Goal: Task Accomplishment & Management: Manage account settings

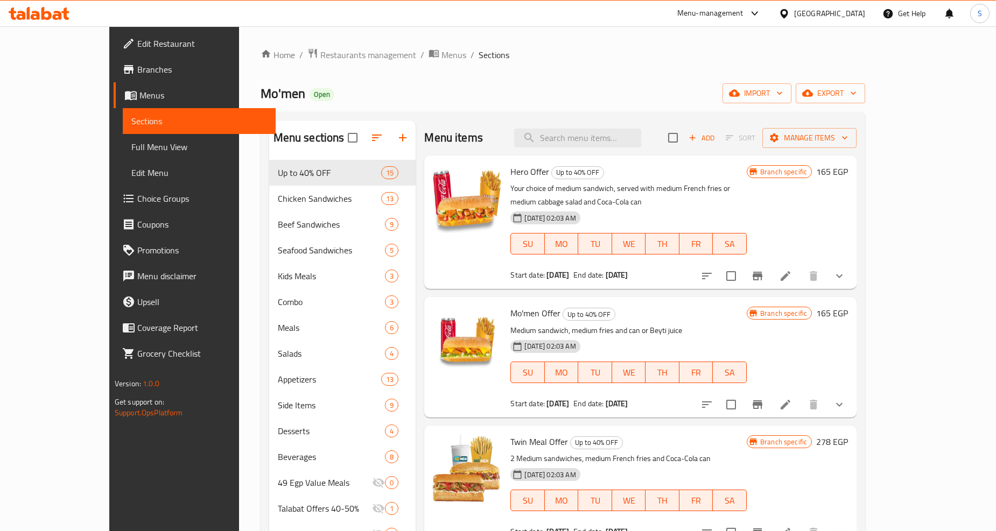
click at [571, 90] on div "Mo'men Open import export" at bounding box center [563, 93] width 605 height 20
click at [544, 79] on div "Home / Restaurants management / Menus / Sections Mo'men Open import export Menu…" at bounding box center [563, 446] width 605 height 797
click at [762, 272] on icon "Branch-specific-item" at bounding box center [758, 276] width 10 height 9
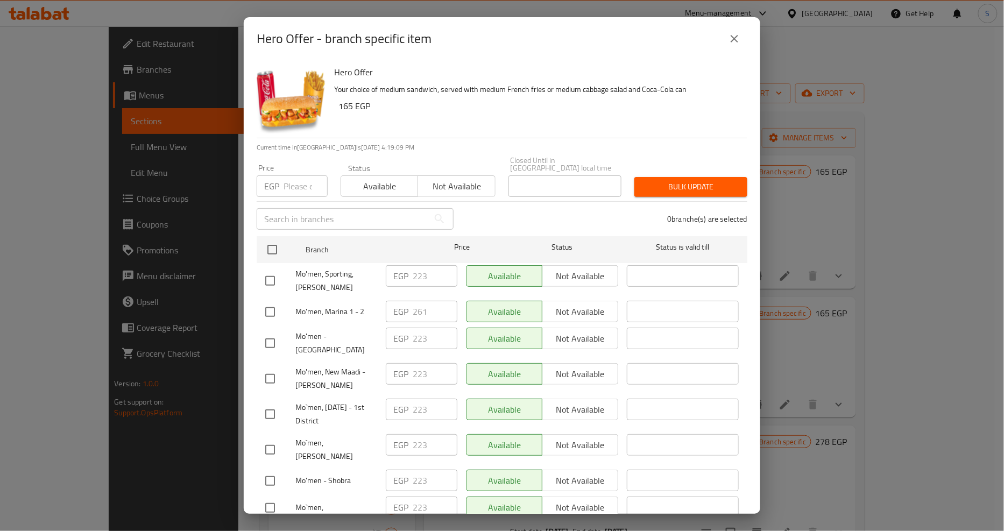
click at [470, 147] on p "Current time in Egypt is 13 Aug 2025 4:19:09 PM" at bounding box center [502, 148] width 491 height 10
click at [272, 304] on input "checkbox" at bounding box center [270, 312] width 23 height 23
checkbox input "true"
click at [300, 186] on input "number" at bounding box center [306, 186] width 44 height 22
type input "272"
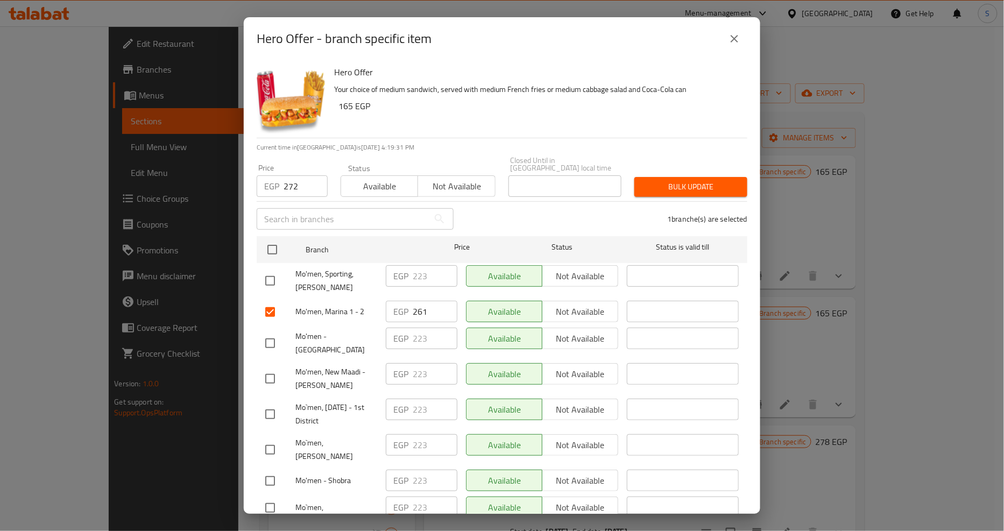
click at [678, 180] on span "Bulk update" at bounding box center [691, 186] width 96 height 13
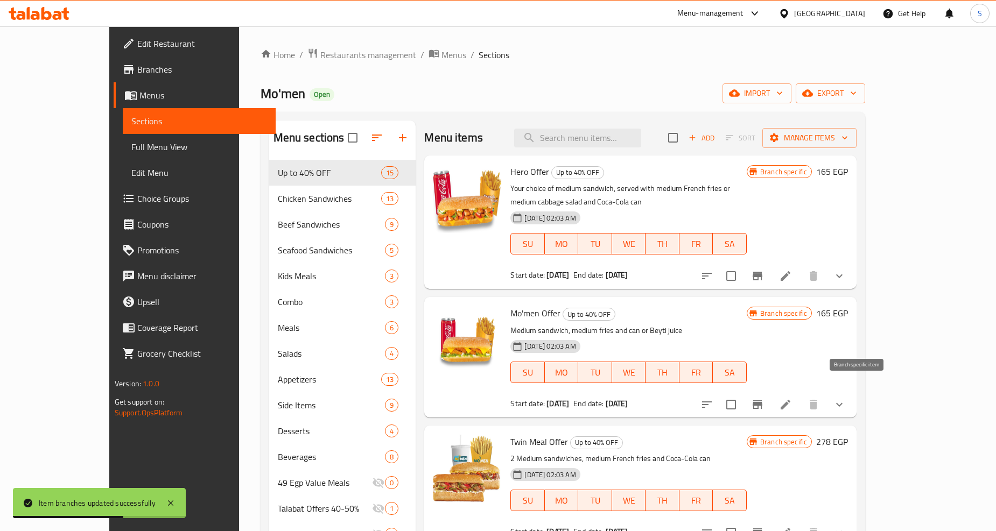
click at [770, 392] on button "Branch-specific-item" at bounding box center [757, 405] width 26 height 26
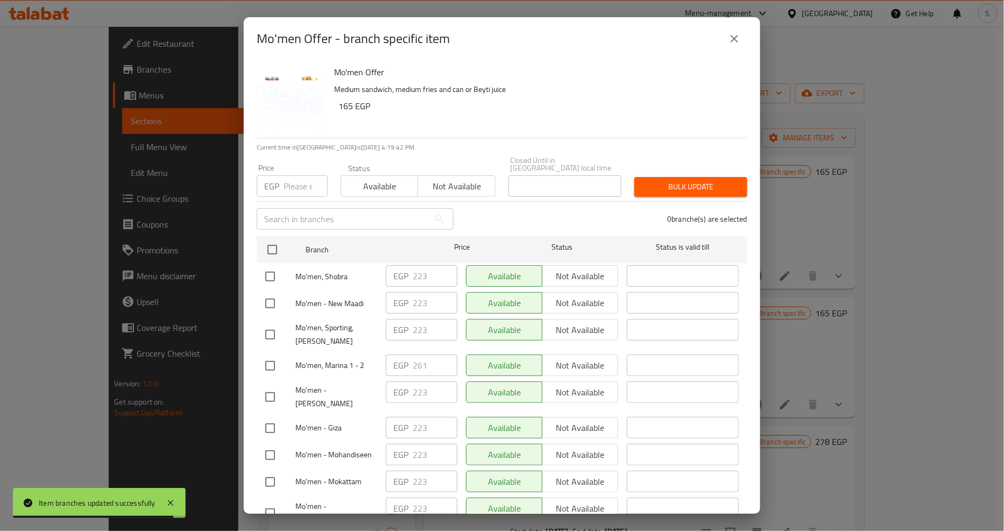
click at [300, 185] on input "number" at bounding box center [306, 186] width 44 height 22
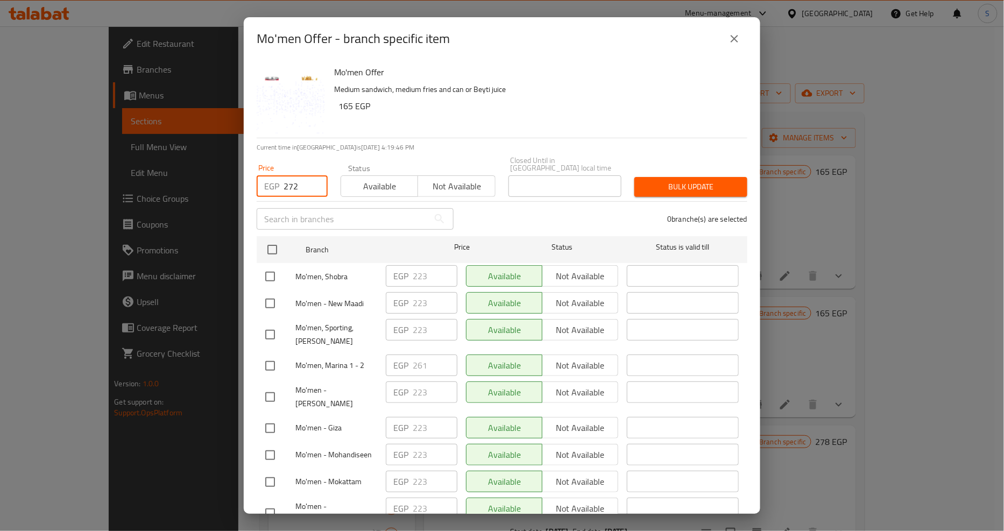
type input "272"
click at [269, 363] on input "checkbox" at bounding box center [270, 366] width 23 height 23
checkbox input "true"
click at [683, 180] on span "Bulk update" at bounding box center [691, 186] width 96 height 13
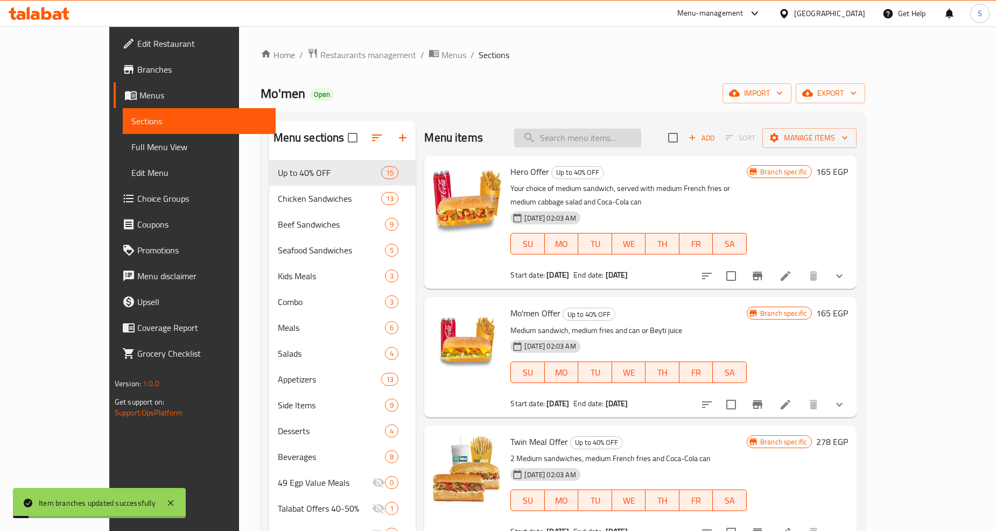
click at [569, 129] on input "search" at bounding box center [577, 138] width 127 height 19
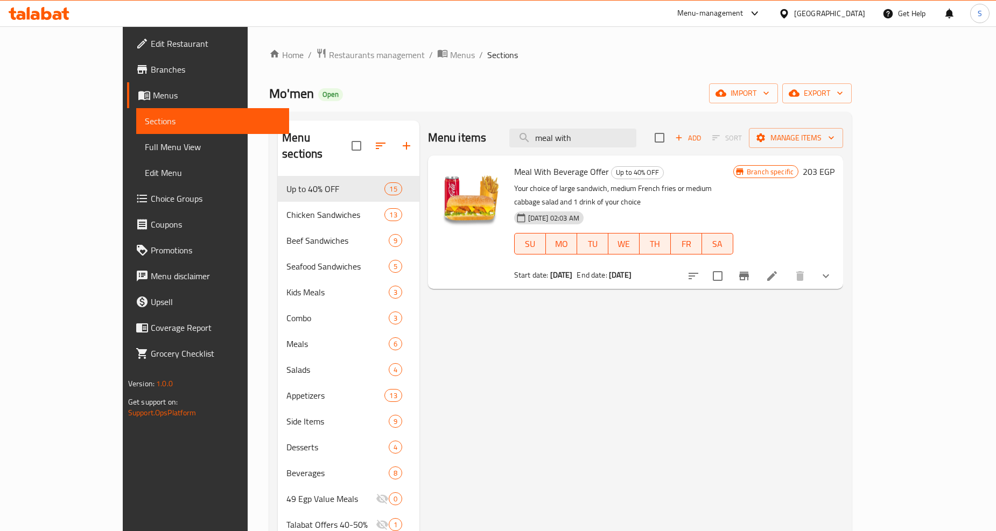
type input "meal with"
click at [757, 270] on button "Branch-specific-item" at bounding box center [744, 276] width 26 height 26
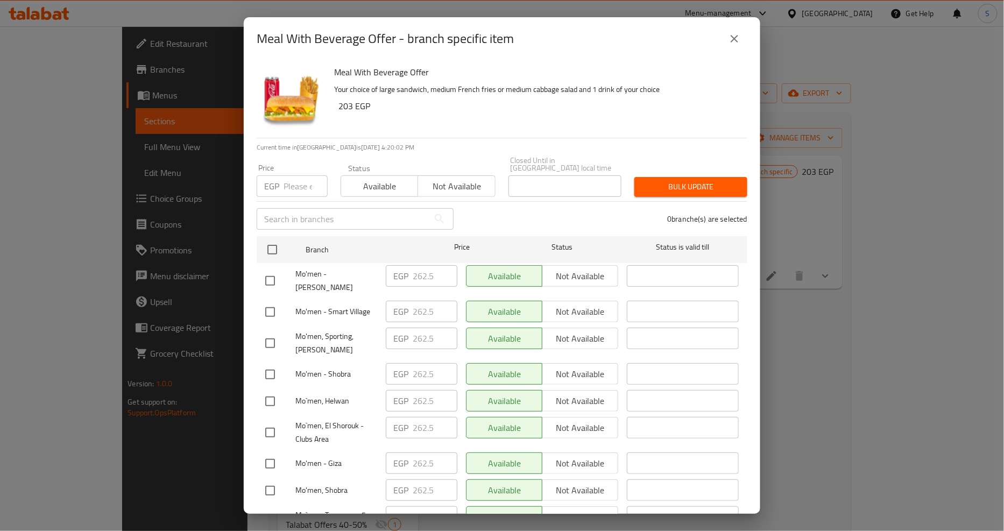
scroll to position [1409, 0]
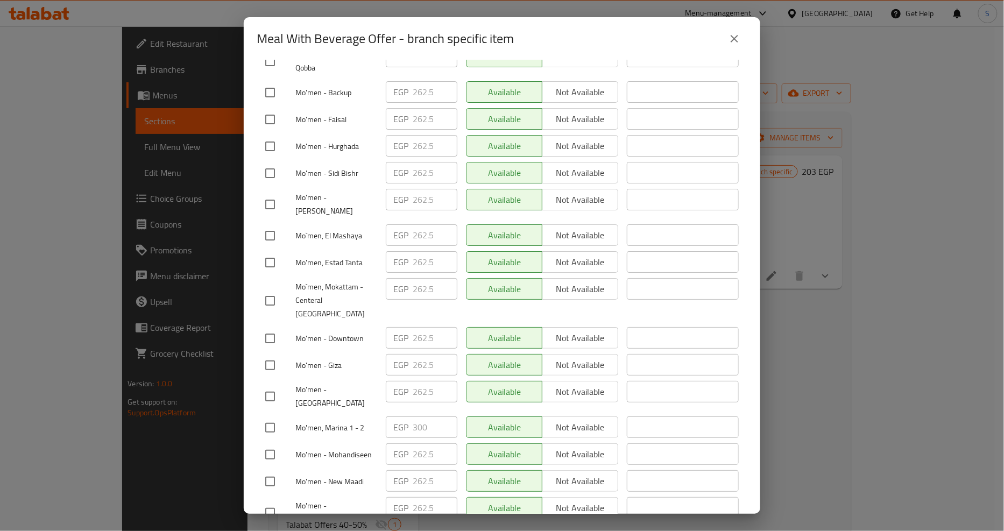
click at [273, 417] on input "checkbox" at bounding box center [270, 428] width 23 height 23
checkbox input "true"
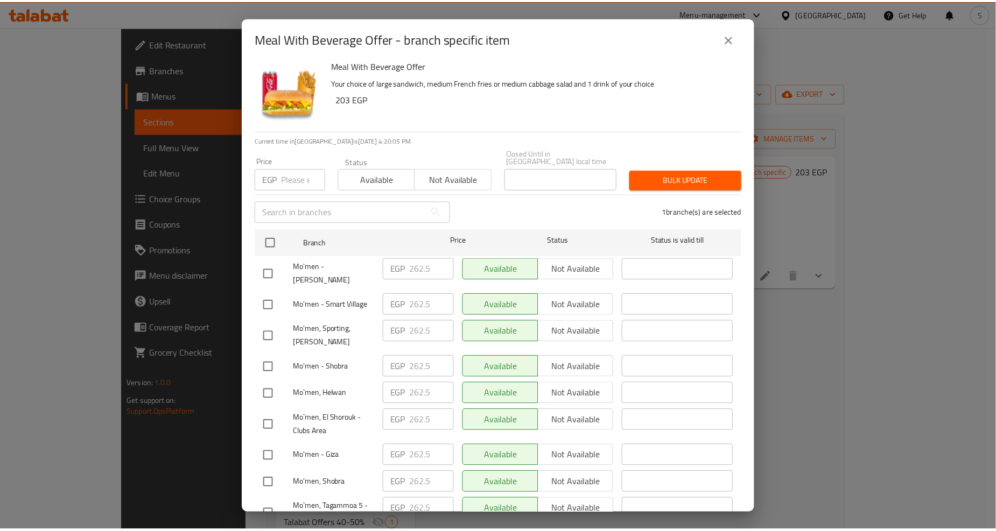
scroll to position [0, 0]
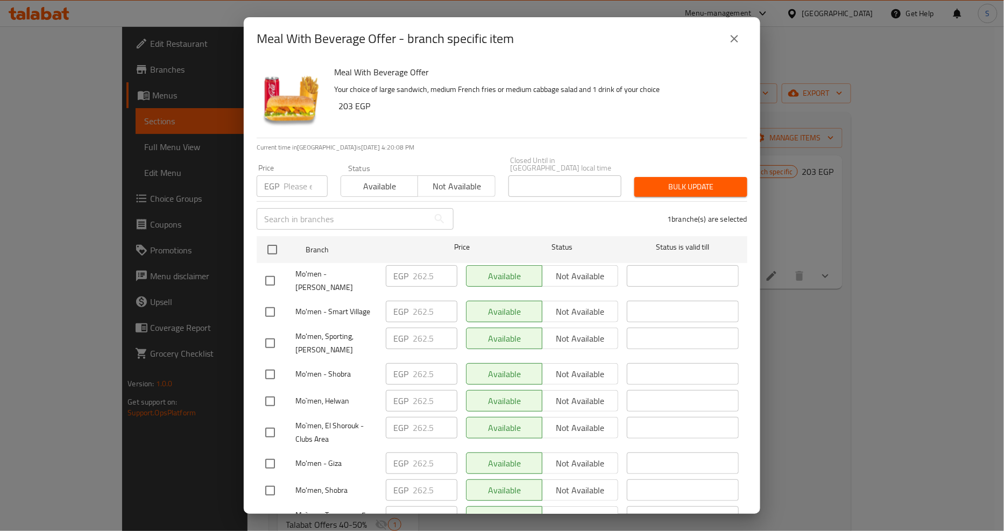
click at [299, 181] on input "number" at bounding box center [306, 186] width 44 height 22
type input "313"
click at [681, 180] on span "Bulk update" at bounding box center [691, 186] width 96 height 13
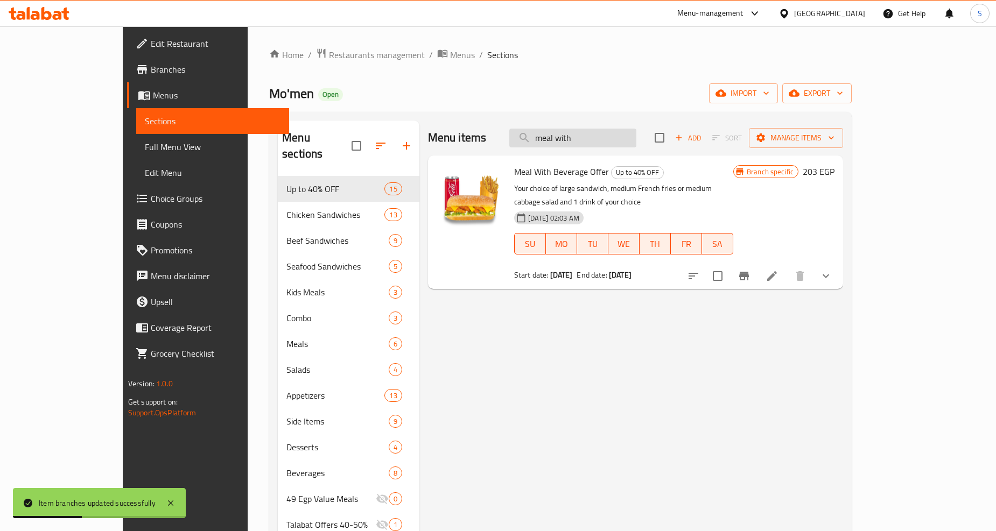
click at [591, 143] on input "meal with" at bounding box center [572, 138] width 127 height 19
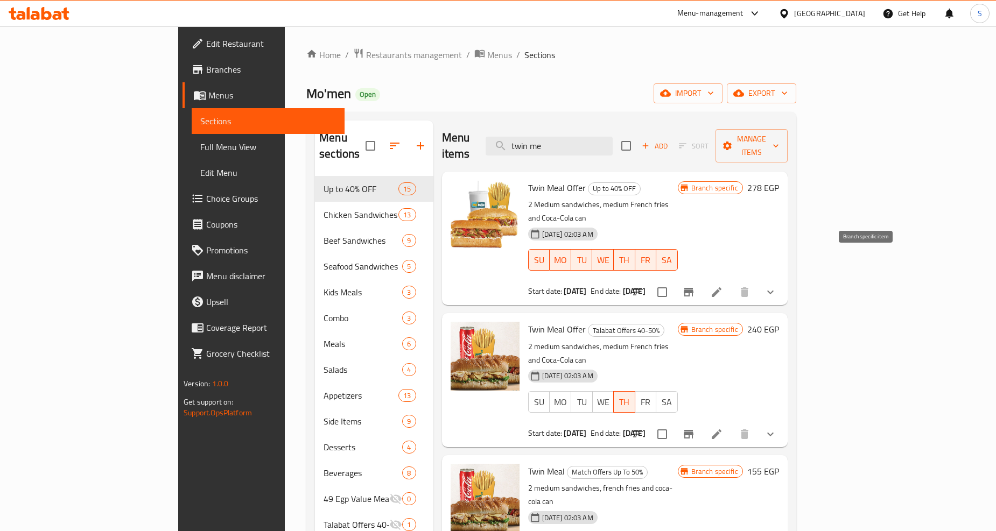
type input "twin me"
click at [693, 288] on icon "Branch-specific-item" at bounding box center [689, 292] width 10 height 9
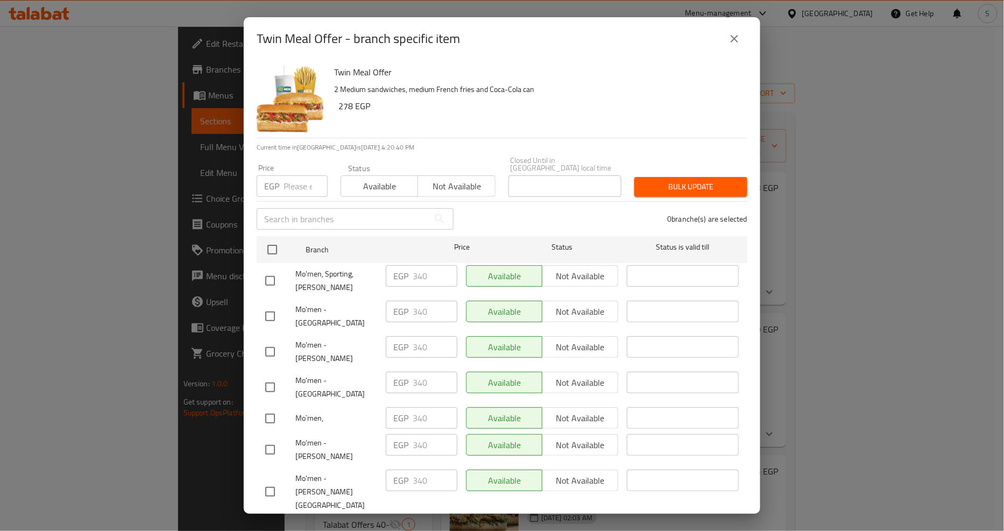
scroll to position [1902, 0]
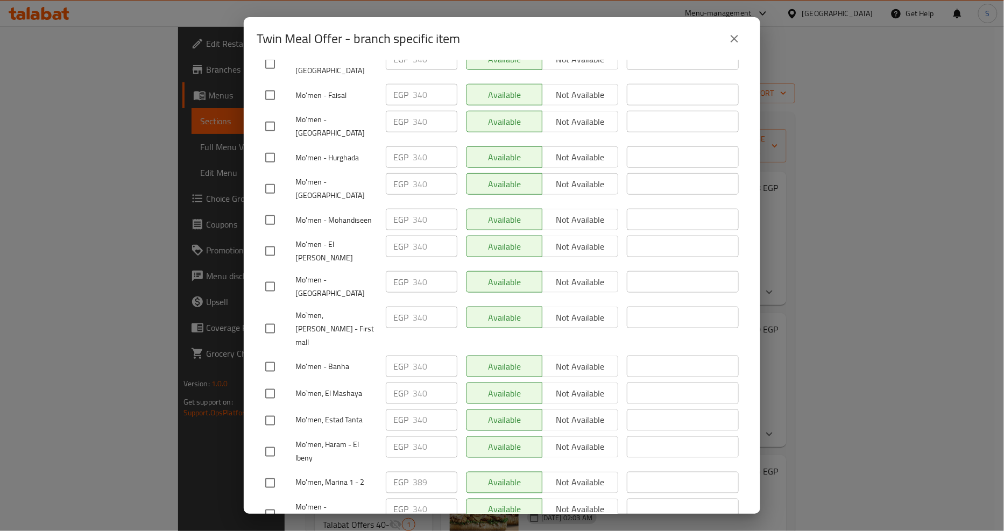
click at [273, 472] on input "checkbox" at bounding box center [270, 483] width 23 height 23
checkbox input "true"
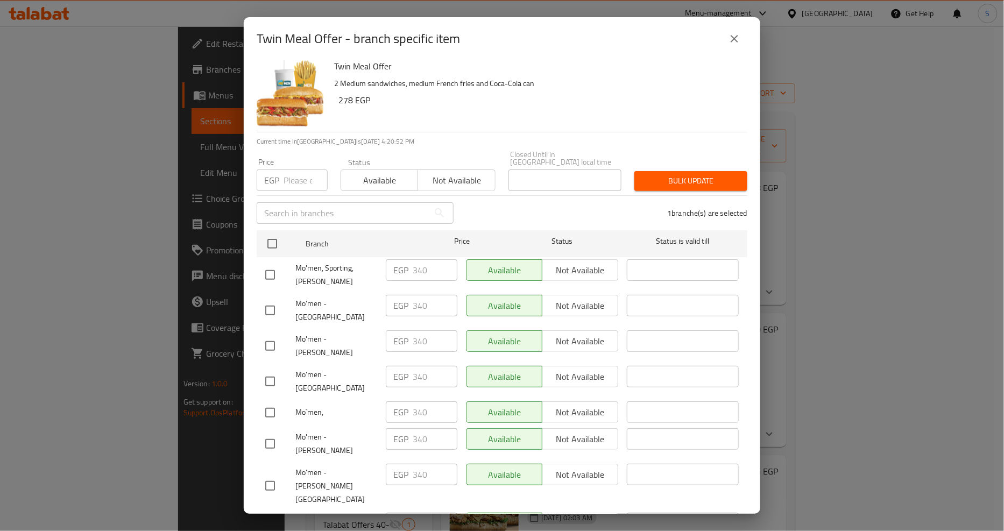
scroll to position [0, 0]
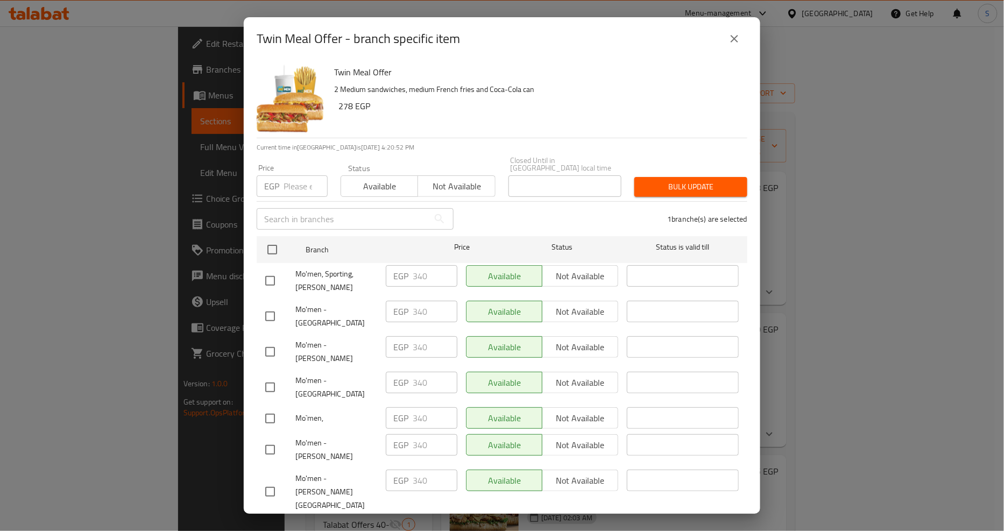
click at [289, 181] on input "number" at bounding box center [306, 186] width 44 height 22
type input "413"
click at [673, 180] on span "Bulk update" at bounding box center [691, 186] width 96 height 13
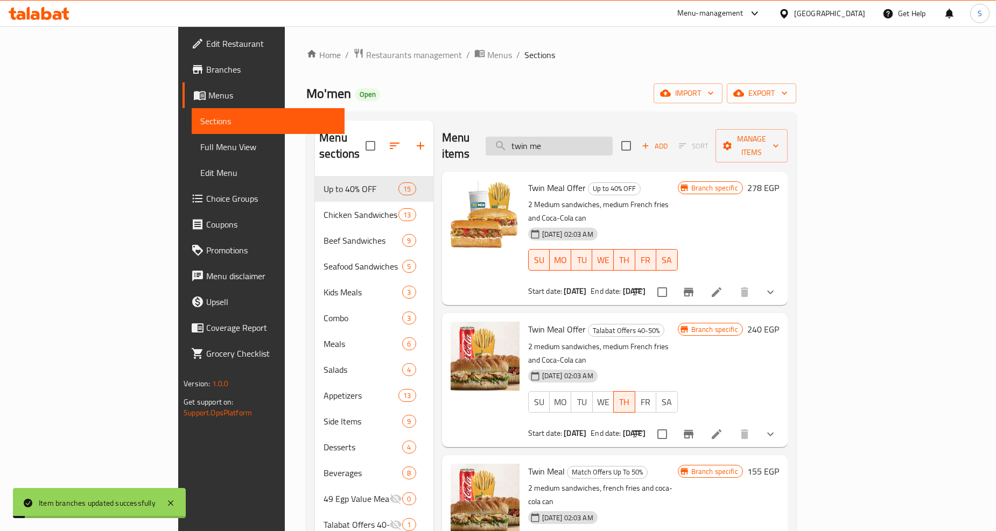
click at [572, 138] on input "twin me" at bounding box center [549, 146] width 127 height 19
click at [600, 142] on input "twin me" at bounding box center [549, 146] width 127 height 19
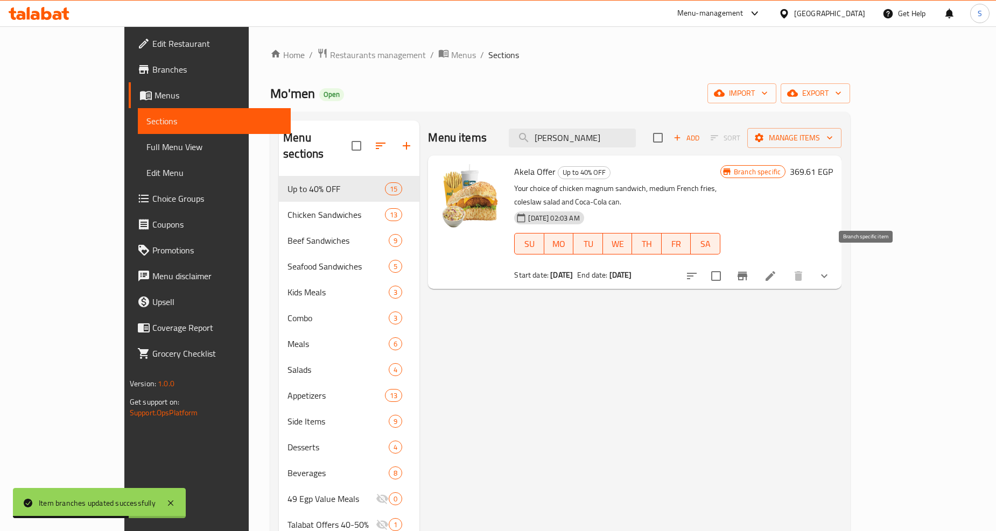
type input "akel"
click at [755, 271] on button "Branch-specific-item" at bounding box center [742, 276] width 26 height 26
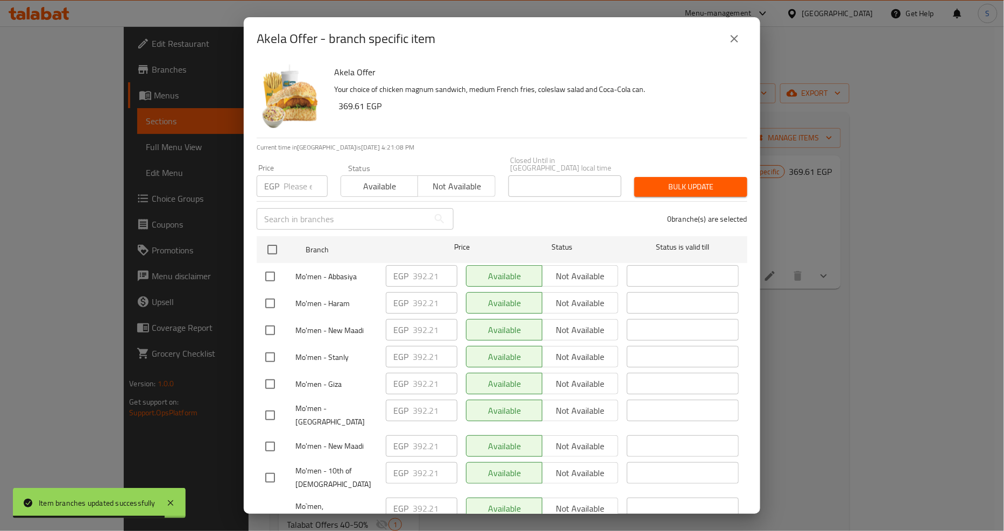
scroll to position [2258, 0]
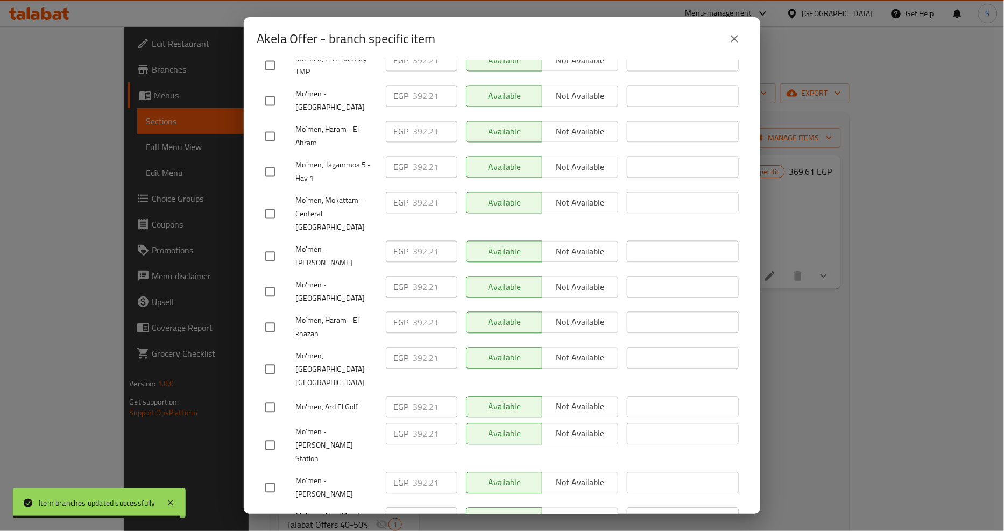
checkbox input "true"
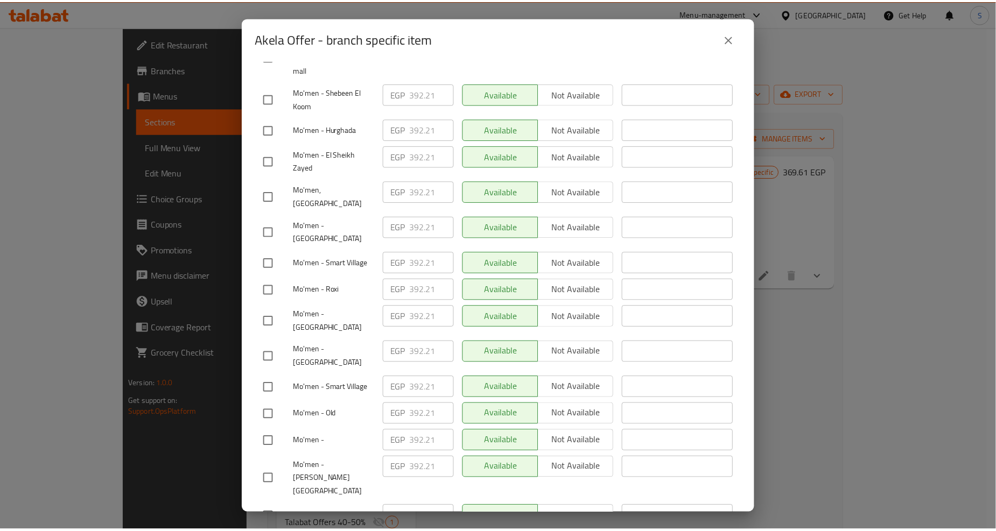
scroll to position [0, 0]
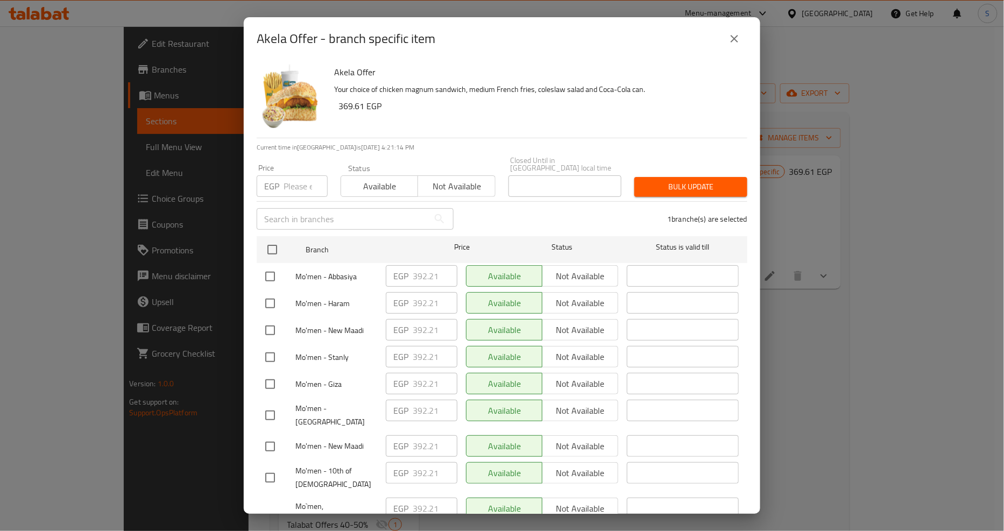
click at [299, 181] on input "number" at bounding box center [306, 186] width 44 height 22
click at [287, 179] on input "number" at bounding box center [306, 186] width 44 height 22
type input "484"
click at [669, 181] on span "Bulk update" at bounding box center [691, 186] width 96 height 13
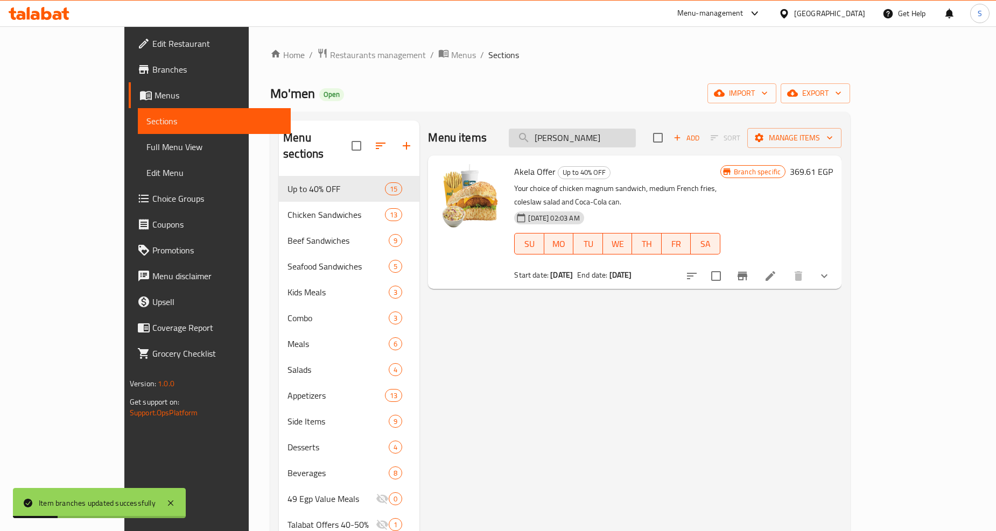
click at [582, 144] on input "akel" at bounding box center [572, 138] width 127 height 19
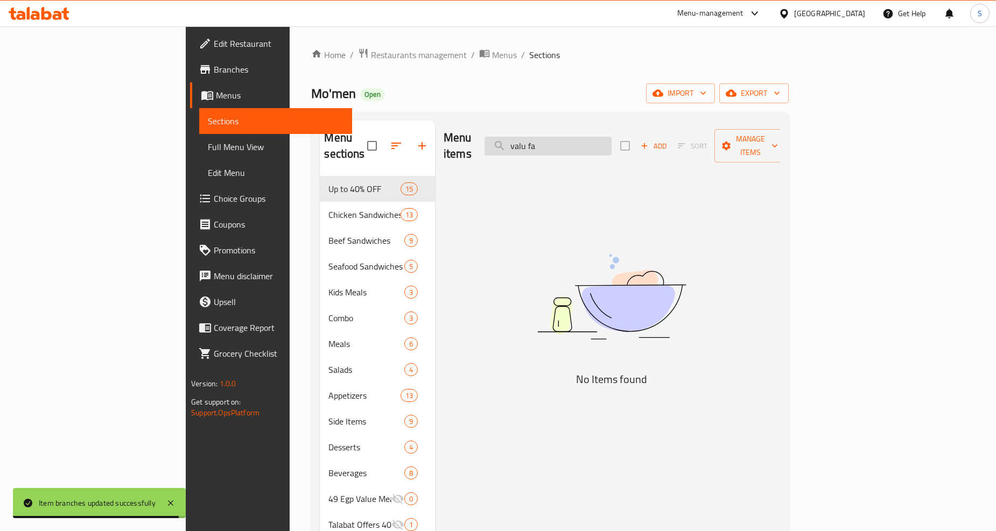
click at [593, 140] on input "valu fa" at bounding box center [547, 146] width 127 height 19
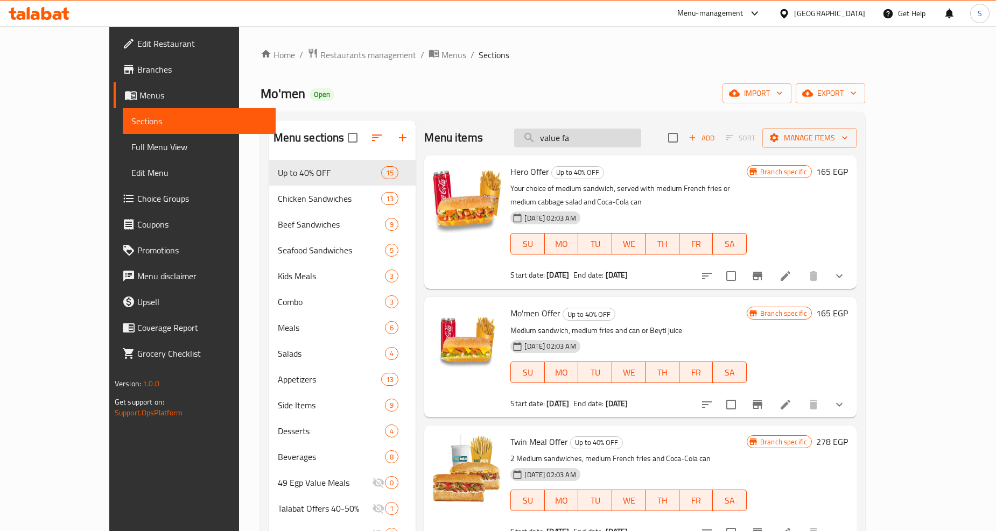
click at [635, 138] on input "value fa" at bounding box center [577, 138] width 127 height 19
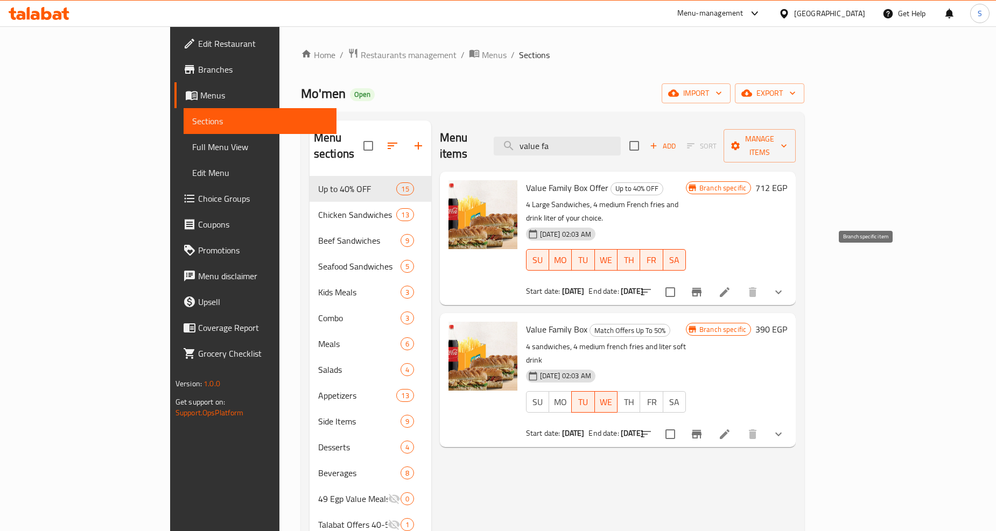
type input "value fa"
click at [703, 286] on icon "Branch-specific-item" at bounding box center [696, 292] width 13 height 13
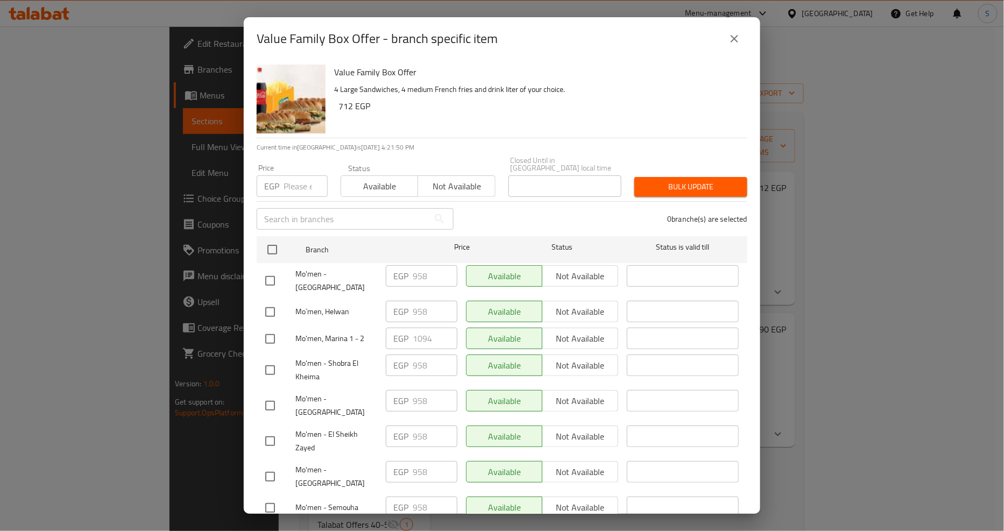
click at [266, 331] on input "checkbox" at bounding box center [270, 339] width 23 height 23
checkbox input "true"
click at [291, 185] on input "number" at bounding box center [306, 186] width 44 height 22
type input "1159"
click at [674, 185] on span "Bulk update" at bounding box center [691, 186] width 96 height 13
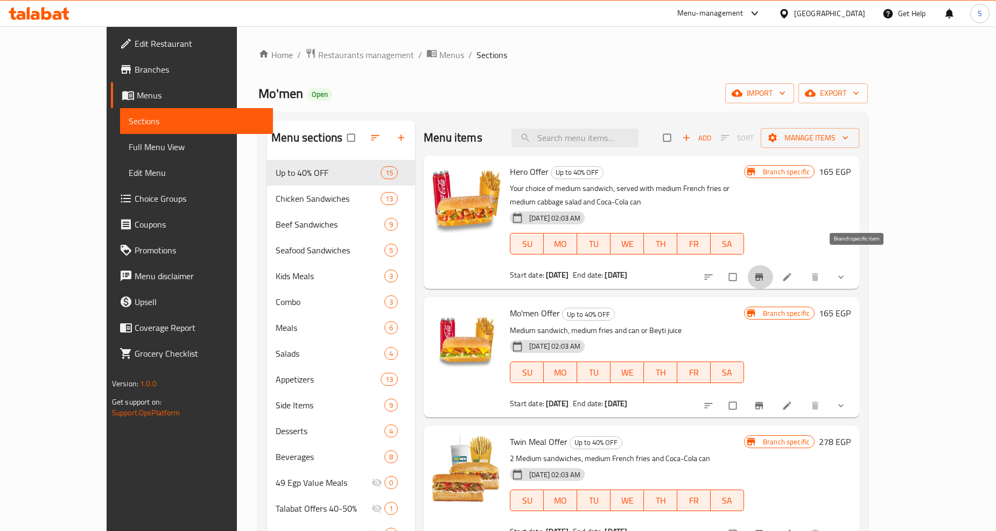
click at [763, 274] on icon "Branch-specific-item" at bounding box center [759, 277] width 8 height 7
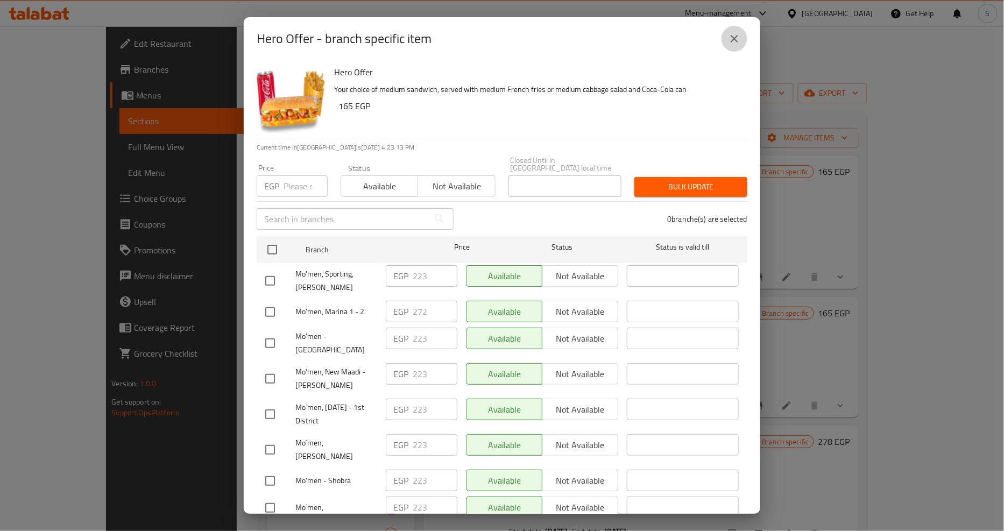
click at [733, 38] on icon "close" at bounding box center [734, 38] width 13 height 13
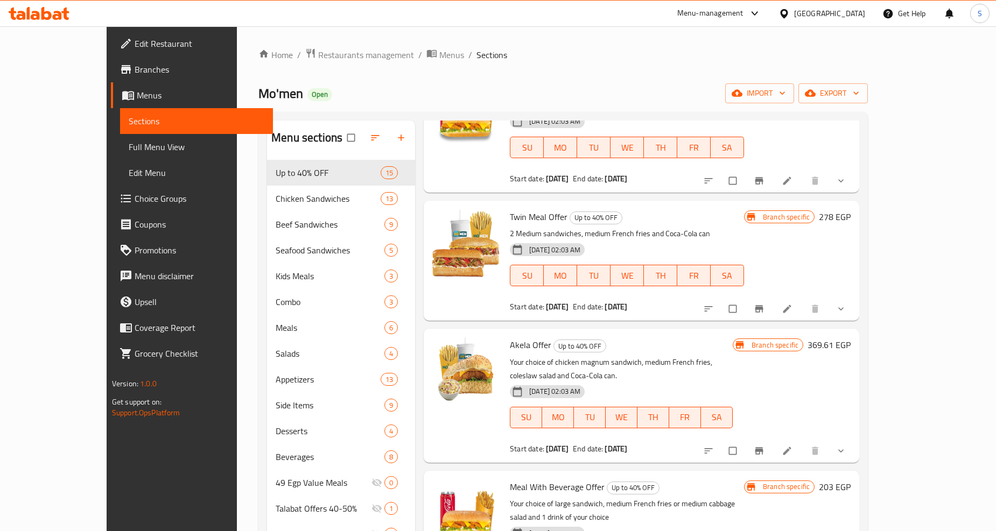
scroll to position [239, 0]
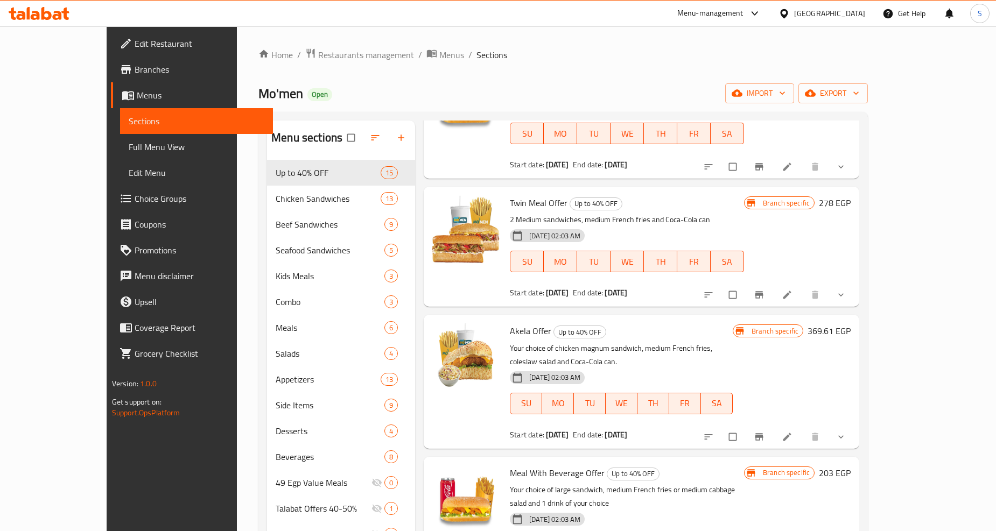
click at [846, 432] on icon "show more" at bounding box center [840, 437] width 11 height 11
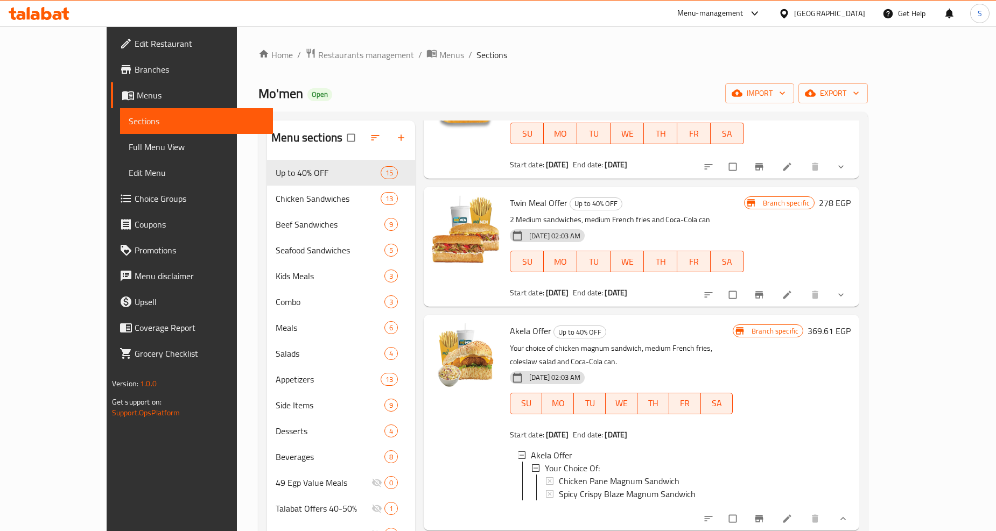
click at [135, 73] on span "Branches" at bounding box center [200, 69] width 130 height 13
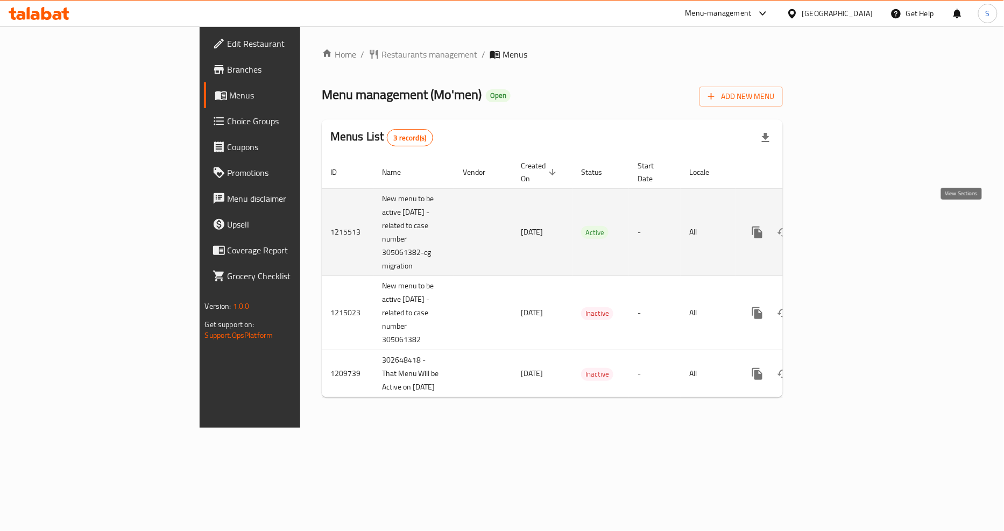
click at [842, 226] on icon "enhanced table" at bounding box center [835, 232] width 13 height 13
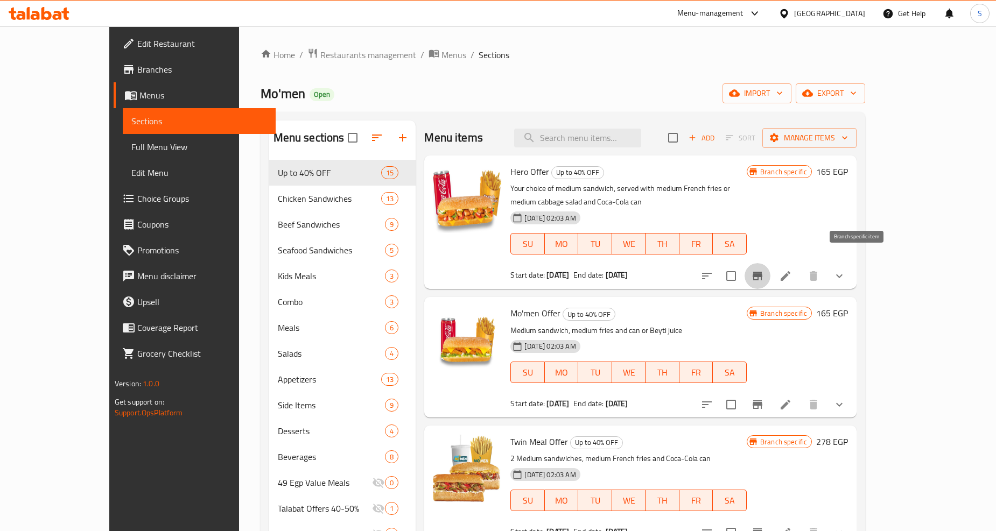
click at [770, 263] on button "Branch-specific-item" at bounding box center [757, 276] width 26 height 26
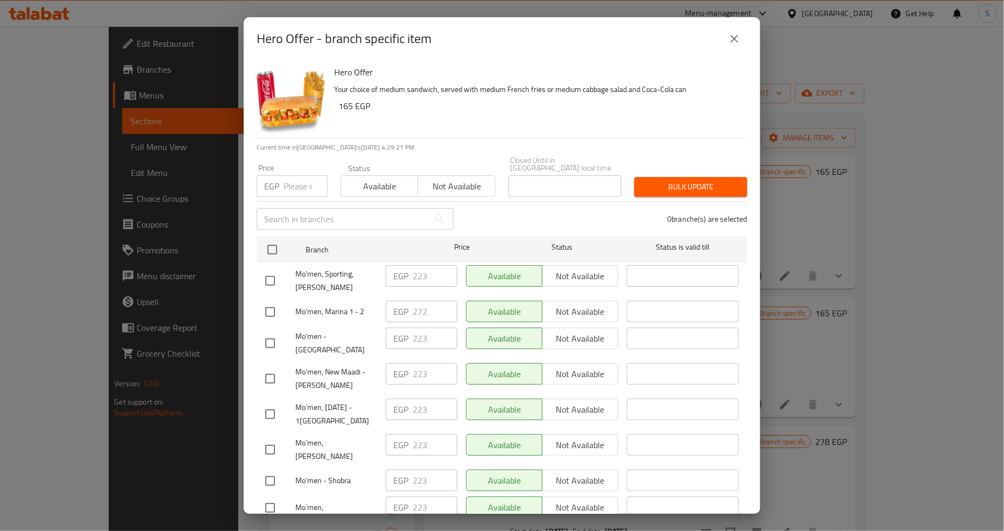
click at [737, 40] on icon "close" at bounding box center [734, 38] width 13 height 13
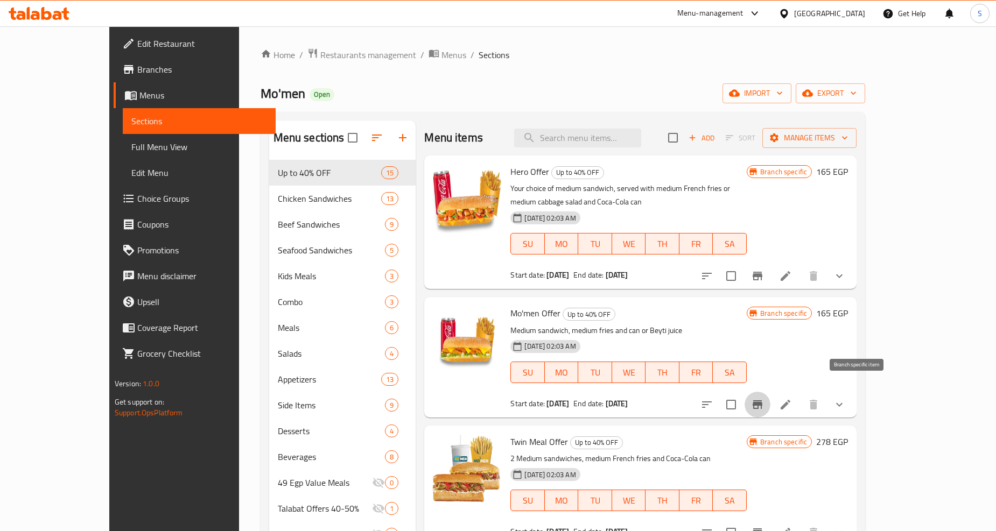
click at [762, 400] on icon "Branch-specific-item" at bounding box center [758, 404] width 10 height 9
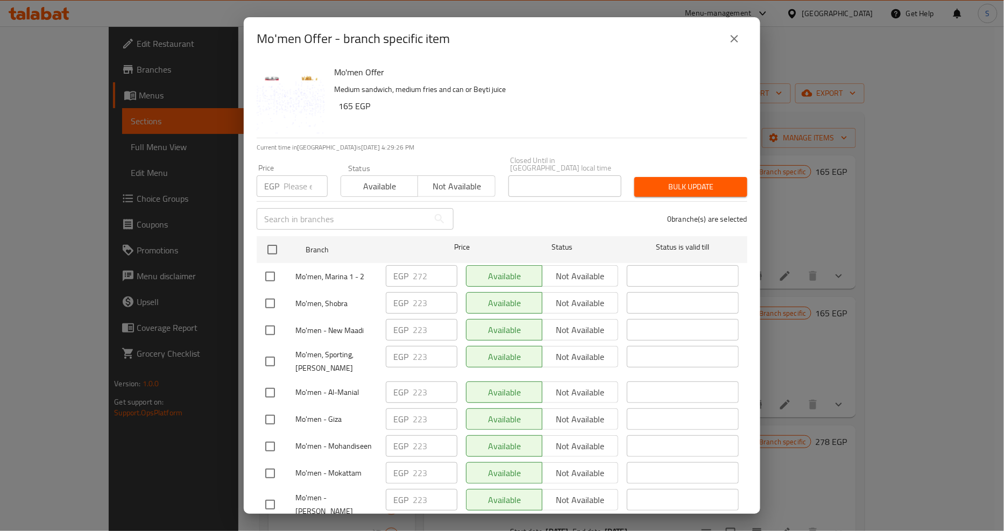
click at [740, 38] on icon "close" at bounding box center [734, 38] width 13 height 13
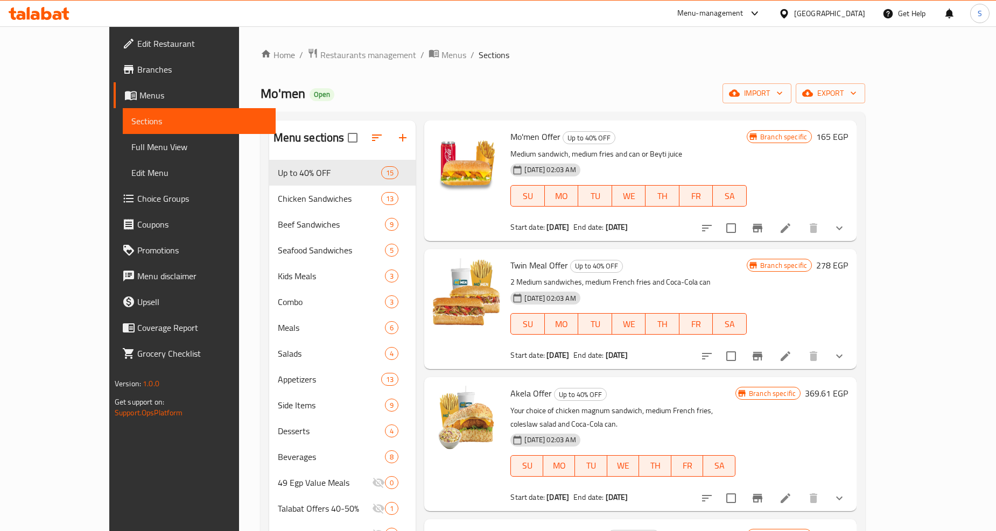
scroll to position [179, 0]
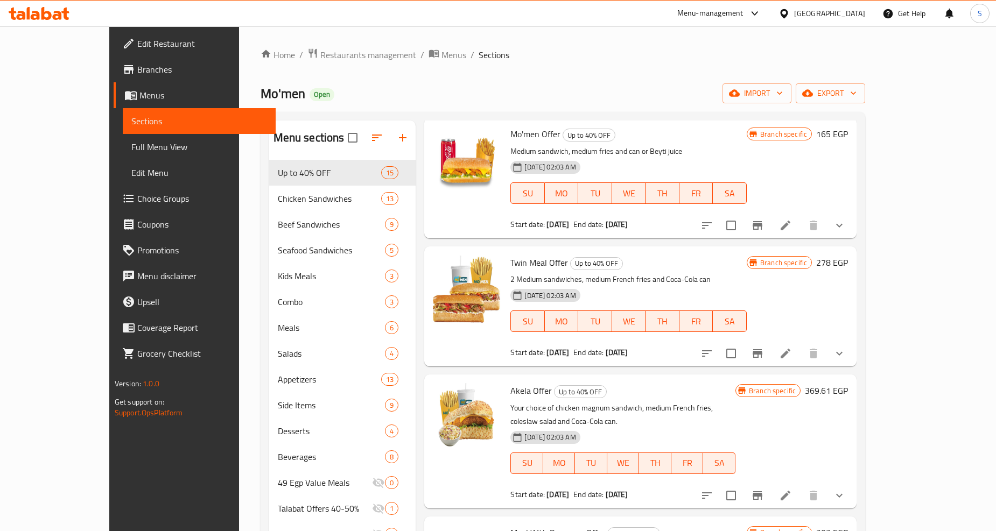
click at [762, 349] on icon "Branch-specific-item" at bounding box center [758, 353] width 10 height 9
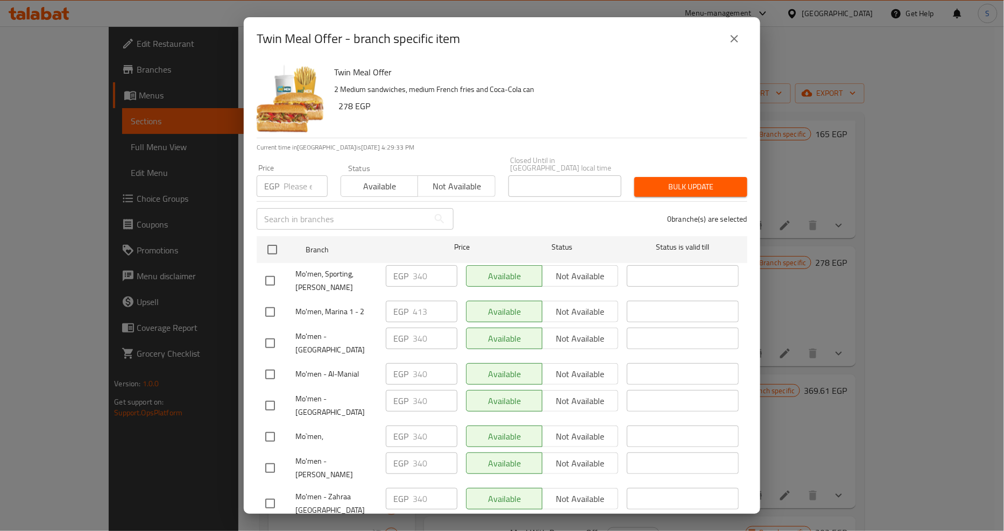
click at [739, 34] on icon "close" at bounding box center [734, 38] width 13 height 13
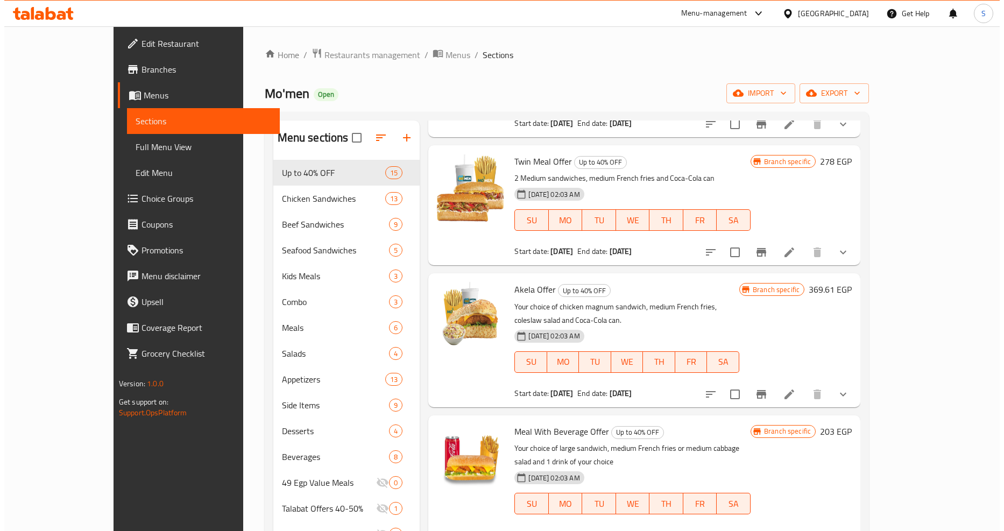
scroll to position [299, 0]
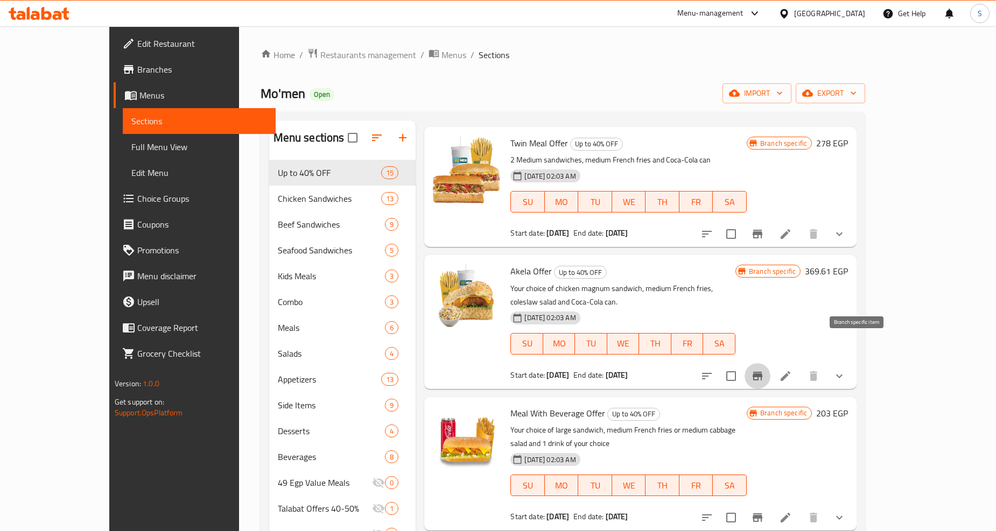
click at [764, 370] on icon "Branch-specific-item" at bounding box center [757, 376] width 13 height 13
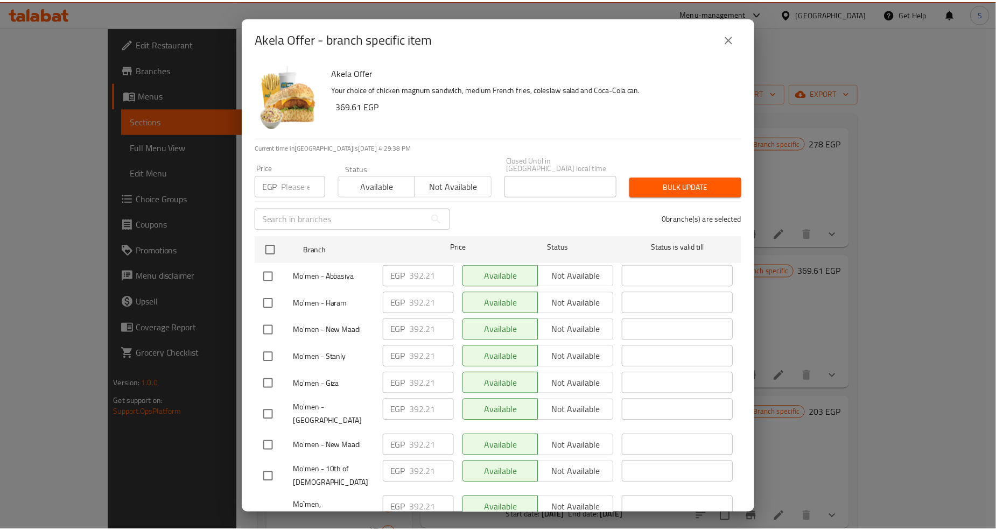
scroll to position [2258, 0]
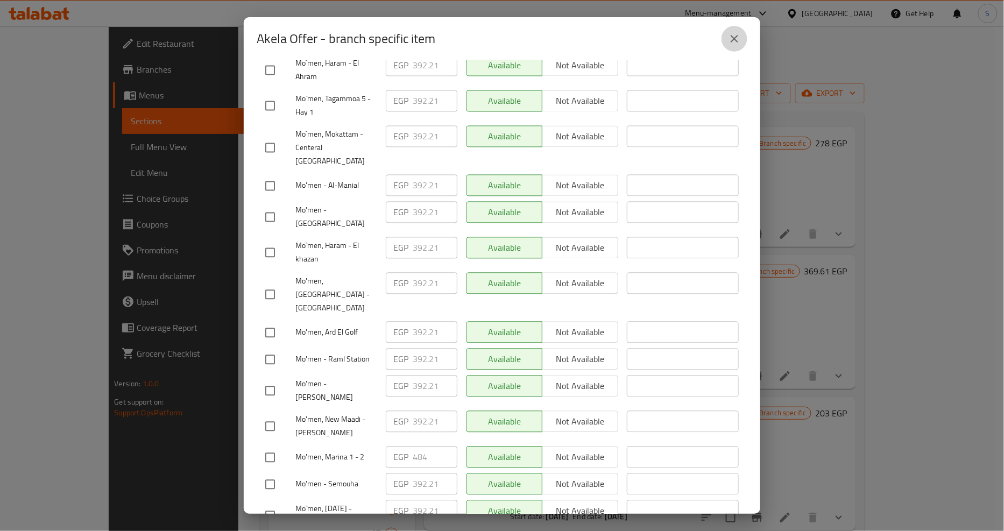
click at [742, 41] on button "close" at bounding box center [735, 39] width 26 height 26
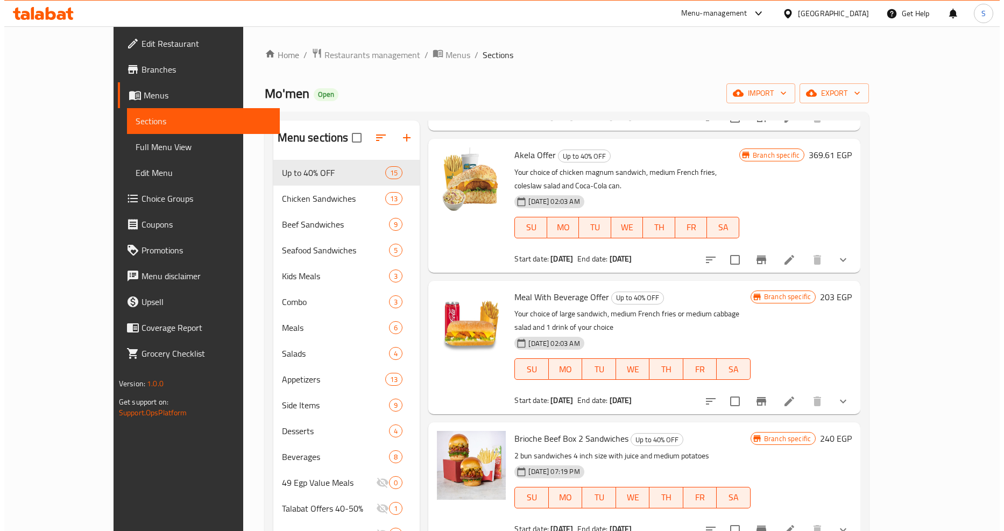
scroll to position [418, 0]
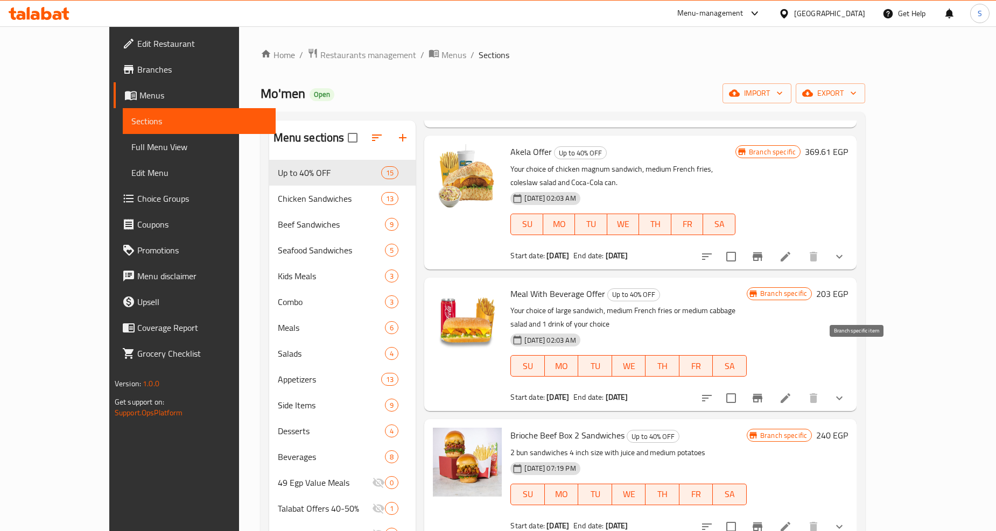
click at [764, 392] on icon "Branch-specific-item" at bounding box center [757, 398] width 13 height 13
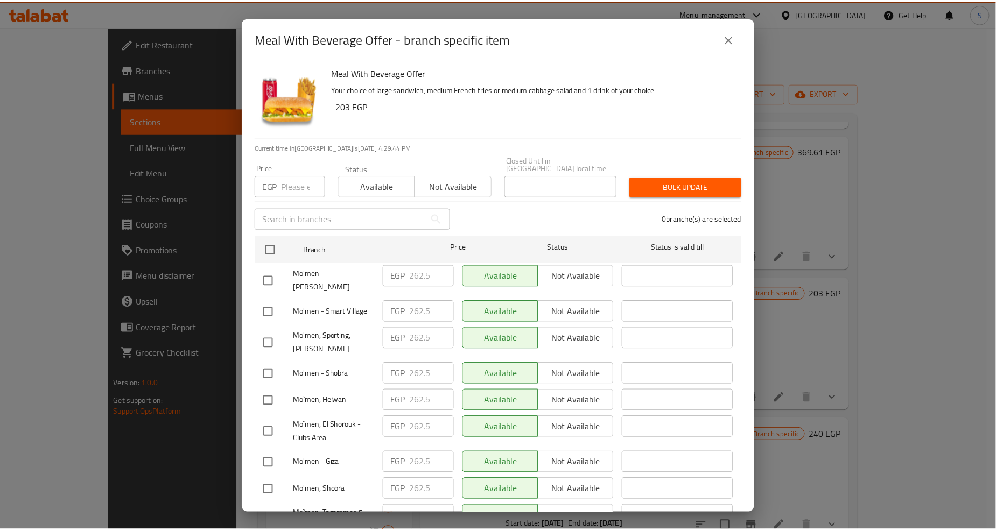
scroll to position [1409, 0]
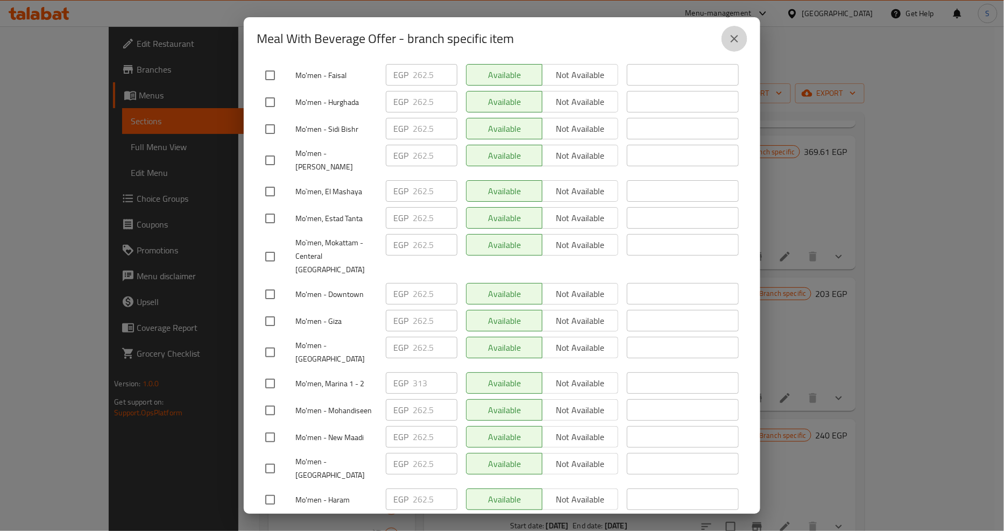
click at [735, 40] on icon "close" at bounding box center [734, 38] width 13 height 13
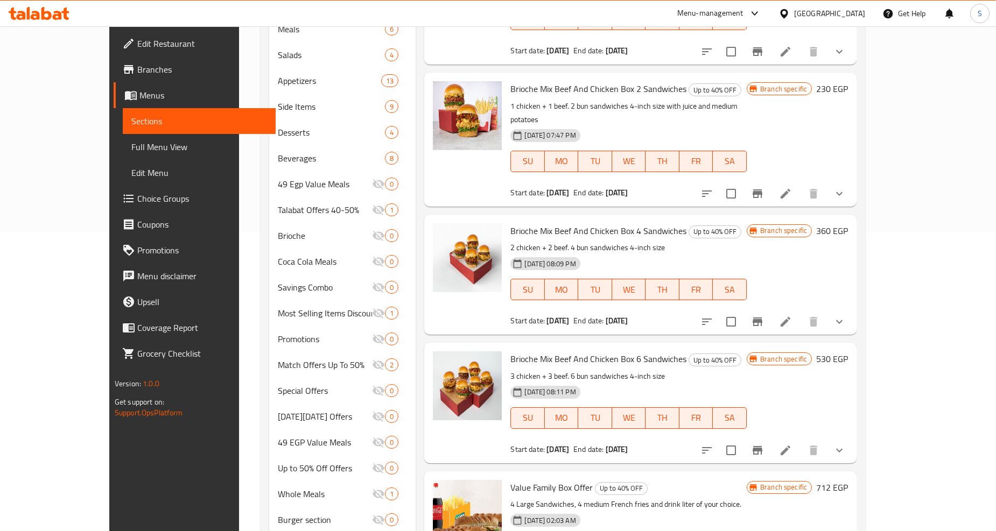
scroll to position [334, 0]
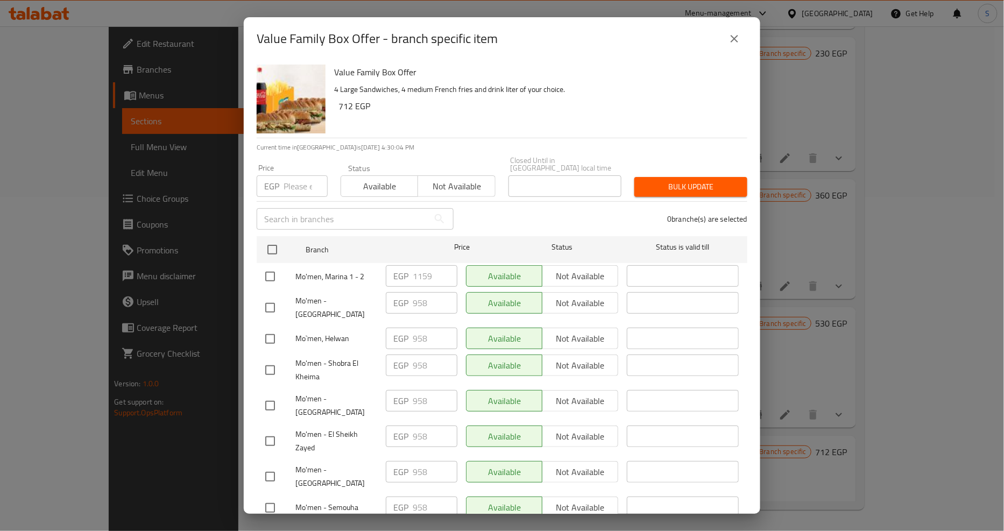
click at [734, 45] on icon "close" at bounding box center [734, 38] width 13 height 13
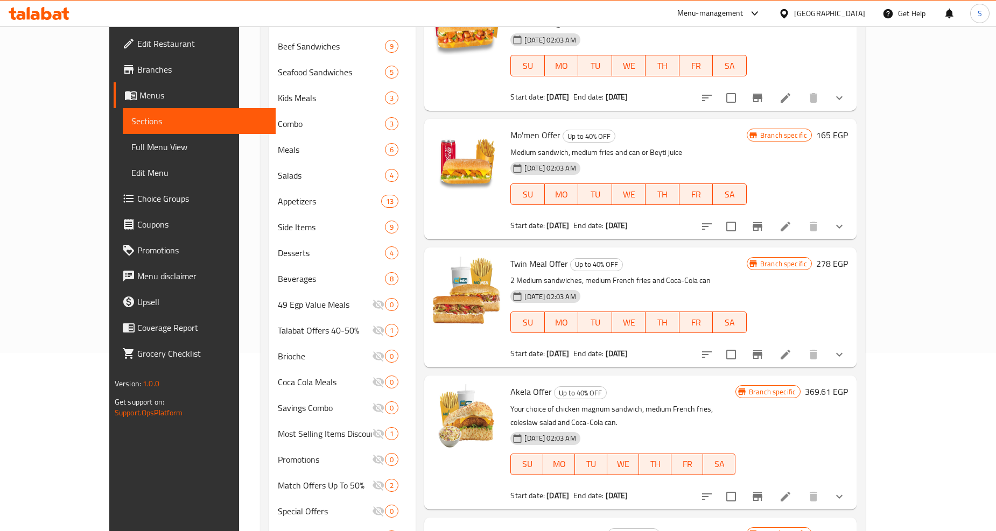
scroll to position [0, 0]
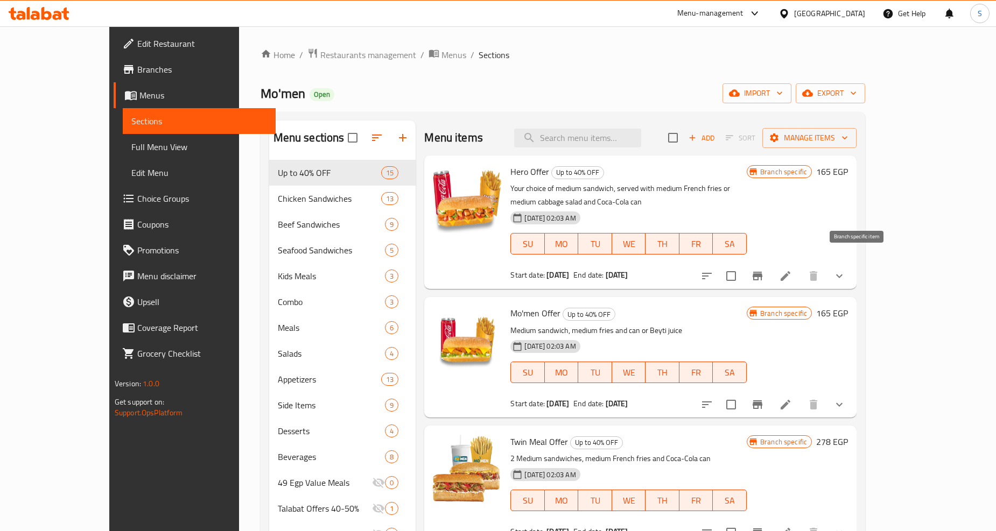
click at [764, 270] on icon "Branch-specific-item" at bounding box center [757, 276] width 13 height 13
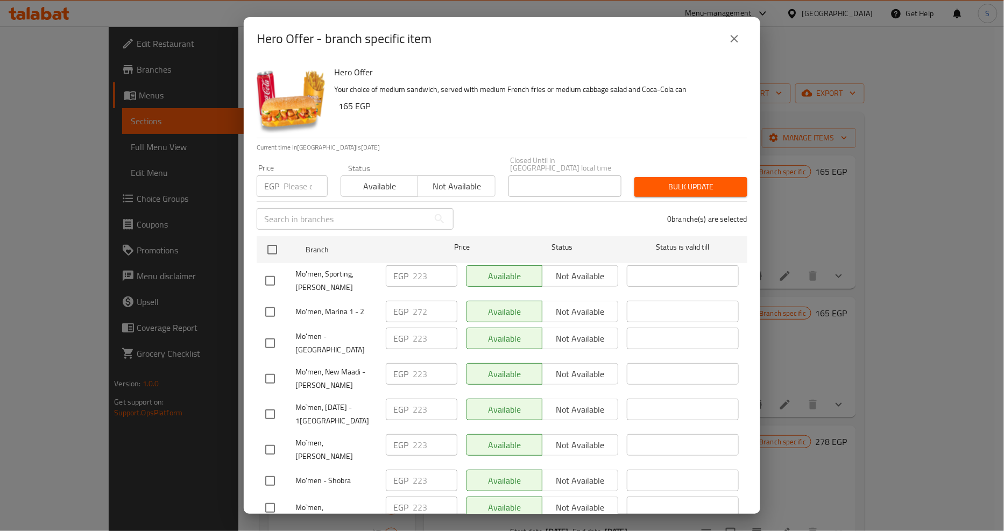
click at [732, 43] on icon "close" at bounding box center [734, 38] width 13 height 13
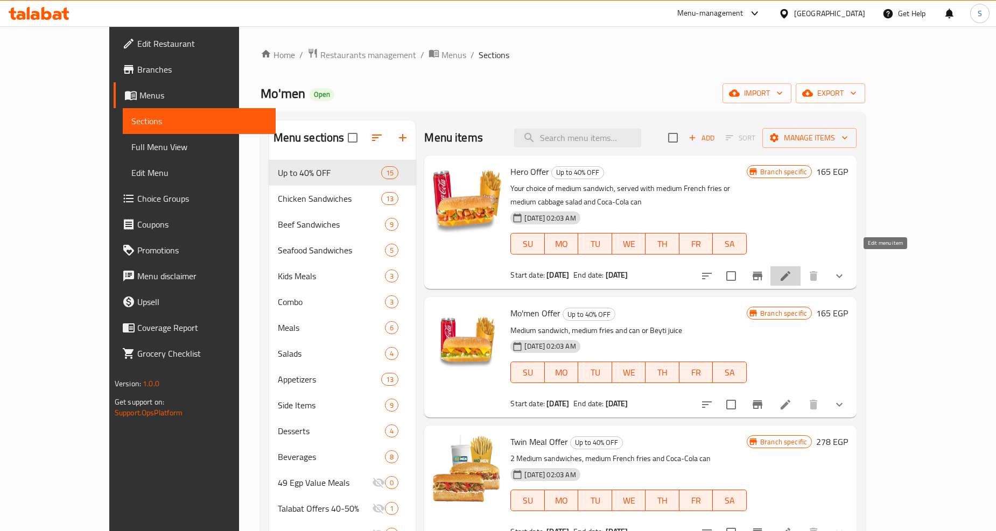
click at [792, 270] on icon at bounding box center [785, 276] width 13 height 13
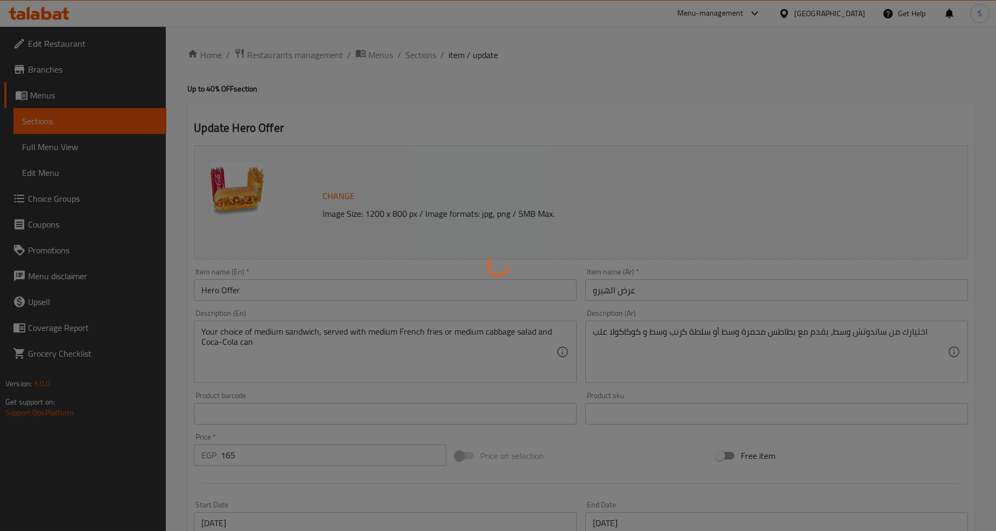
type input "اختيارك من الساندوتش:"
type input "1"
type input "اختيارك من:"
type input "1"
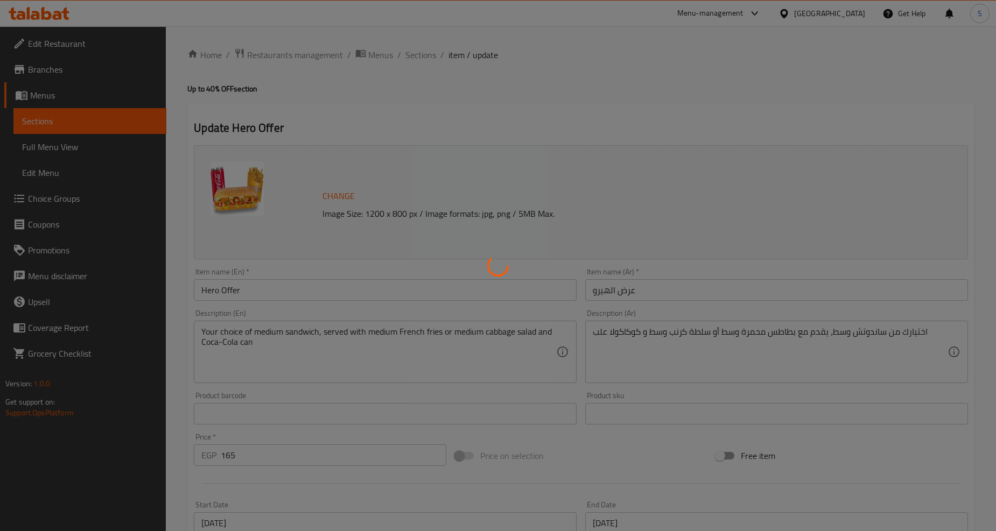
type input "1"
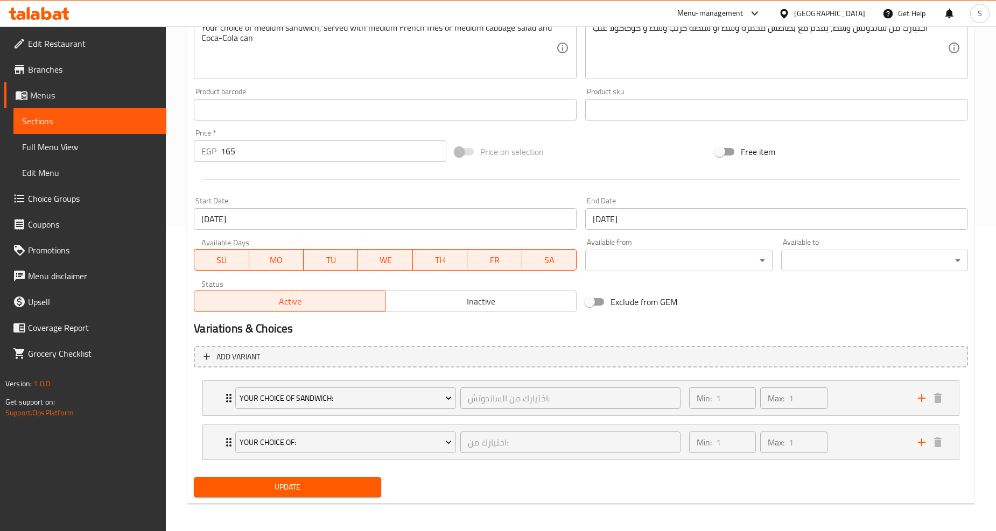
scroll to position [305, 0]
click at [293, 214] on input "03-12-2024" at bounding box center [385, 218] width 383 height 22
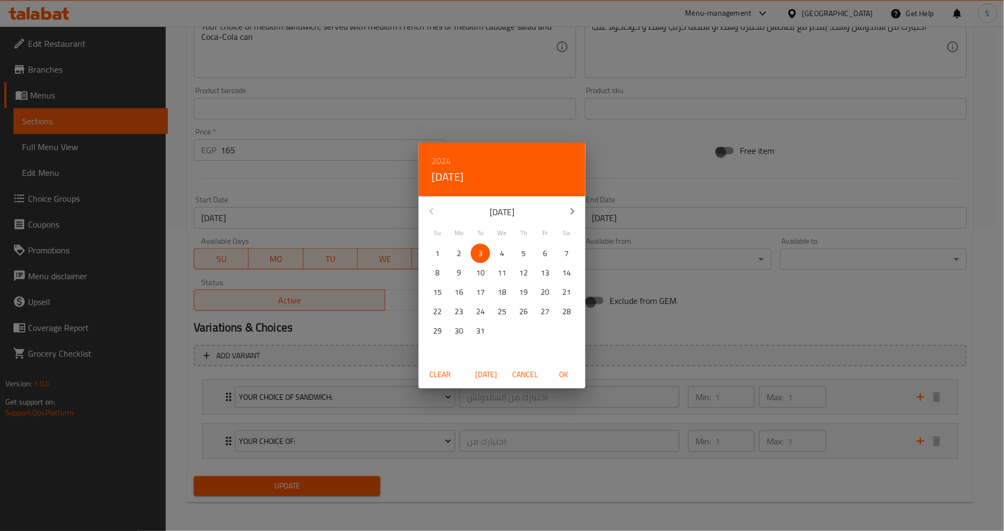
click at [490, 375] on span "Today" at bounding box center [487, 374] width 26 height 13
click at [563, 378] on span "OK" at bounding box center [564, 374] width 26 height 13
type input "[DATE]"
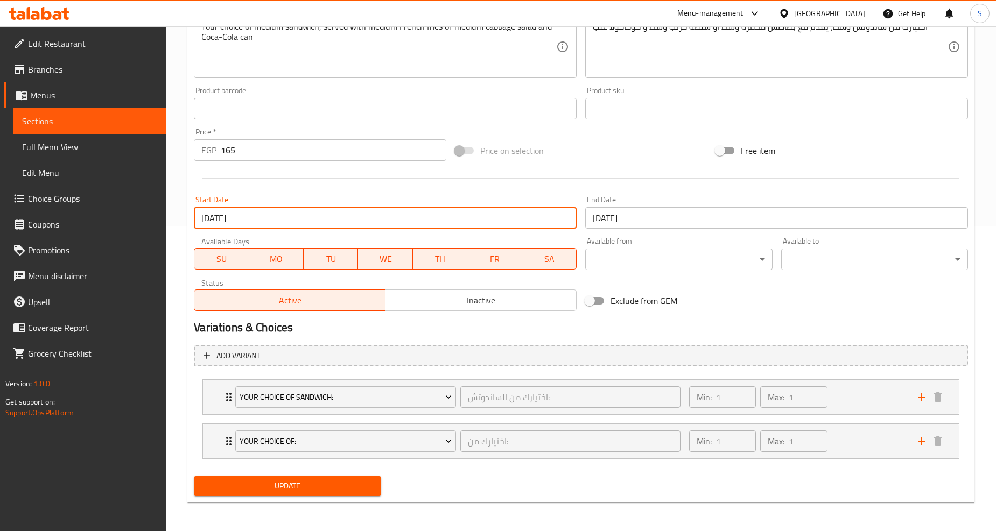
click at [690, 223] on input "[DATE]" at bounding box center [776, 218] width 383 height 22
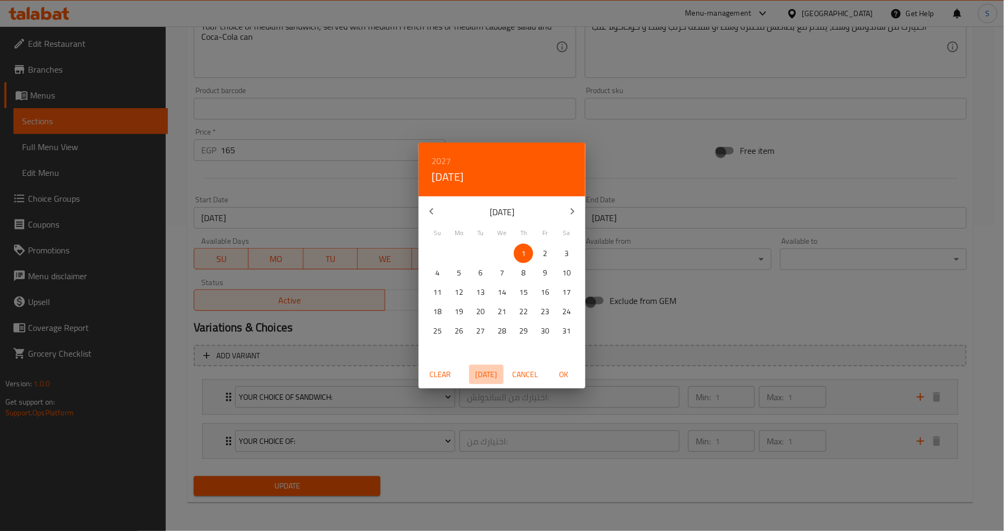
click at [483, 372] on span "Today" at bounding box center [487, 374] width 26 height 13
click at [442, 157] on h6 "2025" at bounding box center [441, 160] width 19 height 15
click at [496, 238] on div "2026" at bounding box center [502, 241] width 167 height 22
click at [559, 378] on span "OK" at bounding box center [564, 374] width 26 height 13
type input "13-08-2026"
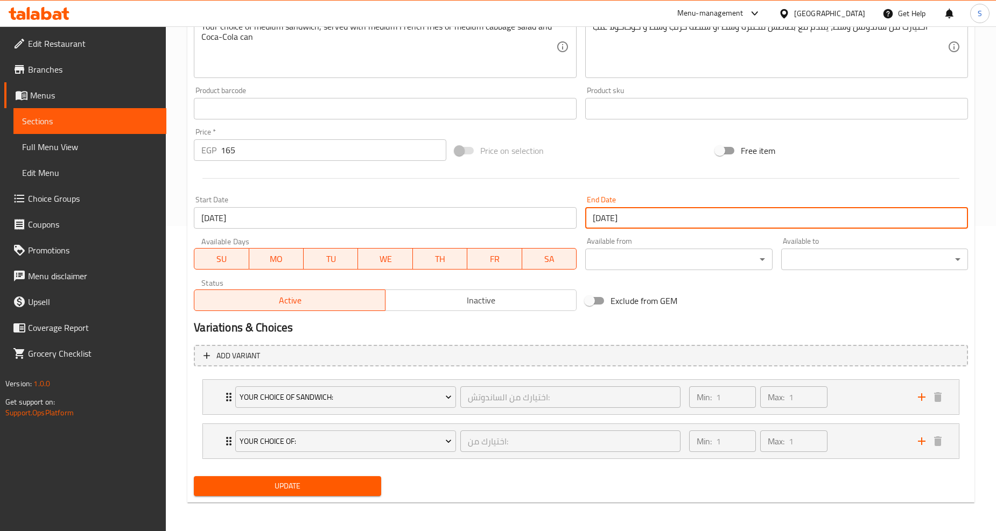
click at [304, 483] on span "Update" at bounding box center [287, 486] width 170 height 13
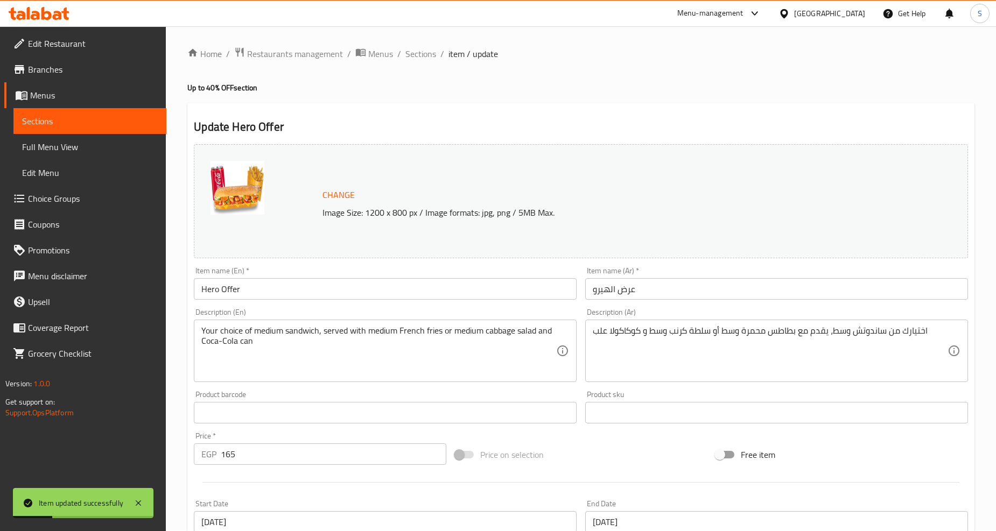
scroll to position [0, 0]
click at [428, 51] on span "Sections" at bounding box center [420, 54] width 31 height 13
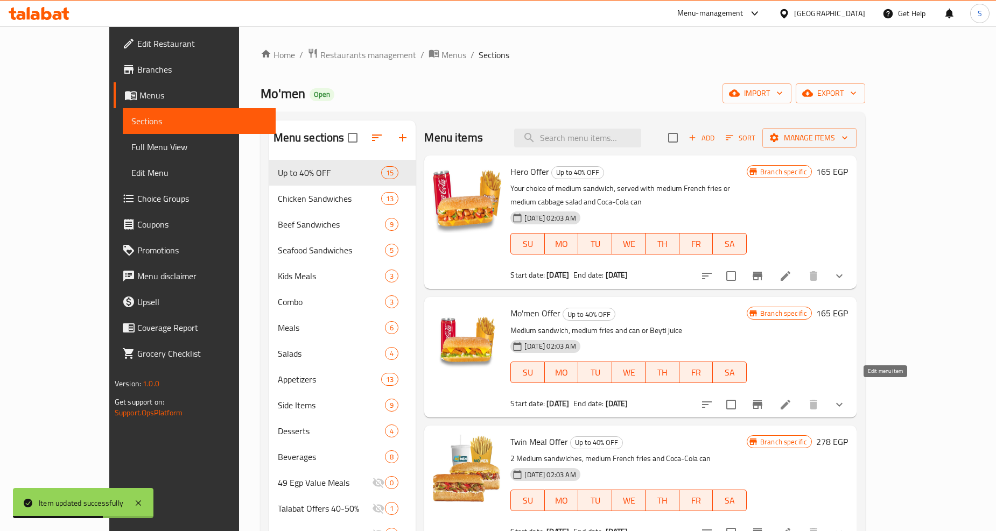
click at [792, 398] on icon at bounding box center [785, 404] width 13 height 13
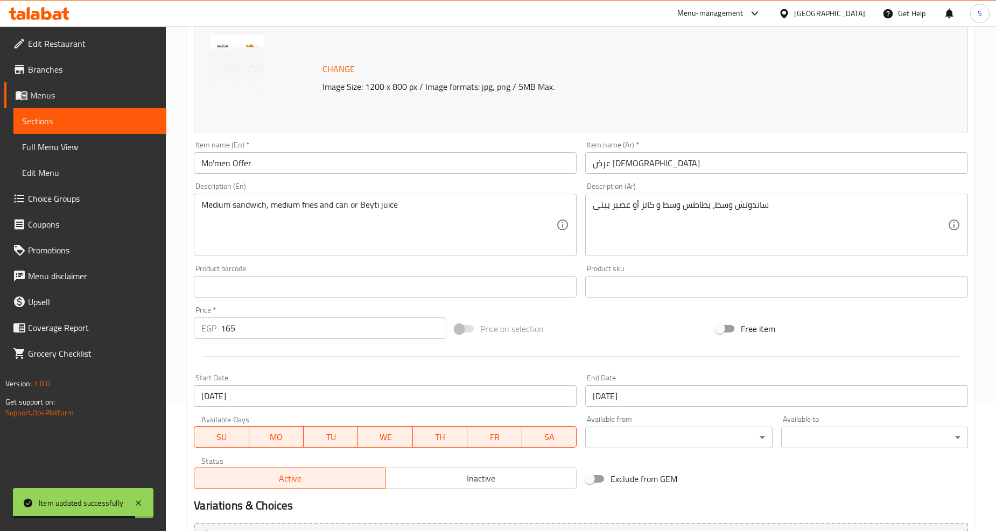
scroll to position [305, 0]
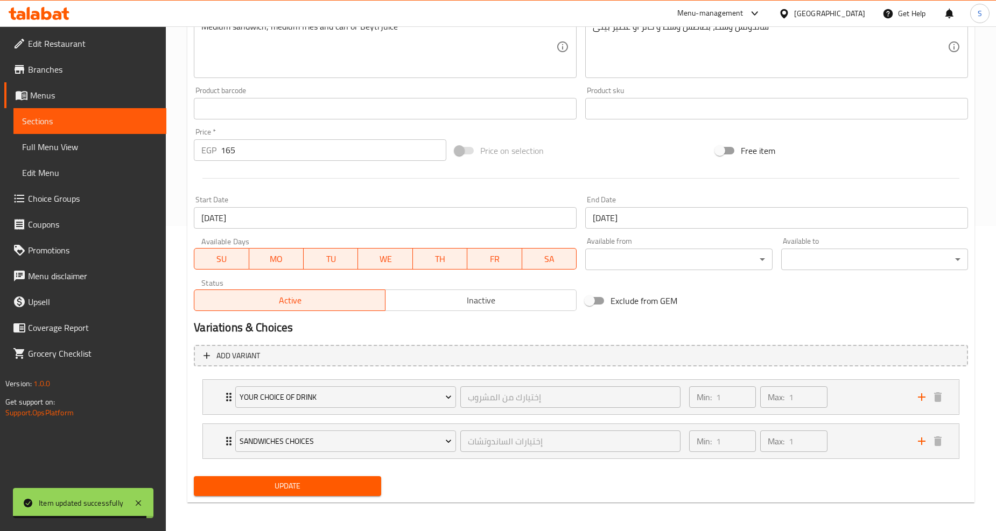
click at [304, 221] on input "03-12-2024" at bounding box center [385, 218] width 383 height 22
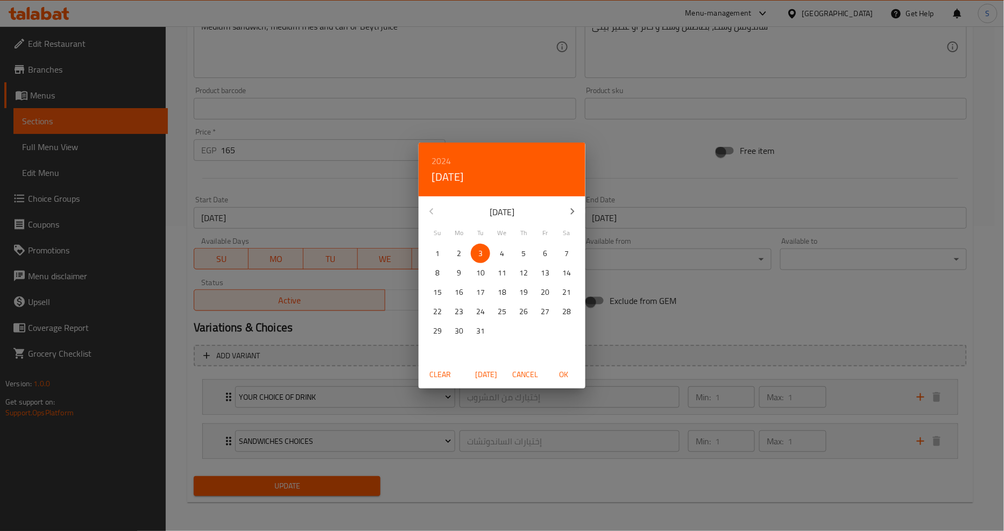
click at [486, 371] on span "Today" at bounding box center [487, 374] width 26 height 13
click at [570, 375] on span "OK" at bounding box center [564, 374] width 26 height 13
type input "[DATE]"
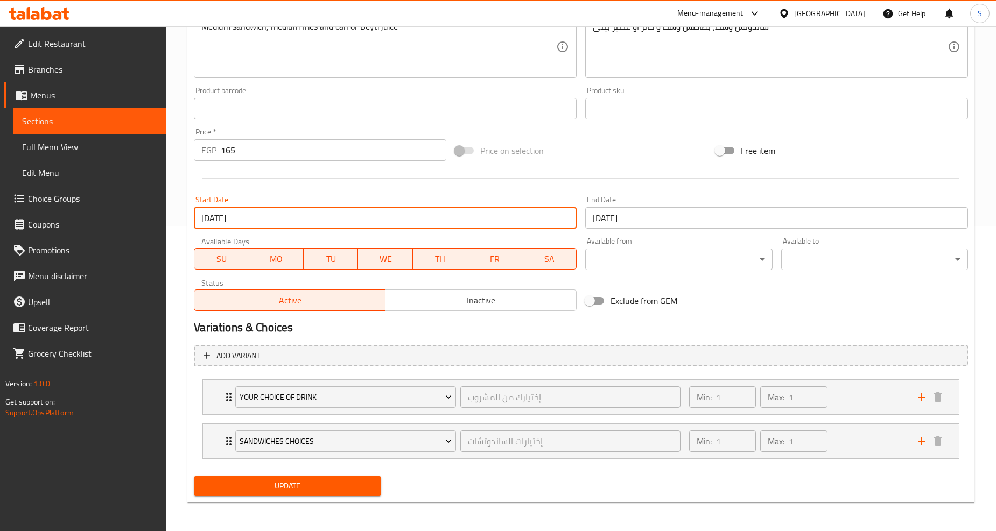
click at [625, 228] on input "[DATE]" at bounding box center [776, 218] width 383 height 22
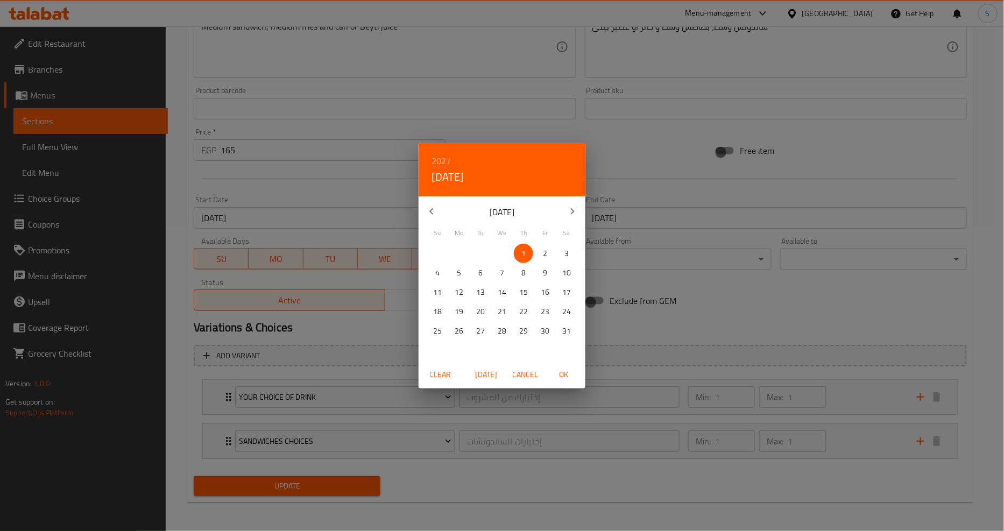
click at [489, 377] on span "Today" at bounding box center [487, 374] width 26 height 13
click at [441, 160] on h6 "2025" at bounding box center [441, 160] width 19 height 15
click at [494, 239] on div "2026" at bounding box center [502, 241] width 167 height 22
click at [567, 378] on span "OK" at bounding box center [564, 374] width 26 height 13
type input "13-08-2026"
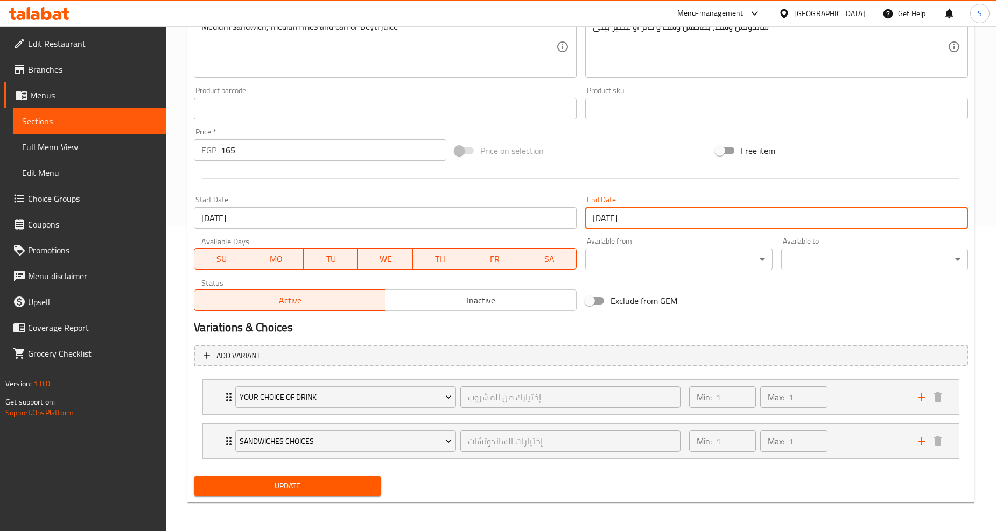
click at [291, 481] on span "Update" at bounding box center [287, 486] width 170 height 13
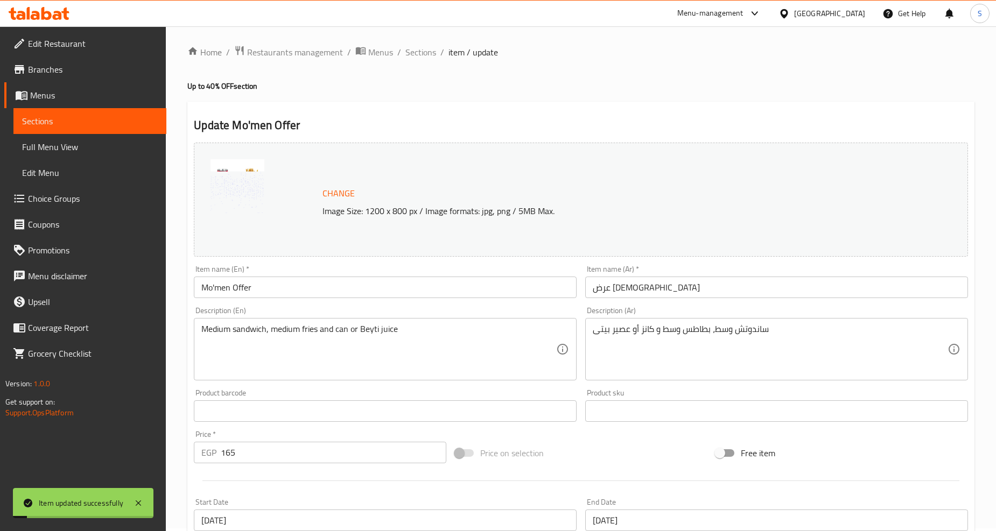
scroll to position [0, 0]
click at [414, 55] on span "Sections" at bounding box center [420, 54] width 31 height 13
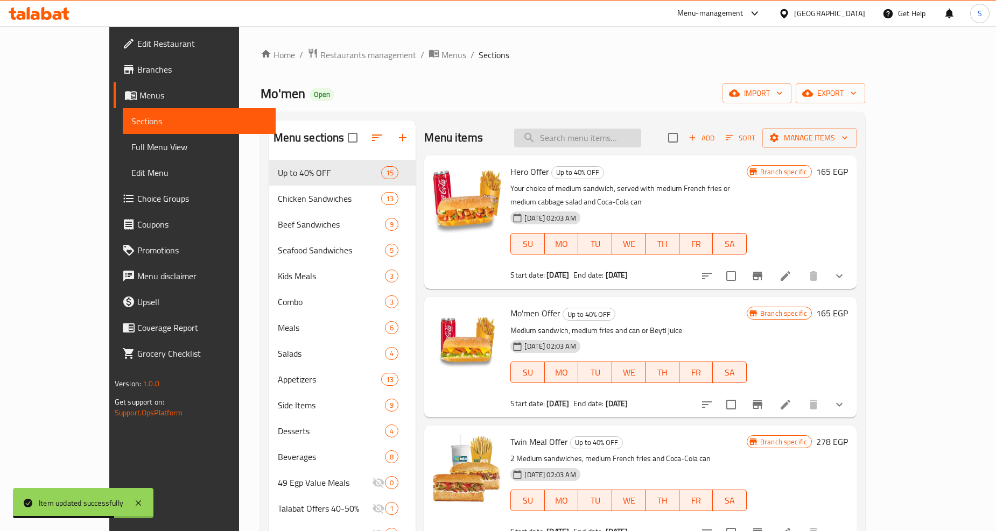
click at [587, 141] on input "search" at bounding box center [577, 138] width 127 height 19
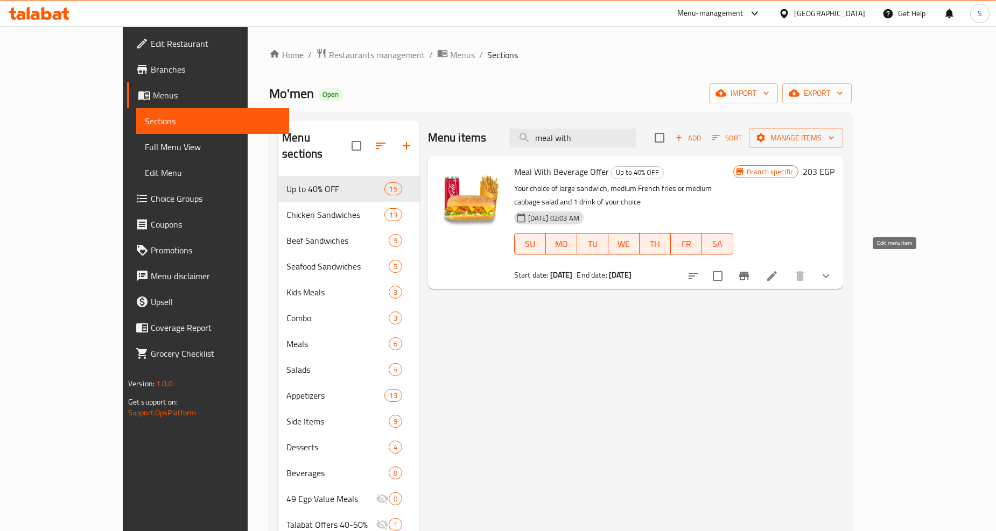
type input "meal with"
click at [778, 270] on icon at bounding box center [771, 276] width 13 height 13
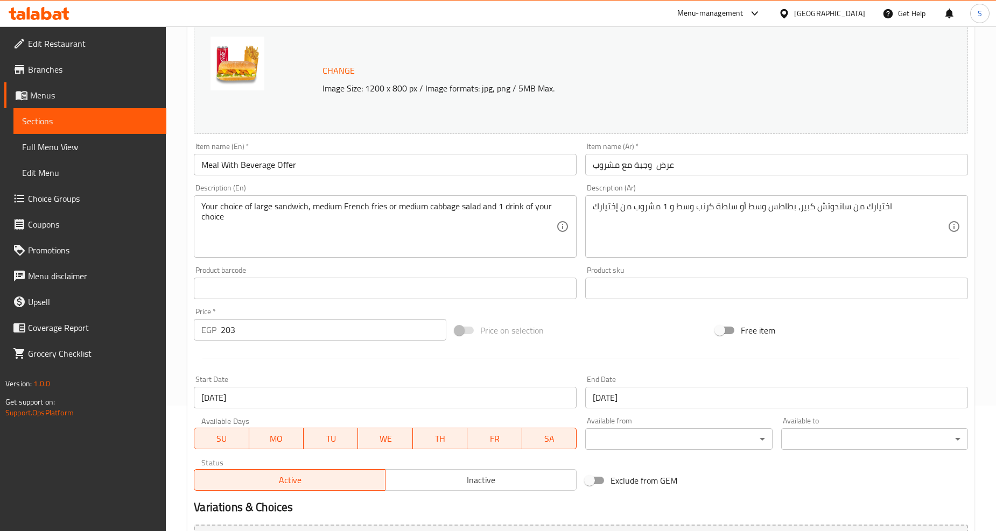
scroll to position [299, 0]
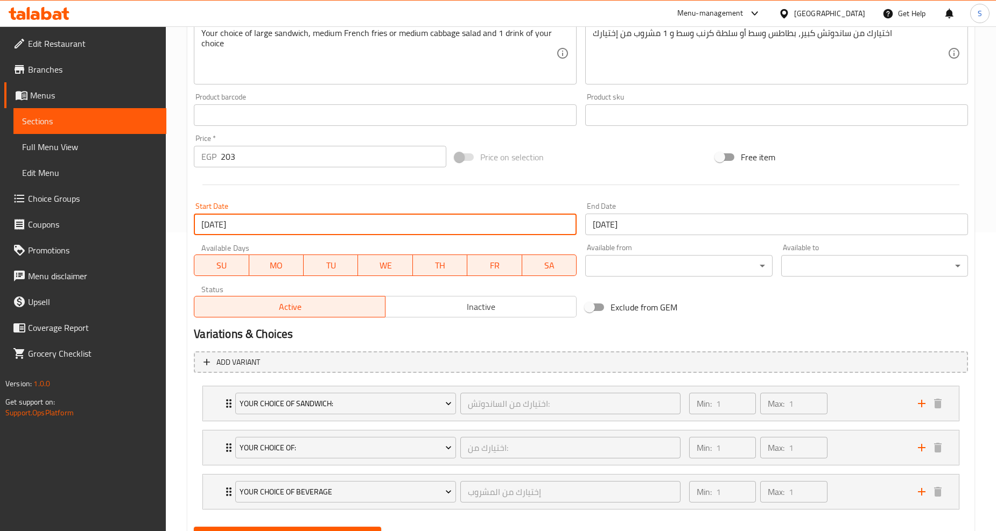
click at [331, 230] on input "03-12-2024" at bounding box center [385, 225] width 383 height 22
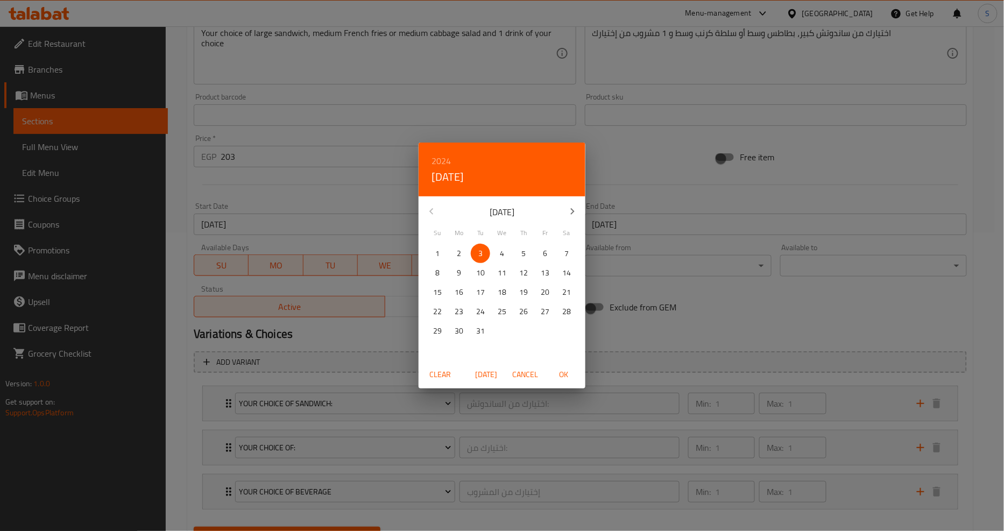
click at [486, 376] on span "Today" at bounding box center [487, 374] width 26 height 13
click at [562, 373] on span "OK" at bounding box center [564, 374] width 26 height 13
type input "[DATE]"
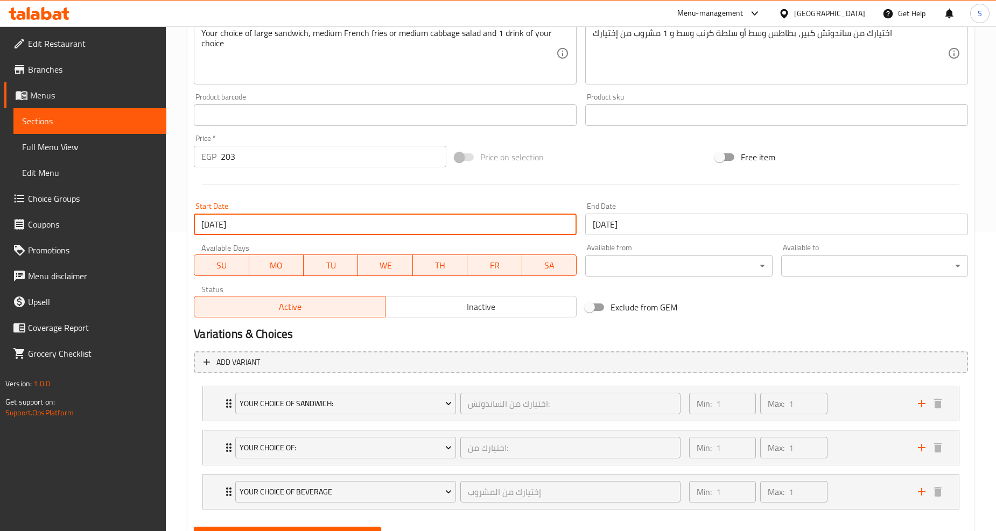
click at [638, 224] on input "[DATE]" at bounding box center [776, 225] width 383 height 22
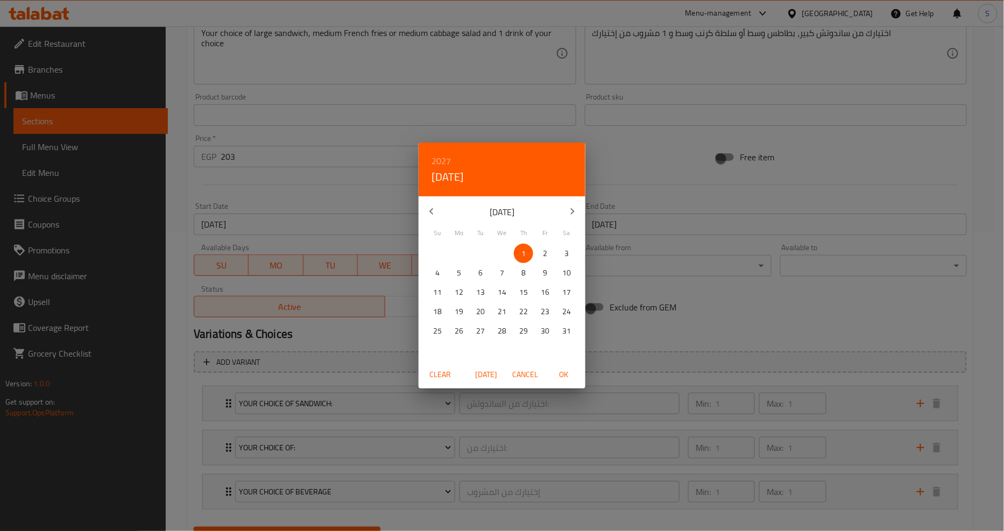
click at [472, 378] on button "Today" at bounding box center [486, 375] width 34 height 20
click at [447, 156] on h6 "2025" at bounding box center [441, 160] width 19 height 15
click at [496, 235] on div "2026" at bounding box center [502, 241] width 167 height 22
click at [561, 381] on button "OK" at bounding box center [564, 375] width 34 height 20
type input "13-08-2026"
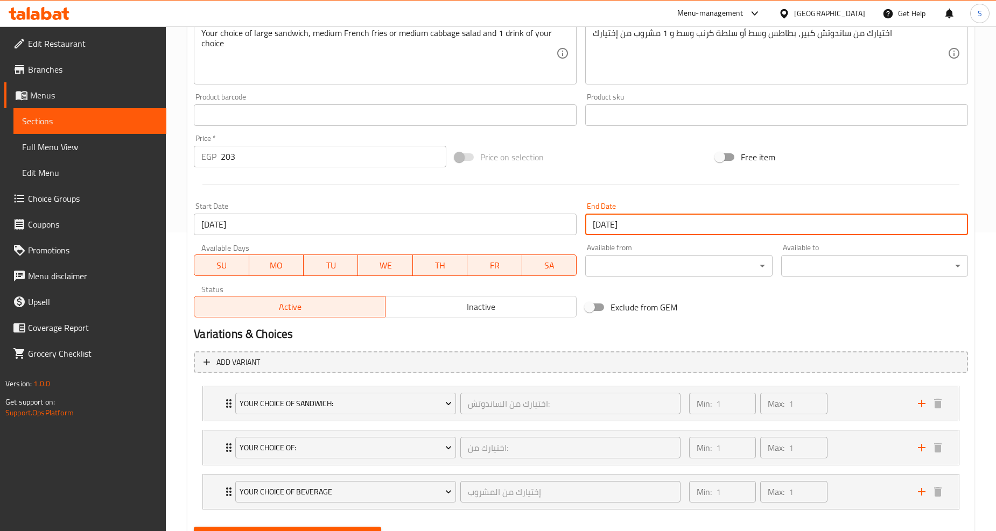
scroll to position [350, 0]
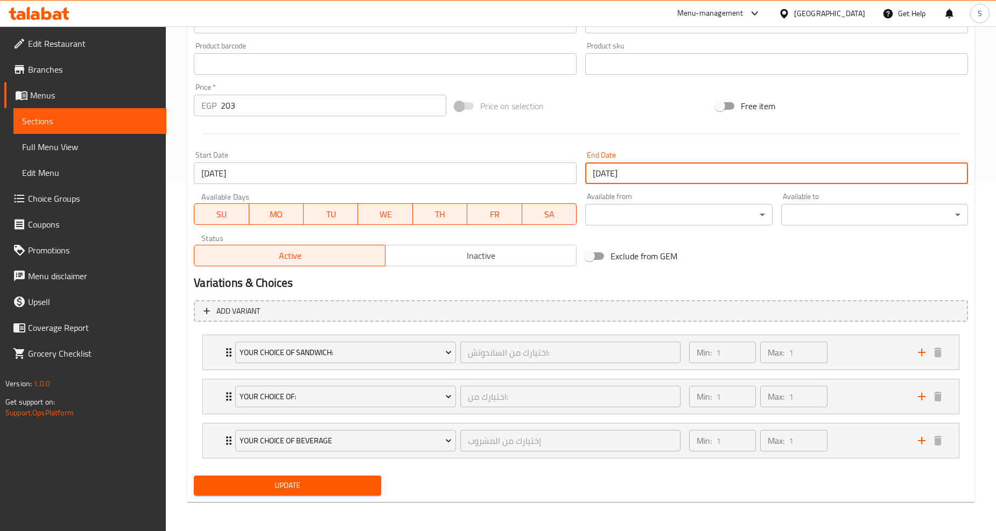
click at [268, 490] on span "Update" at bounding box center [287, 485] width 170 height 13
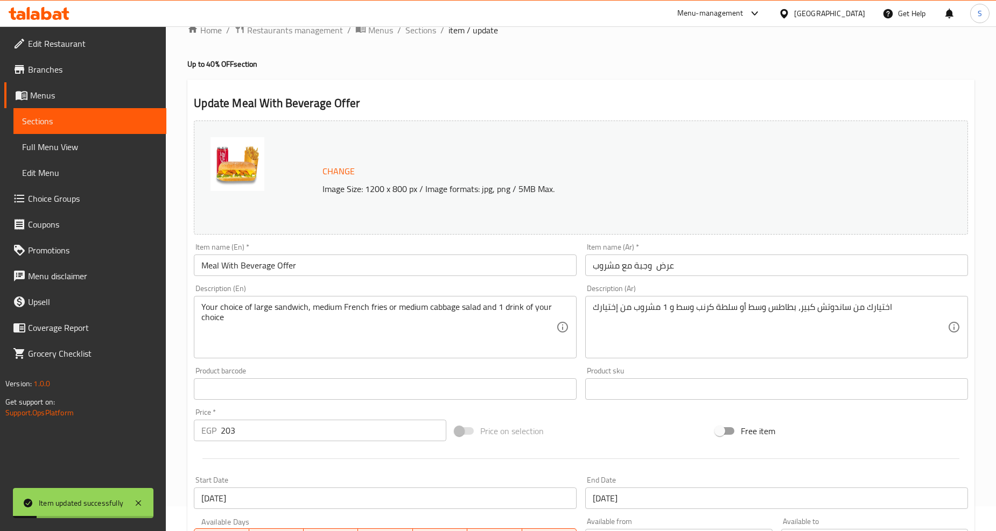
scroll to position [0, 0]
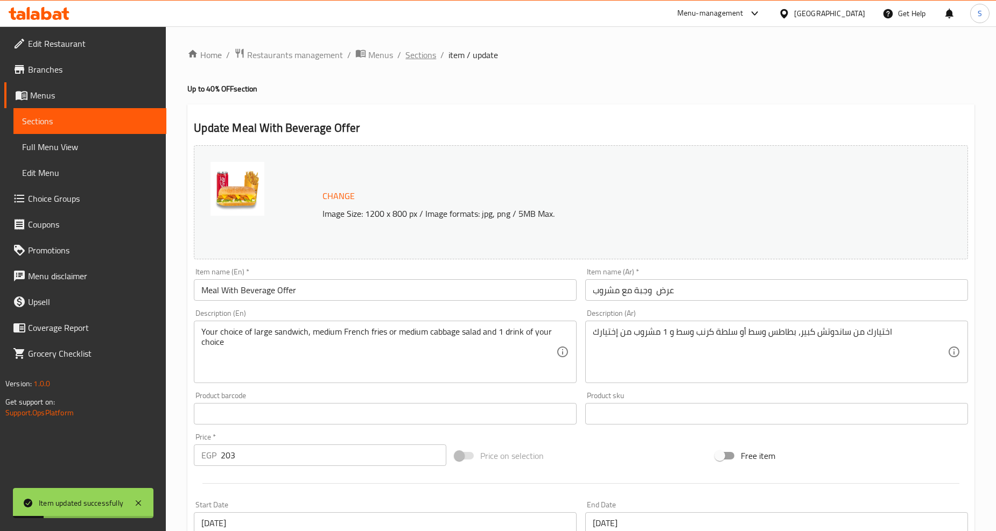
click at [411, 52] on span "Sections" at bounding box center [420, 54] width 31 height 13
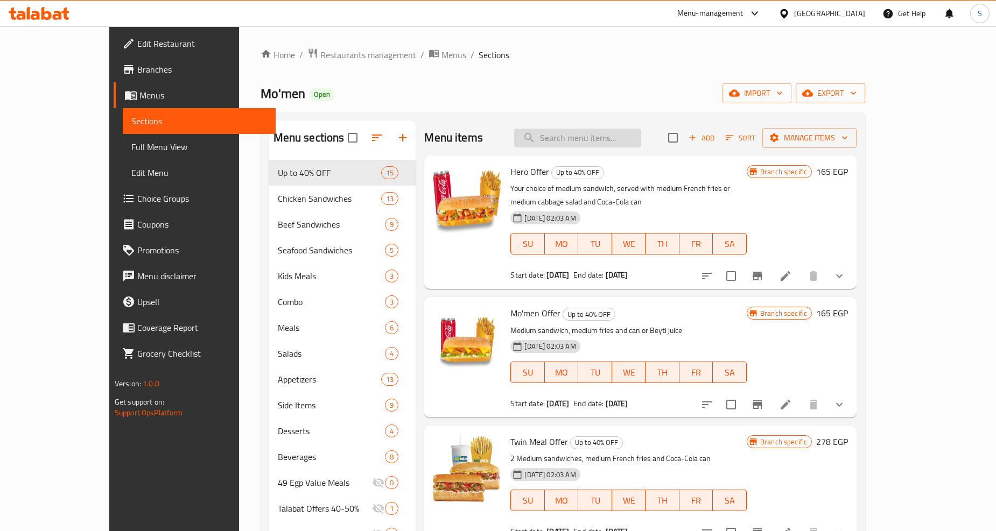
click at [604, 140] on input "search" at bounding box center [577, 138] width 127 height 19
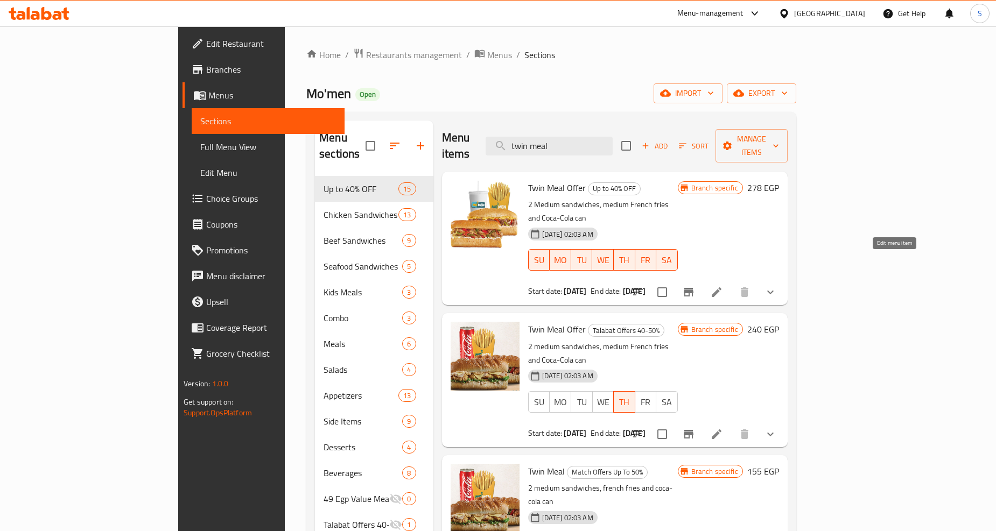
type input "twin meal"
click at [723, 286] on icon at bounding box center [716, 292] width 13 height 13
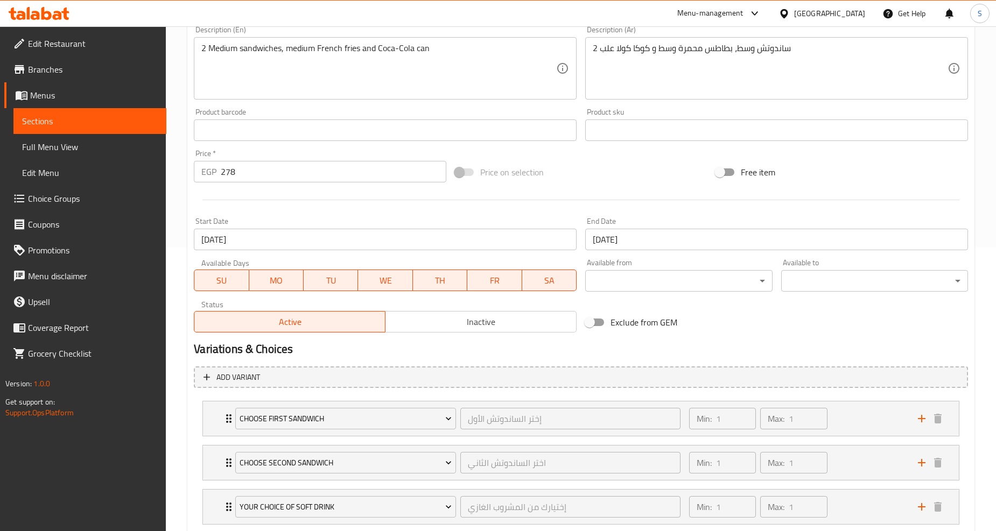
scroll to position [299, 0]
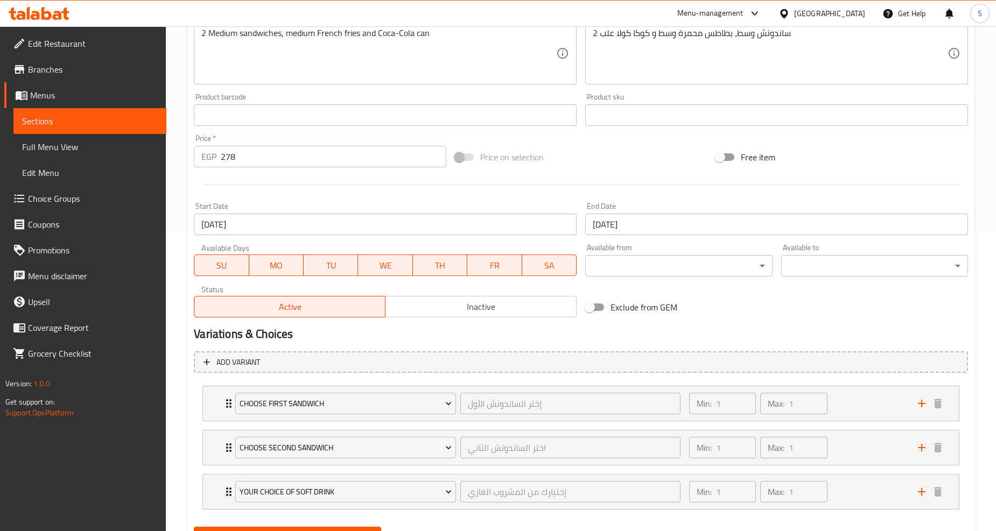
click at [276, 227] on input "03-12-2024" at bounding box center [385, 225] width 383 height 22
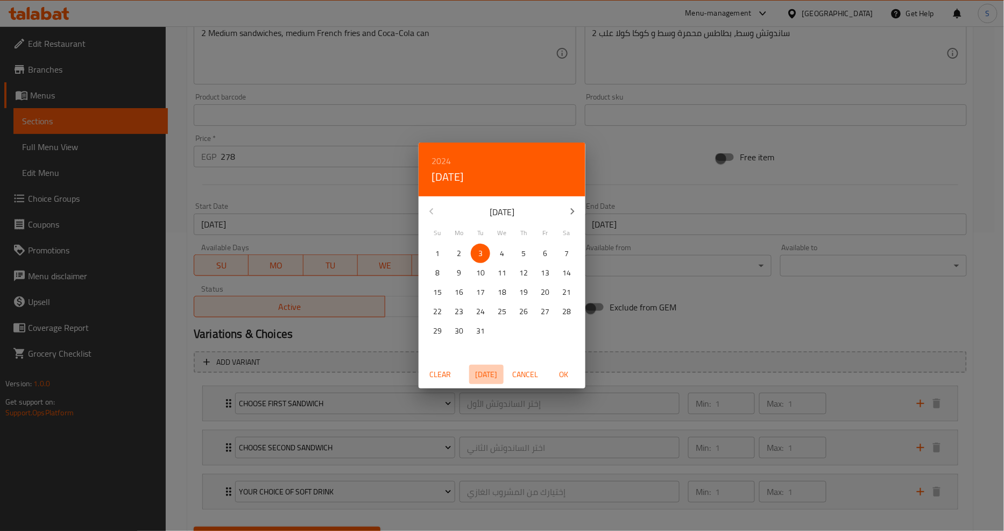
click at [491, 374] on span "Today" at bounding box center [487, 374] width 26 height 13
click at [561, 375] on span "OK" at bounding box center [564, 374] width 26 height 13
type input "[DATE]"
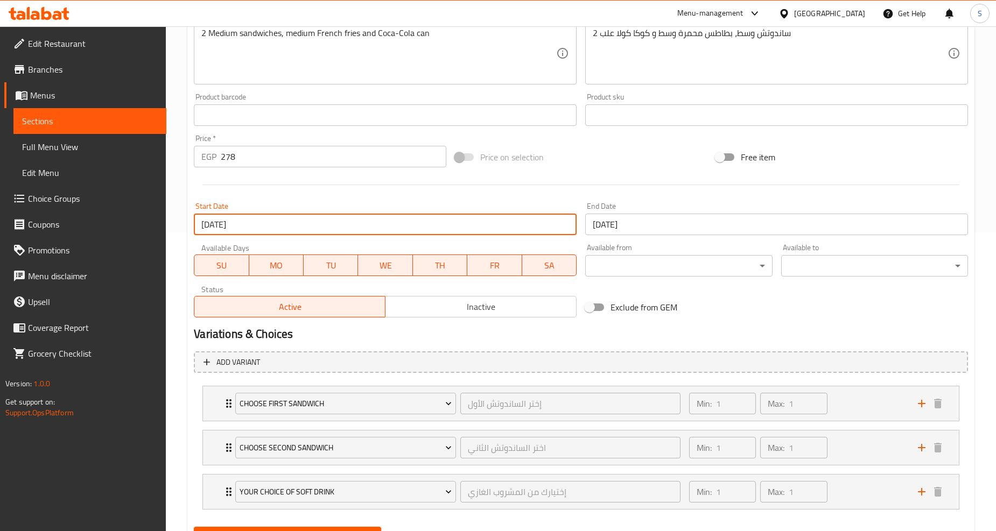
click at [637, 225] on input "[DATE]" at bounding box center [776, 225] width 383 height 22
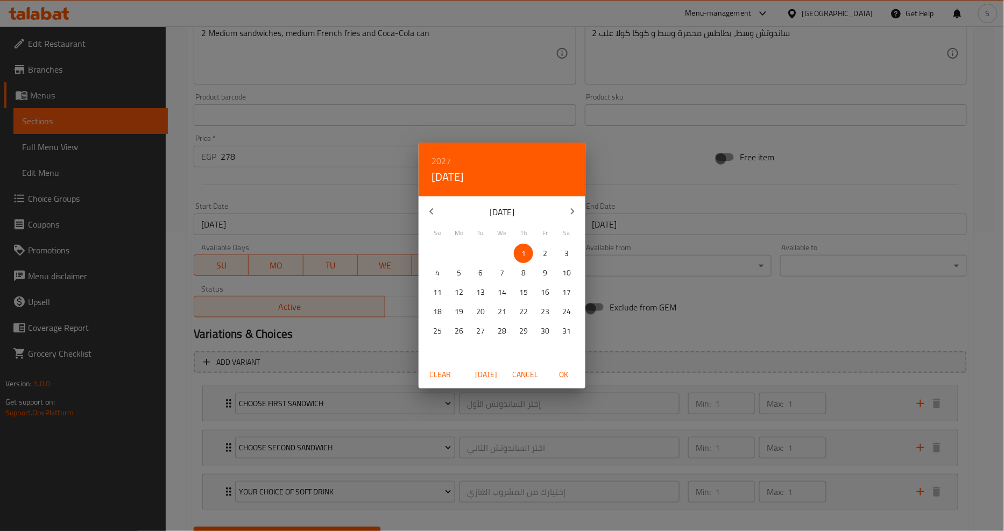
click at [488, 372] on span "Today" at bounding box center [487, 374] width 26 height 13
click at [446, 159] on h6 "2025" at bounding box center [441, 160] width 19 height 15
click at [485, 239] on div "2026" at bounding box center [502, 241] width 167 height 22
click at [565, 370] on span "OK" at bounding box center [564, 374] width 26 height 13
type input "13-08-2026"
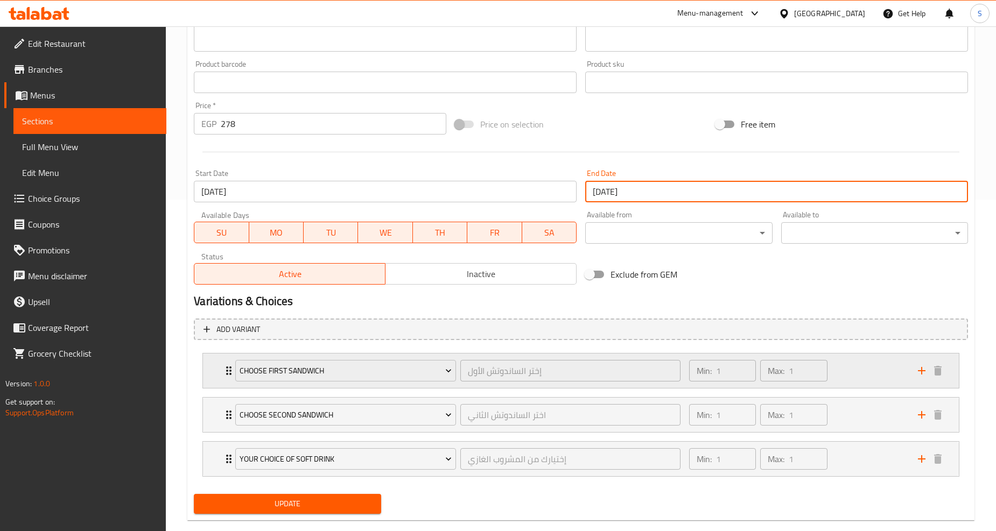
scroll to position [350, 0]
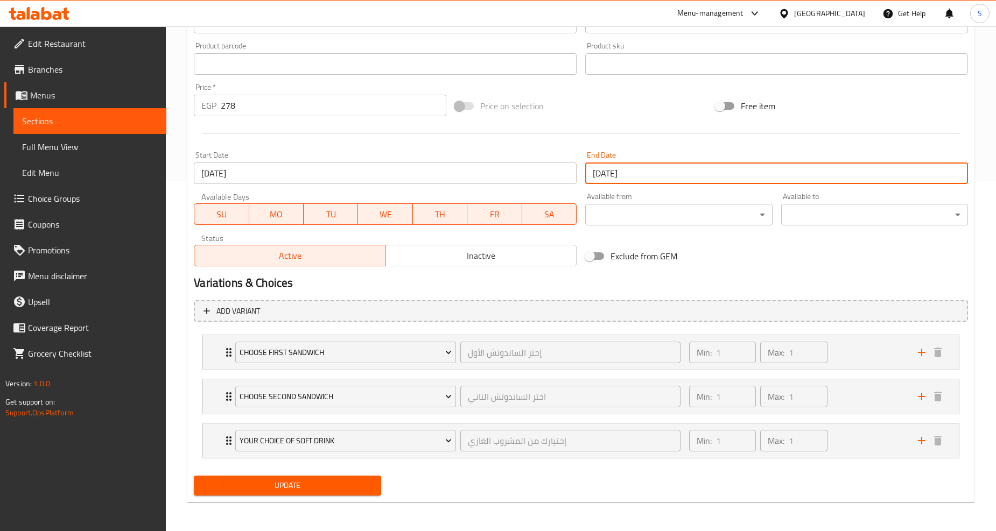
click at [290, 483] on span "Update" at bounding box center [287, 485] width 170 height 13
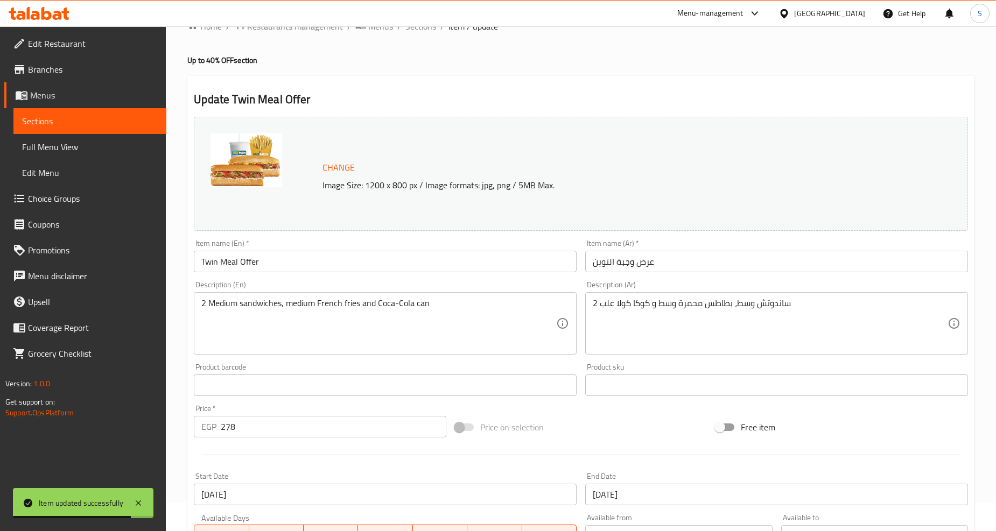
scroll to position [0, 0]
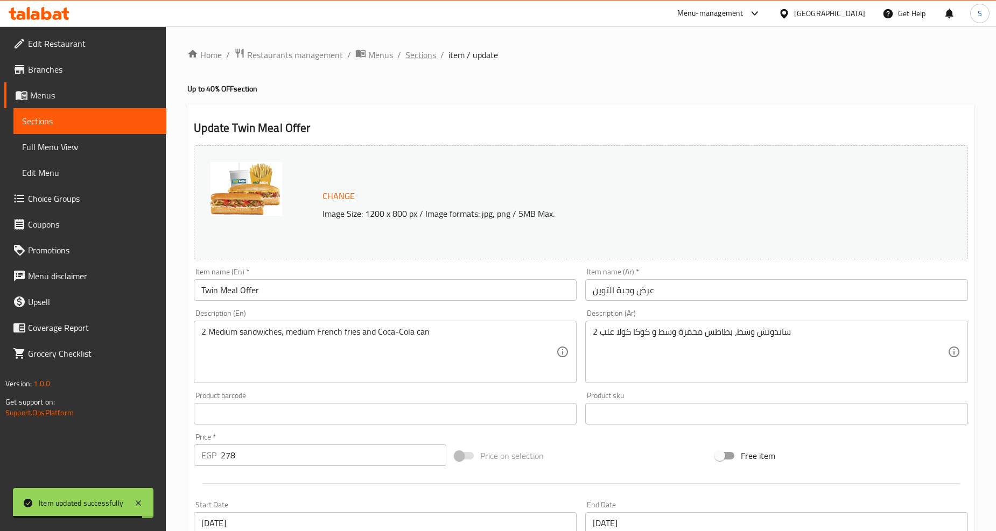
click at [426, 50] on span "Sections" at bounding box center [420, 54] width 31 height 13
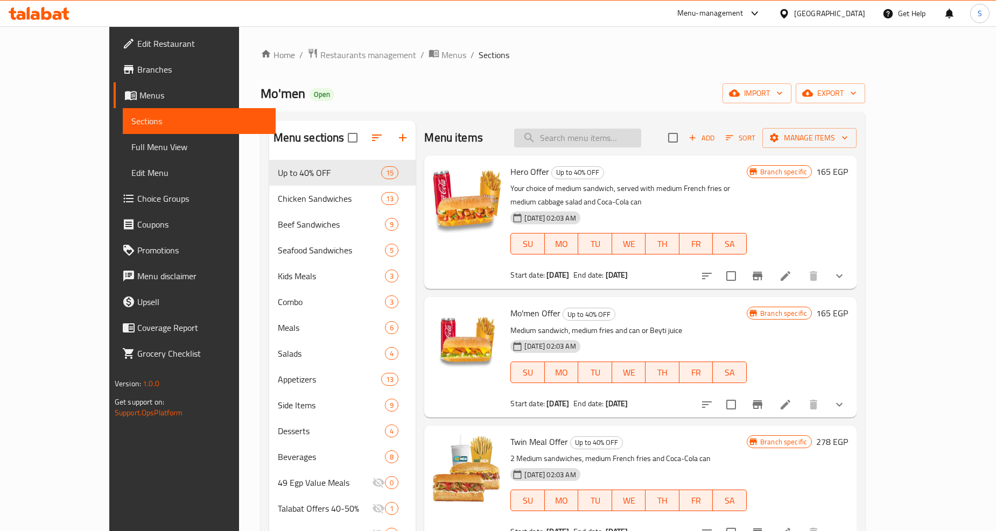
click at [636, 143] on input "search" at bounding box center [577, 138] width 127 height 19
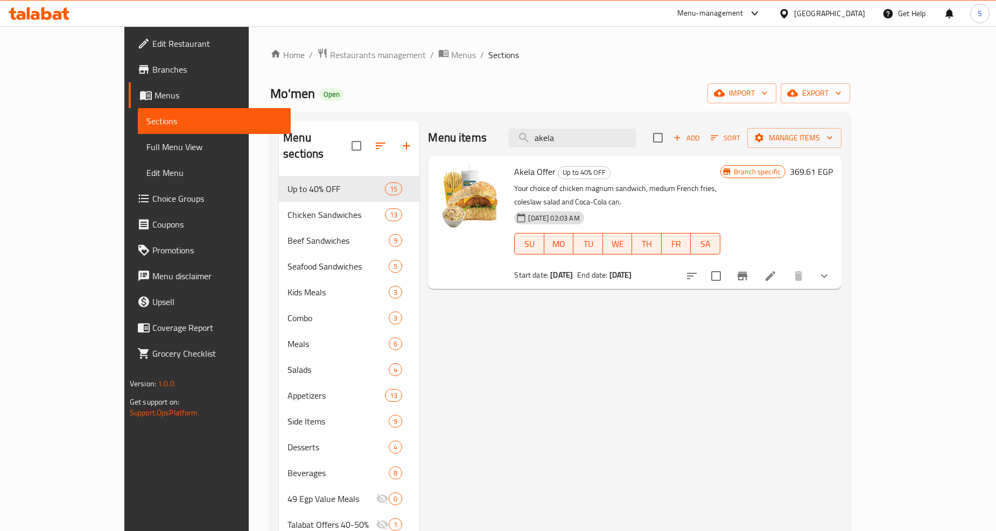
type input "akela"
click at [785, 266] on li at bounding box center [770, 275] width 30 height 19
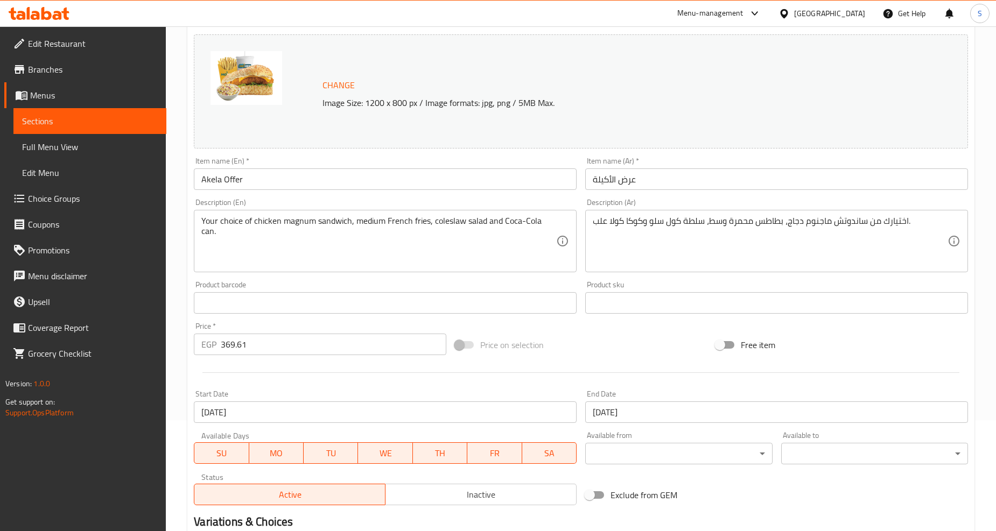
scroll to position [261, 0]
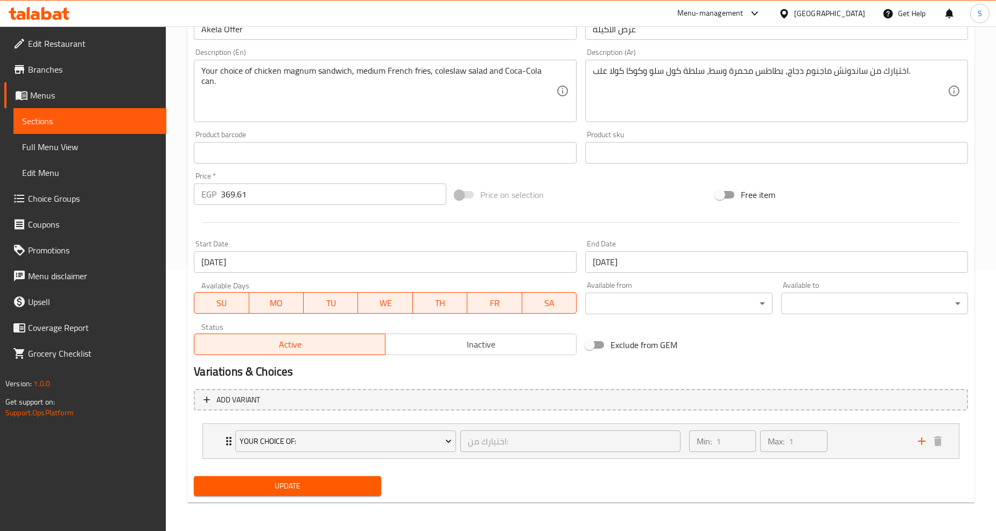
click at [286, 264] on input "[DATE]" at bounding box center [385, 262] width 383 height 22
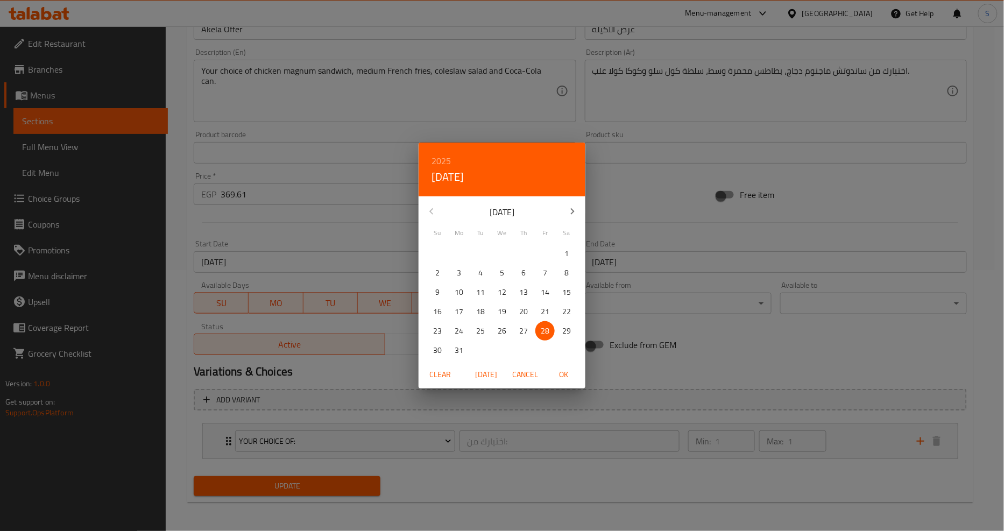
click at [498, 370] on span "Today" at bounding box center [487, 374] width 26 height 13
click at [564, 375] on span "OK" at bounding box center [564, 374] width 26 height 13
type input "[DATE]"
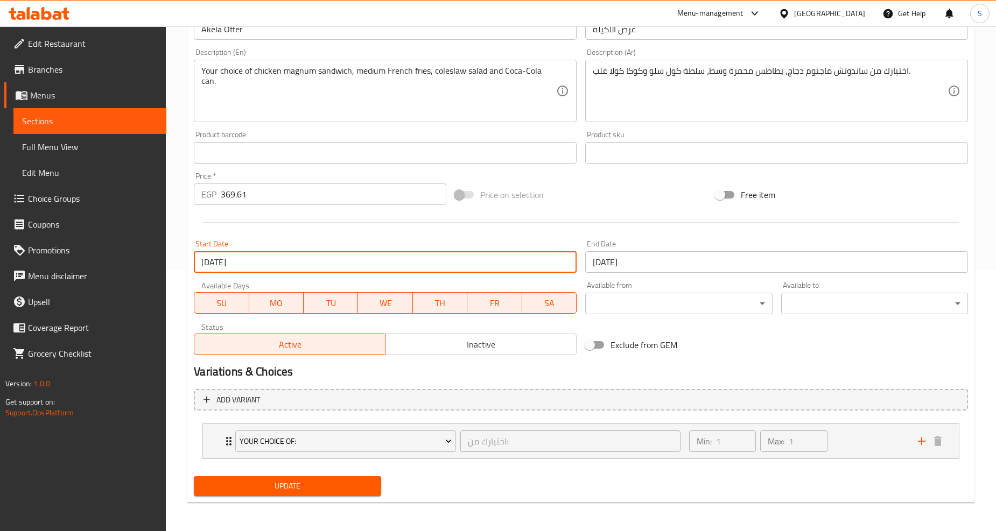
click at [647, 259] on input "[DATE]" at bounding box center [776, 262] width 383 height 22
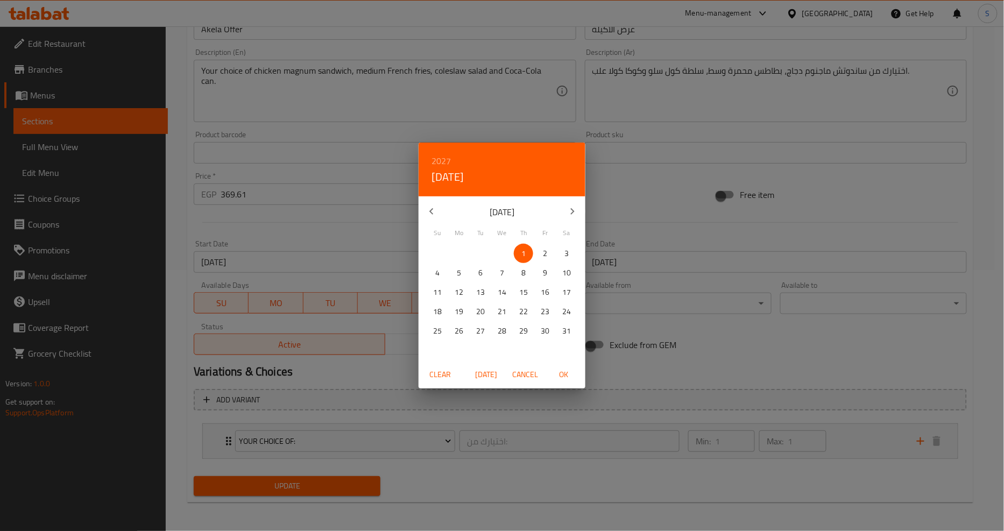
click at [484, 373] on span "Today" at bounding box center [487, 374] width 26 height 13
click at [439, 155] on h6 "2025" at bounding box center [441, 160] width 19 height 15
click at [496, 240] on div "2026" at bounding box center [502, 241] width 167 height 22
click at [561, 374] on span "OK" at bounding box center [564, 374] width 26 height 13
type input "13-08-2026"
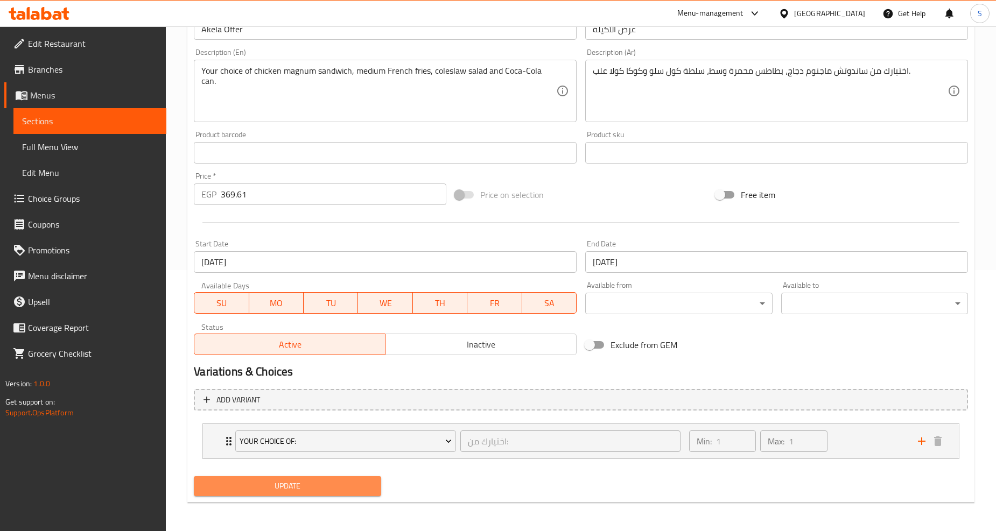
click at [335, 487] on span "Update" at bounding box center [287, 486] width 170 height 13
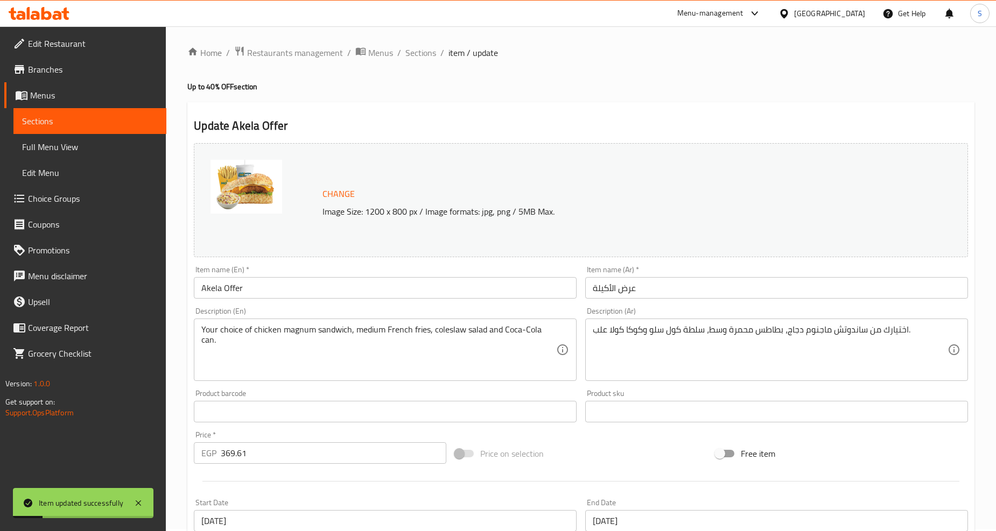
scroll to position [0, 0]
click at [422, 52] on span "Sections" at bounding box center [420, 54] width 31 height 13
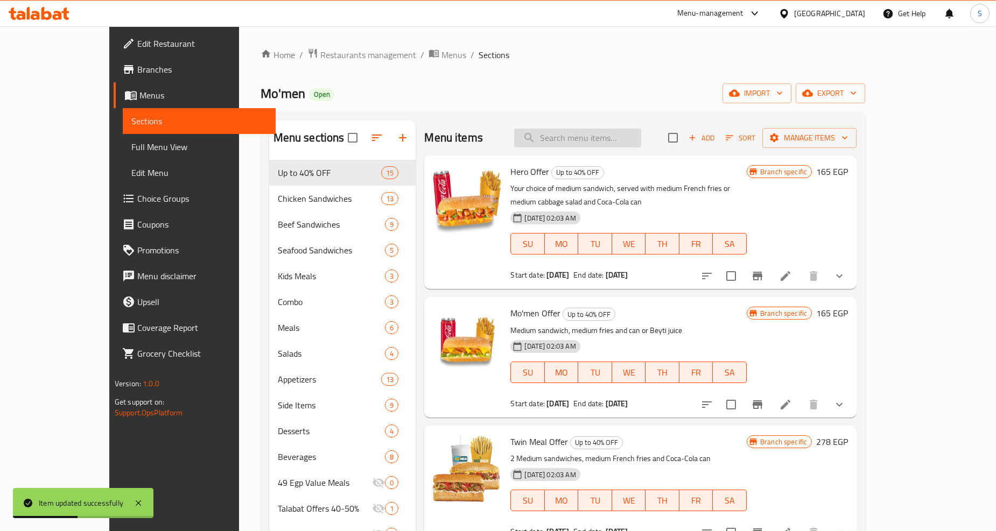
click at [621, 143] on input "search" at bounding box center [577, 138] width 127 height 19
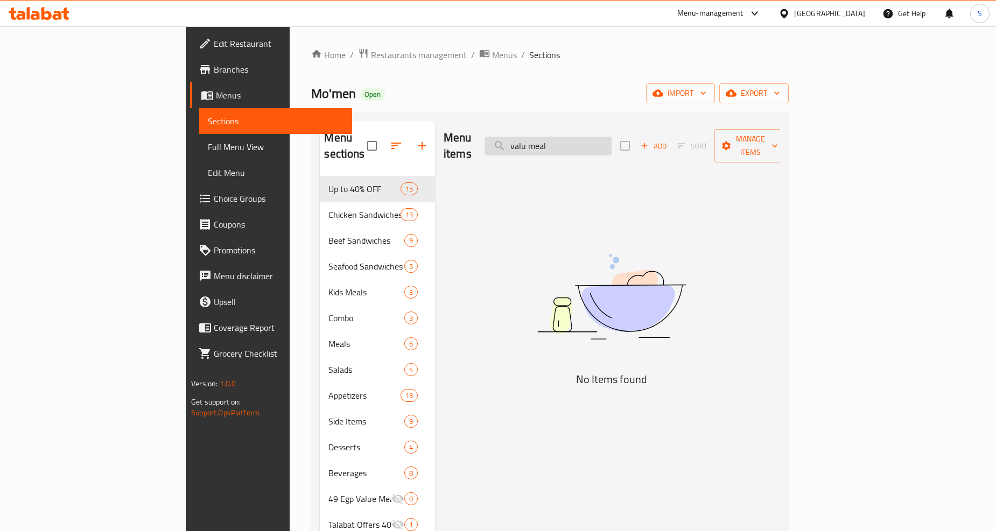
click at [595, 137] on input "valu meal" at bounding box center [547, 146] width 127 height 19
click at [612, 140] on input "value meal" at bounding box center [547, 146] width 127 height 19
click at [609, 137] on input "value meal" at bounding box center [547, 146] width 127 height 19
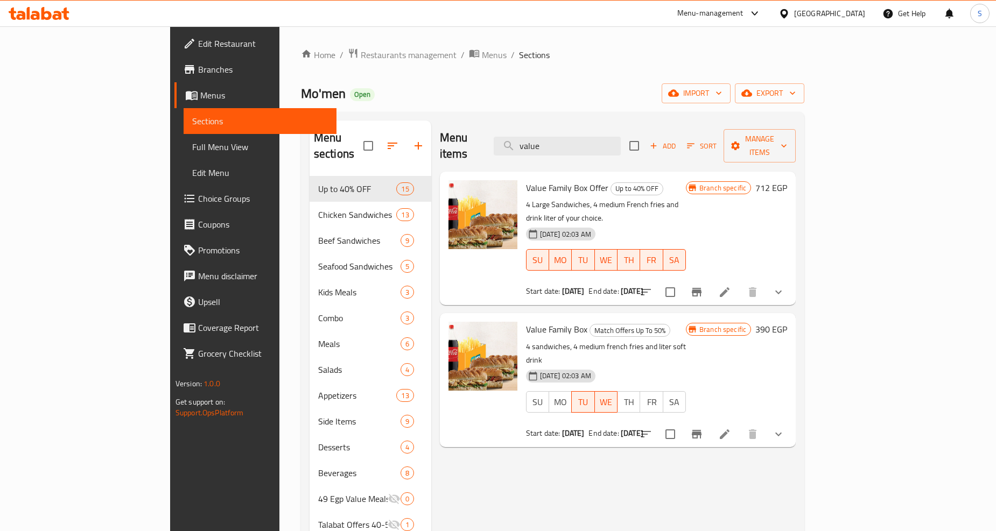
type input "value"
click at [731, 286] on icon at bounding box center [724, 292] width 13 height 13
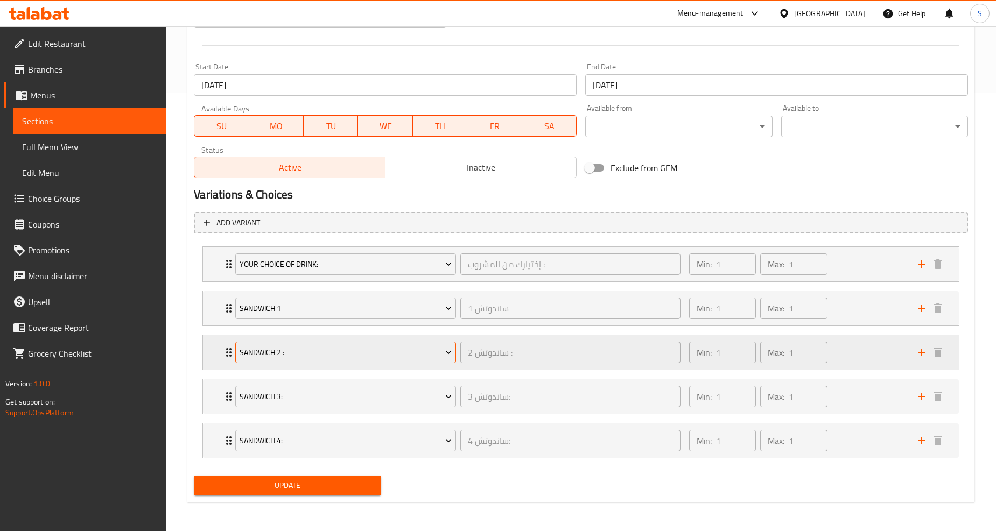
scroll to position [259, 0]
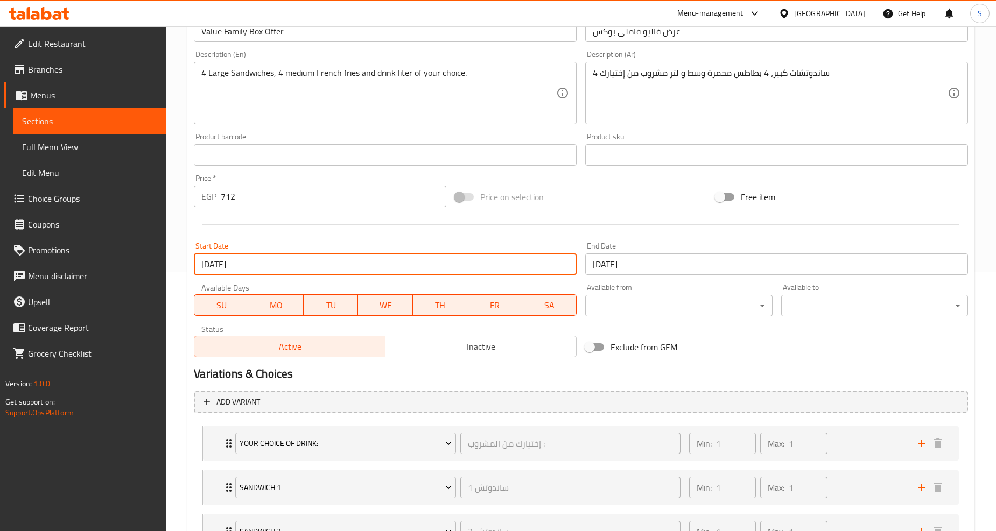
click at [315, 265] on input "03-12-2024" at bounding box center [385, 265] width 383 height 22
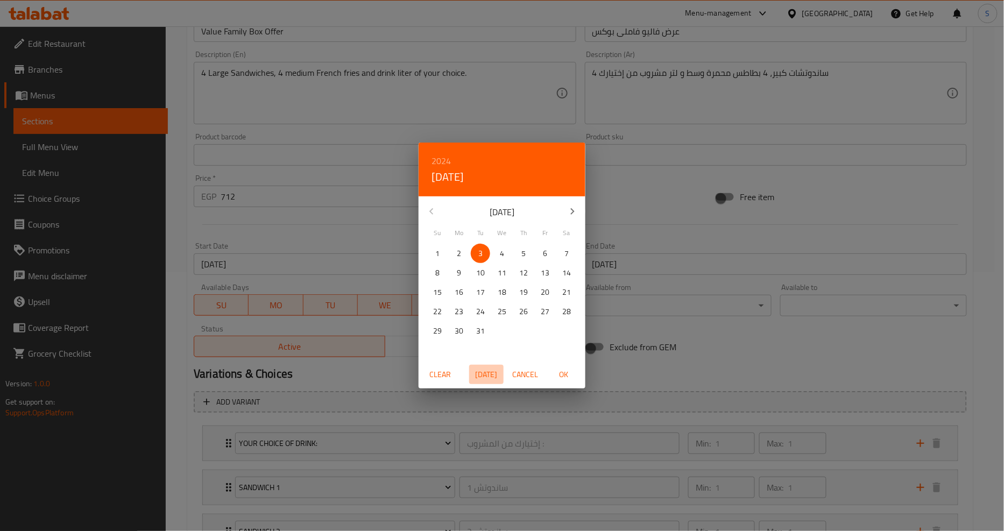
click at [485, 366] on button "Today" at bounding box center [486, 375] width 34 height 20
click at [564, 379] on span "OK" at bounding box center [564, 374] width 26 height 13
type input "[DATE]"
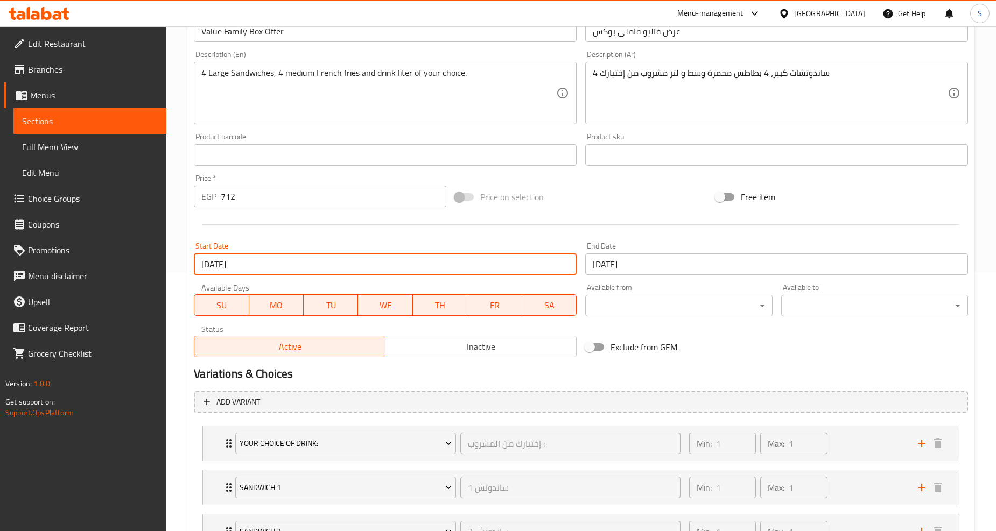
click at [647, 262] on input "[DATE]" at bounding box center [776, 265] width 383 height 22
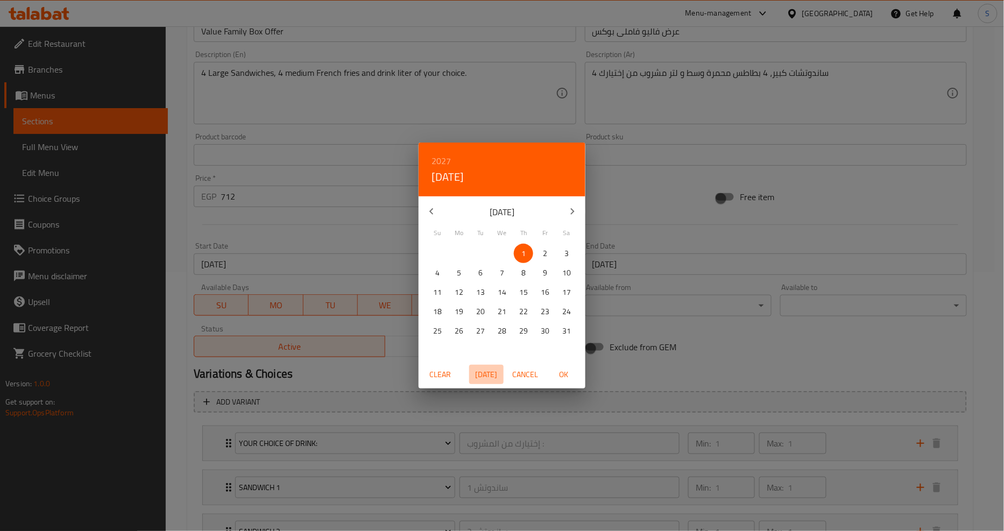
click at [481, 374] on span "Today" at bounding box center [487, 374] width 26 height 13
click at [447, 154] on h6 "2025" at bounding box center [441, 160] width 19 height 15
click at [498, 245] on div "2026" at bounding box center [502, 241] width 167 height 22
click at [564, 378] on span "OK" at bounding box center [564, 374] width 26 height 13
type input "13-08-2026"
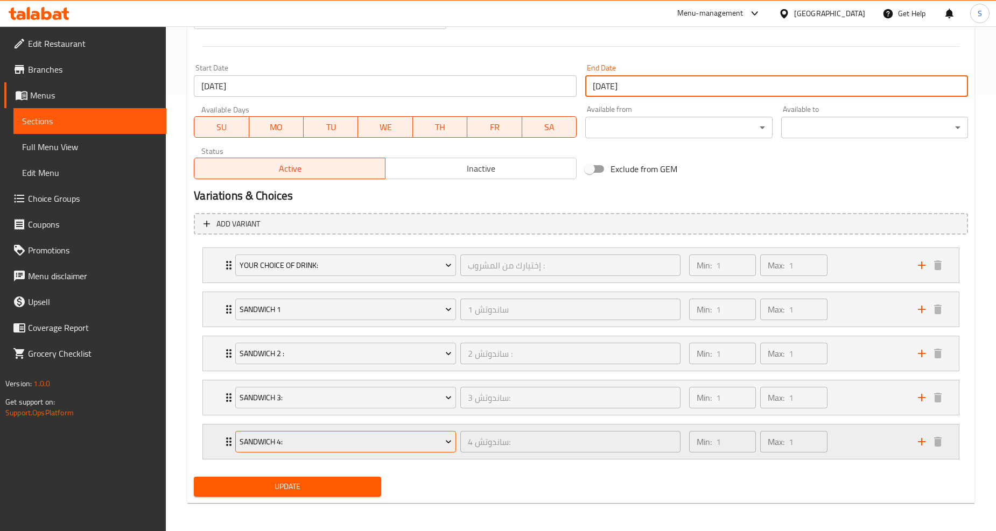
scroll to position [438, 0]
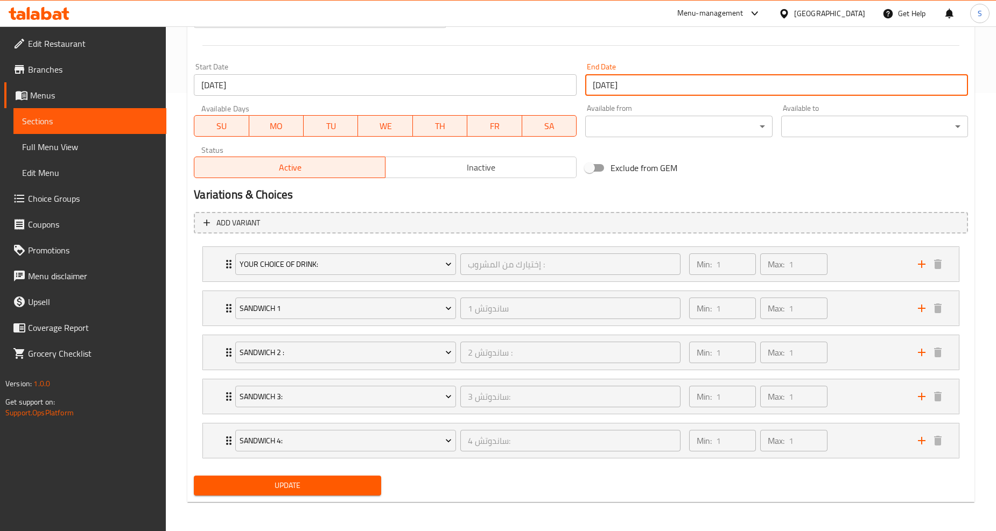
click at [300, 483] on span "Update" at bounding box center [287, 485] width 170 height 13
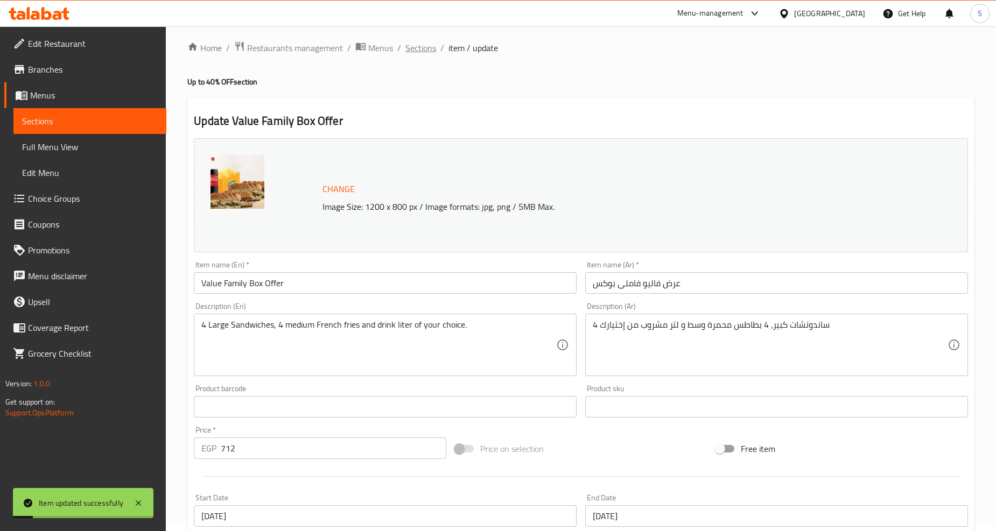
scroll to position [0, 0]
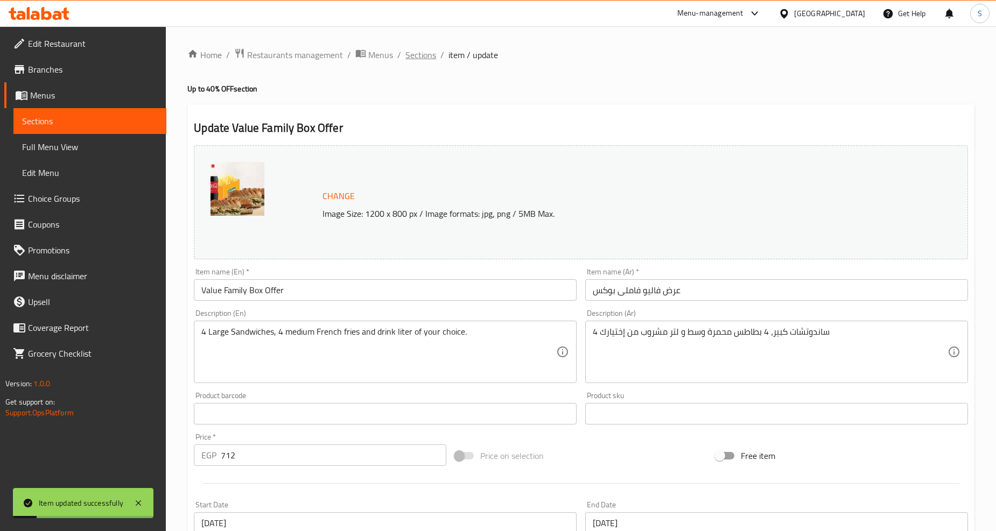
click at [413, 56] on span "Sections" at bounding box center [420, 54] width 31 height 13
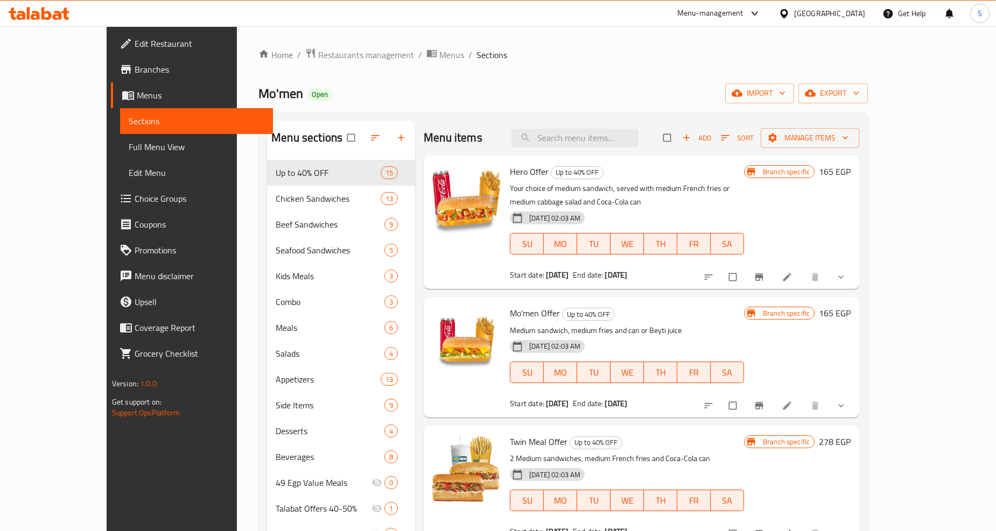
click at [763, 274] on icon "Branch-specific-item" at bounding box center [759, 277] width 8 height 7
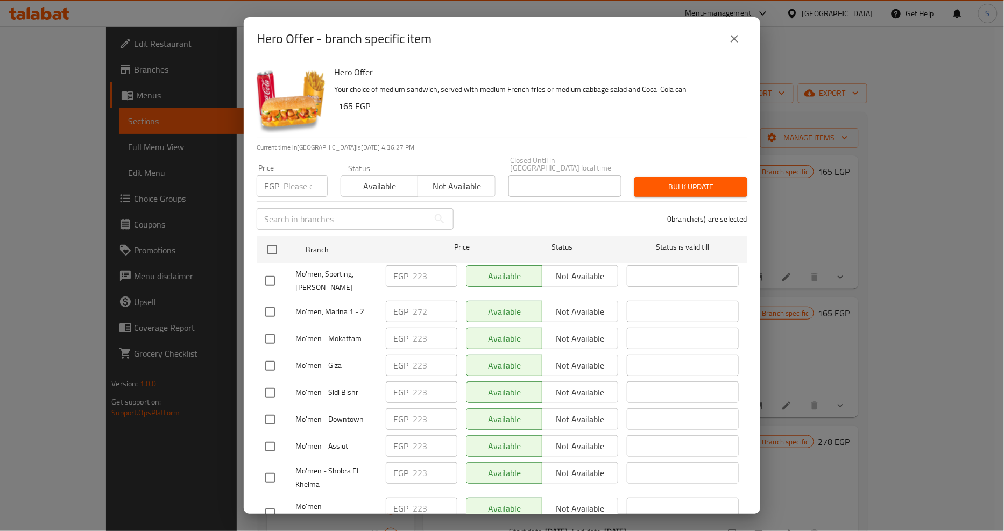
click at [580, 133] on div "Hero Offer Your choice of medium sandwich, served with medium French fries or m…" at bounding box center [536, 99] width 413 height 78
click at [730, 35] on icon "close" at bounding box center [734, 38] width 13 height 13
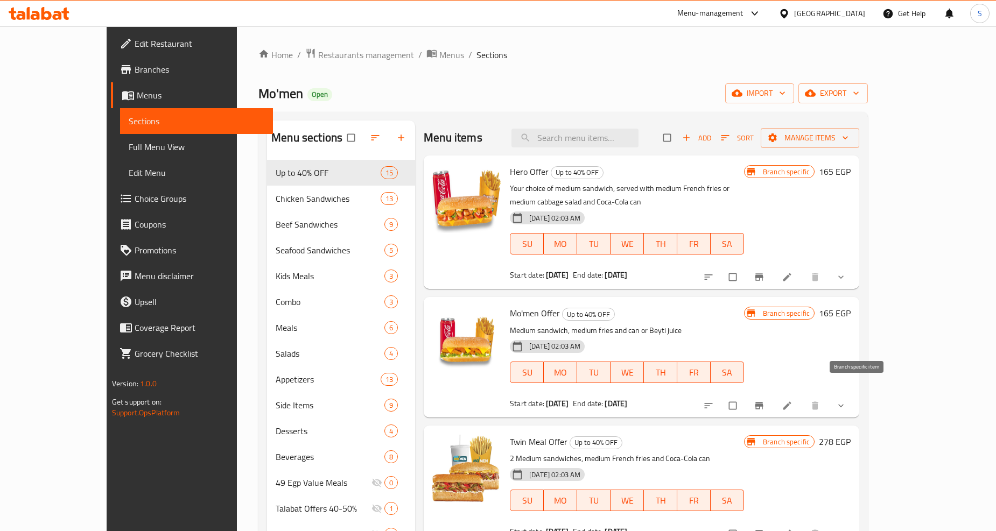
click at [764, 400] on icon "Branch-specific-item" at bounding box center [759, 405] width 11 height 11
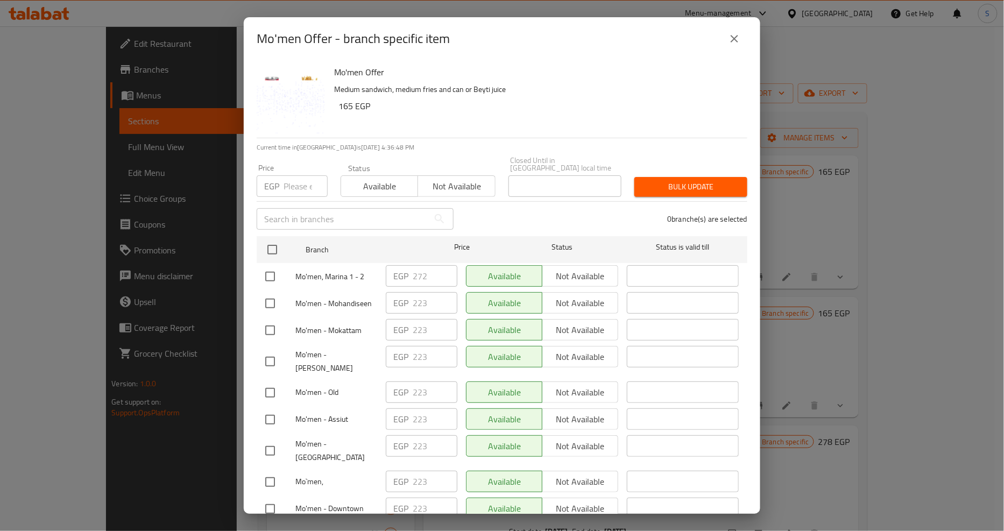
click at [733, 35] on icon "close" at bounding box center [734, 38] width 13 height 13
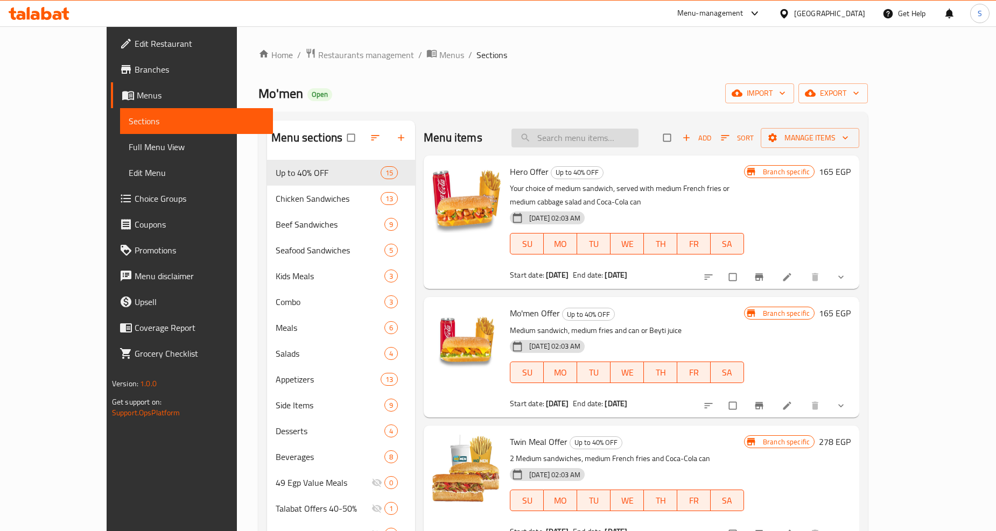
click at [610, 142] on input "search" at bounding box center [574, 138] width 127 height 19
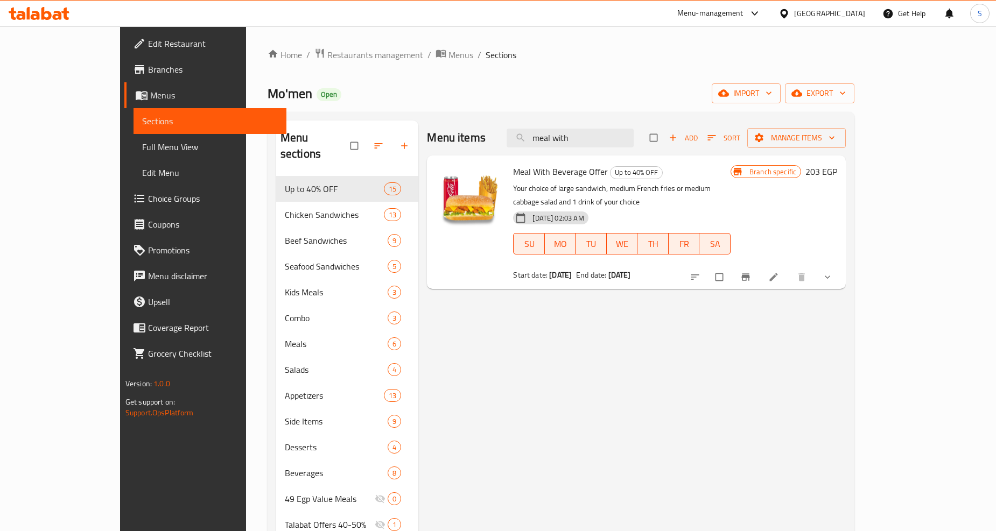
click at [750, 274] on icon "Branch-specific-item" at bounding box center [746, 277] width 8 height 7
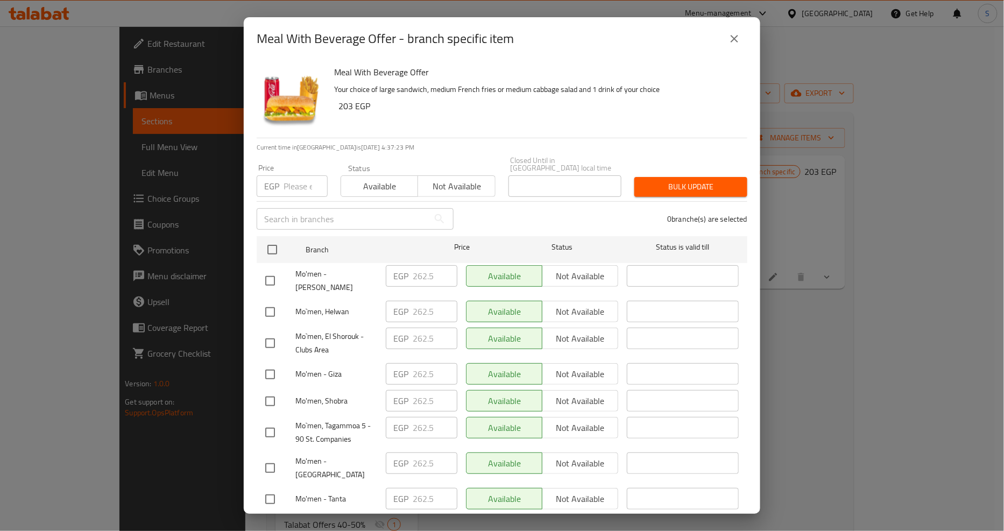
click at [519, 128] on div "Meal With Beverage Offer Your choice of large sandwich, medium French fries or …" at bounding box center [536, 99] width 413 height 78
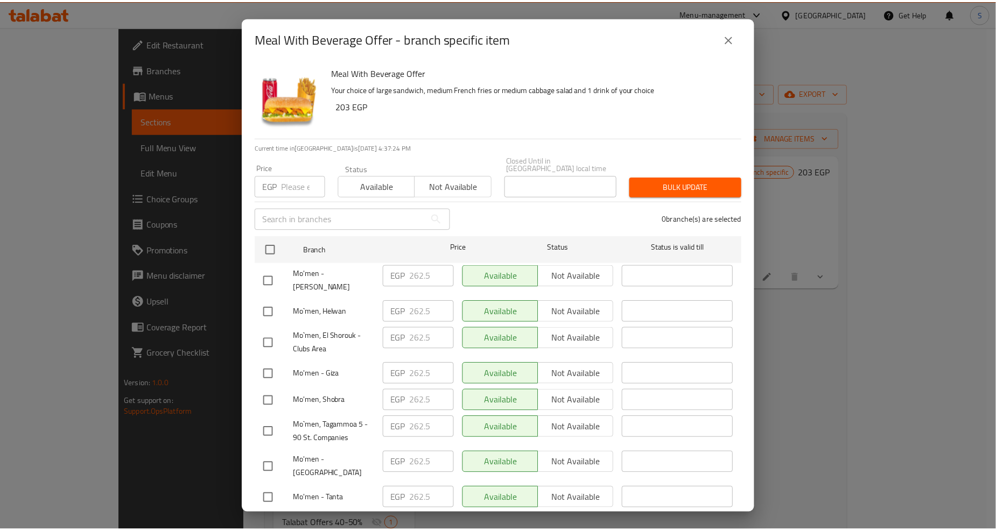
scroll to position [2356, 0]
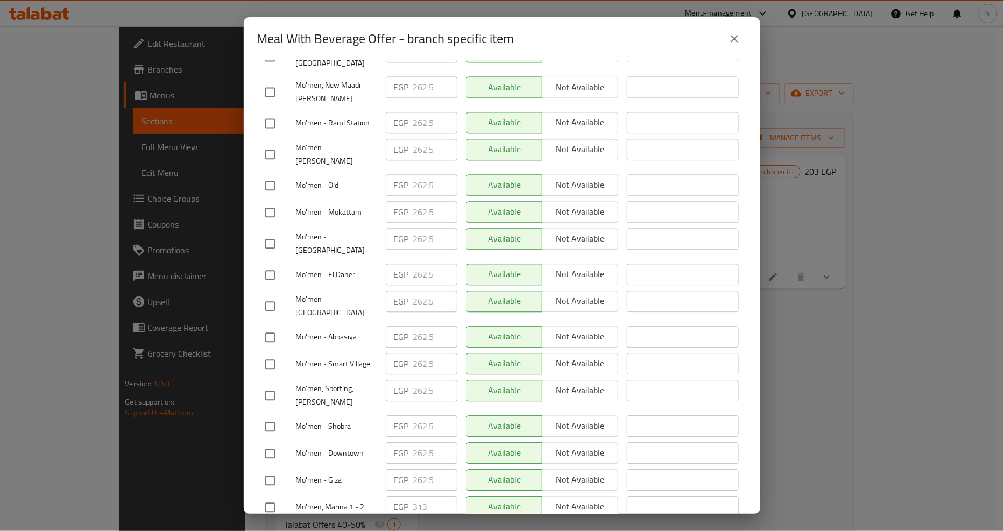
click at [741, 41] on icon "close" at bounding box center [734, 38] width 13 height 13
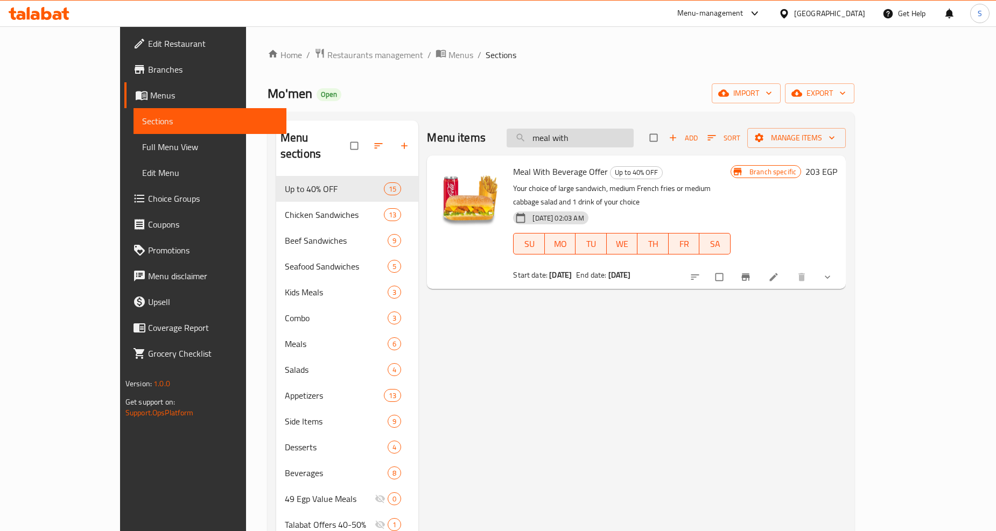
click at [634, 138] on input "meal with" at bounding box center [570, 138] width 127 height 19
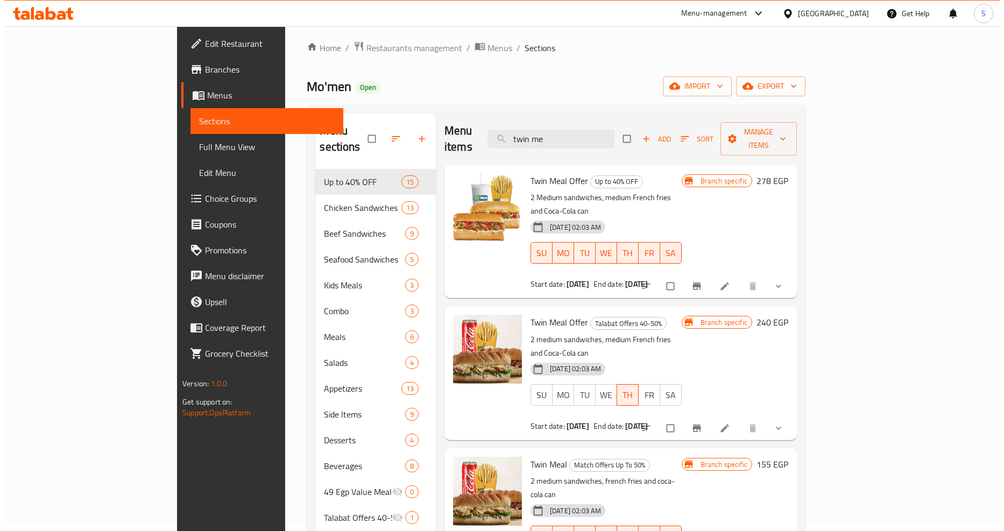
scroll to position [0, 0]
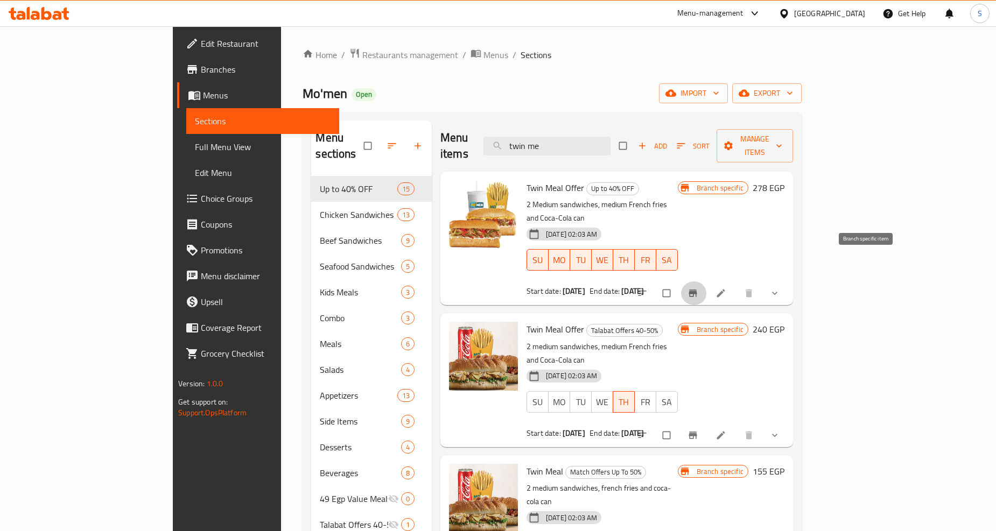
click at [697, 290] on icon "Branch-specific-item" at bounding box center [692, 293] width 8 height 7
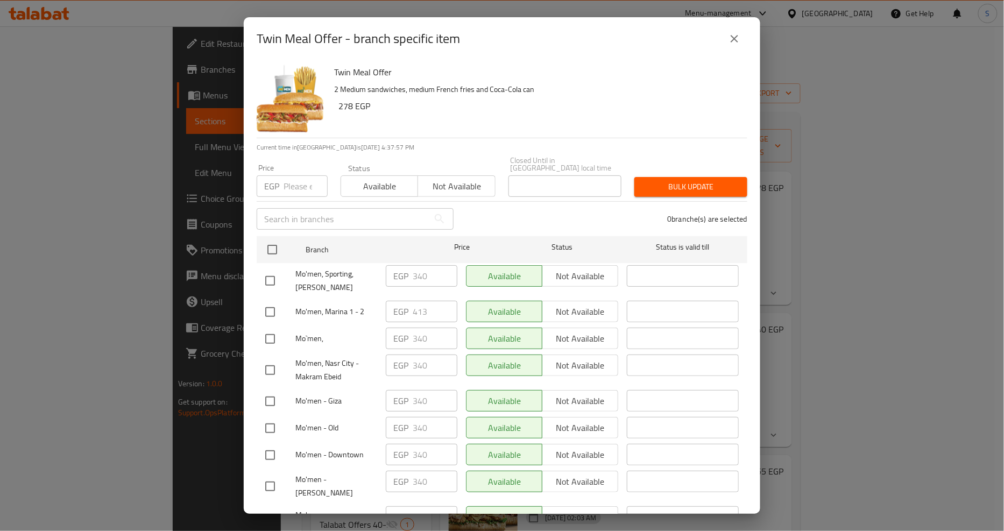
click at [737, 38] on icon "close" at bounding box center [734, 38] width 13 height 13
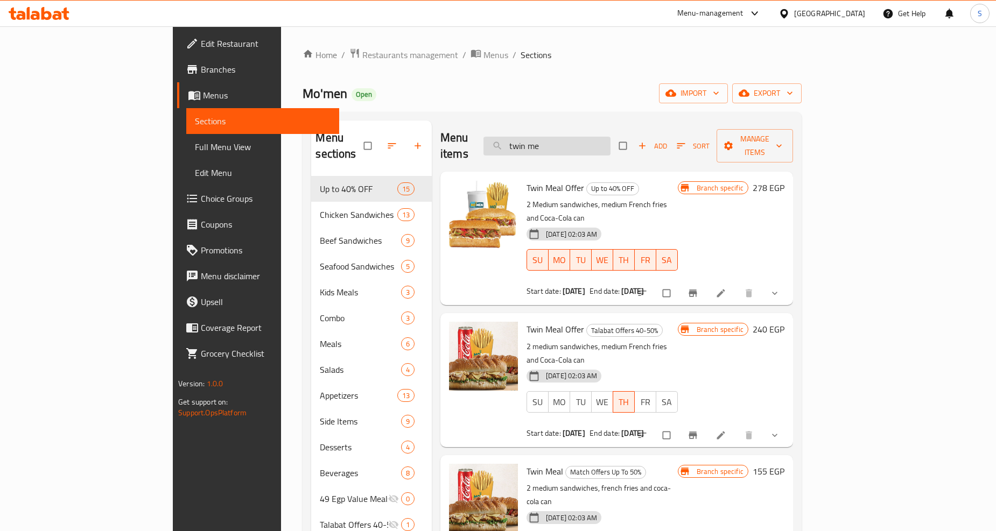
click at [610, 143] on input "twin me" at bounding box center [546, 146] width 127 height 19
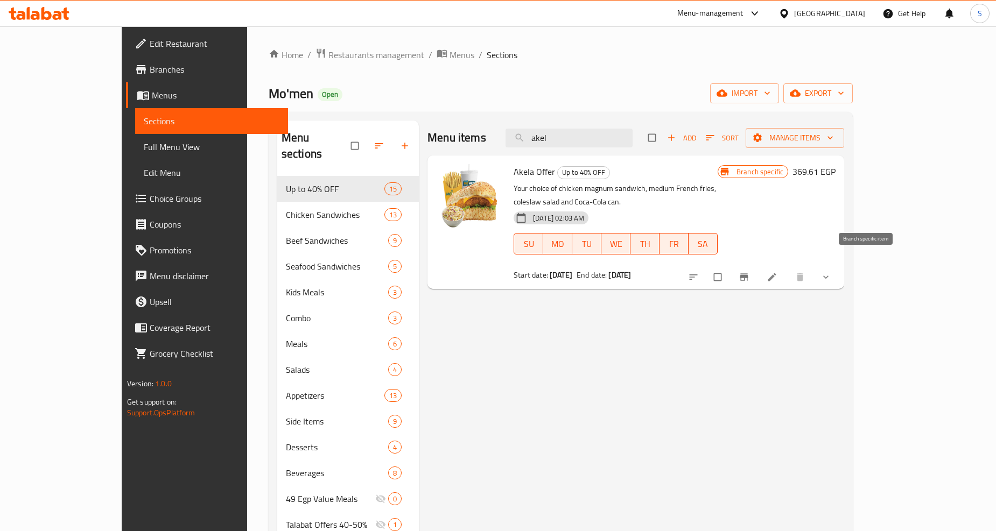
click at [749, 272] on icon "Branch-specific-item" at bounding box center [744, 277] width 11 height 11
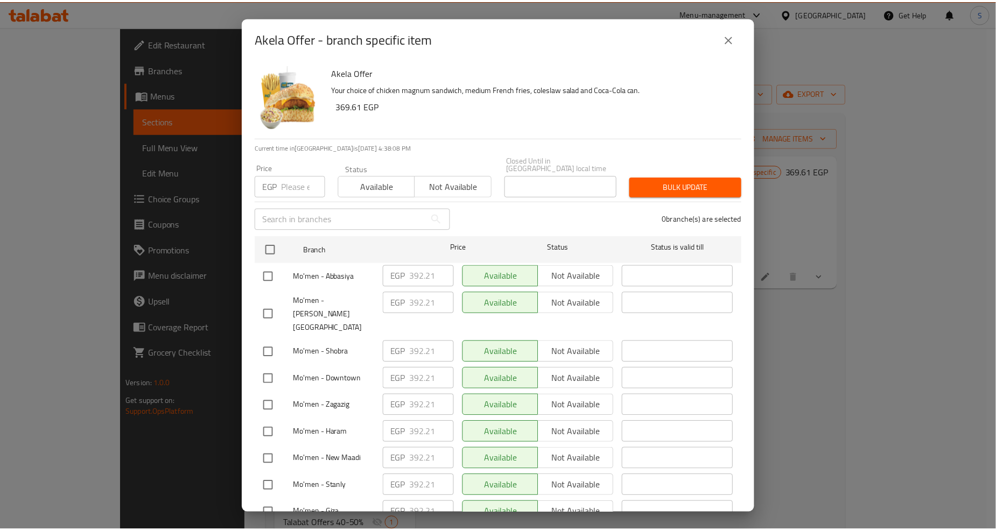
scroll to position [2258, 0]
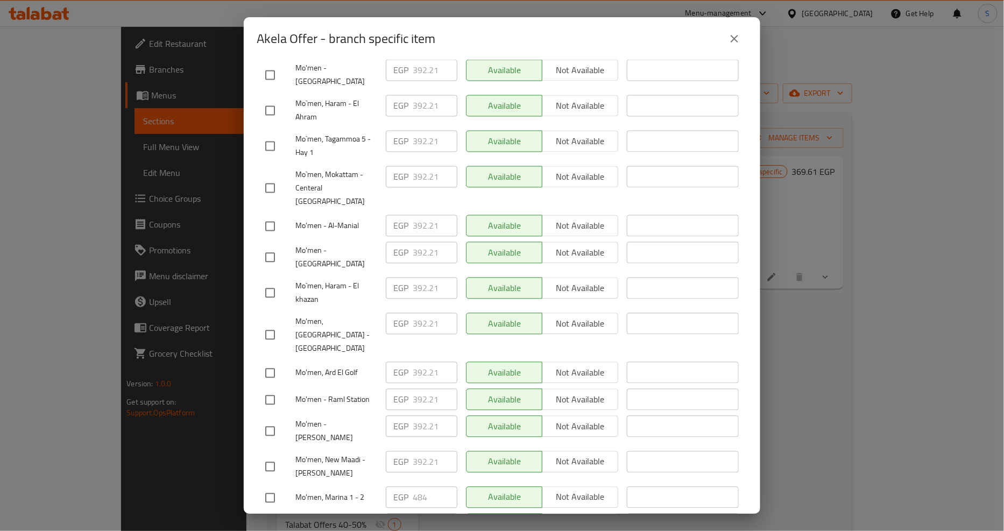
click at [727, 38] on button "close" at bounding box center [735, 39] width 26 height 26
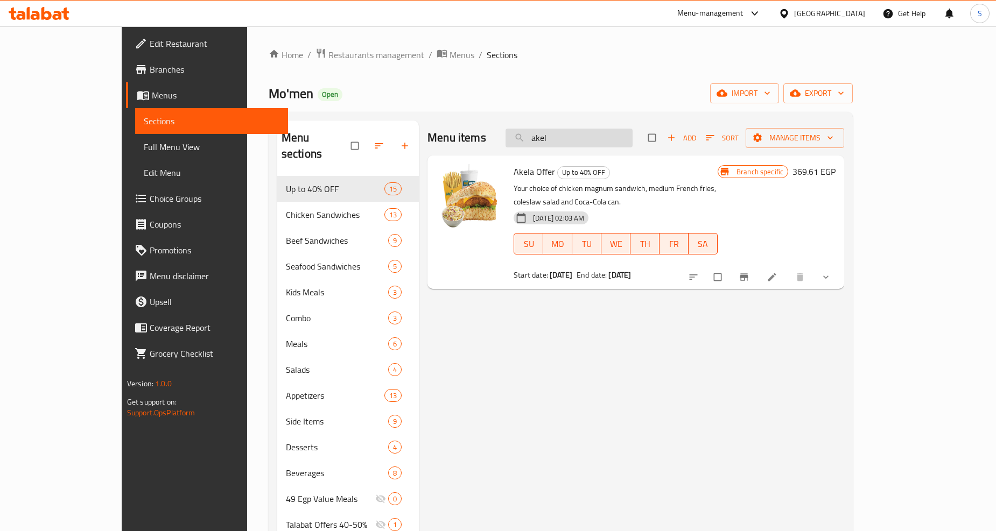
click at [594, 140] on input "akel" at bounding box center [568, 138] width 127 height 19
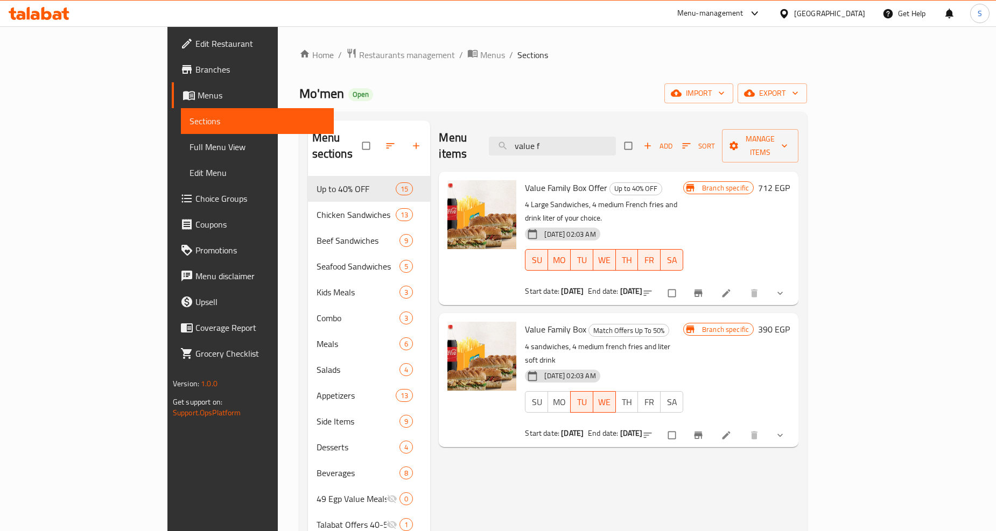
type input "value f"
click at [706, 288] on span "Branch-specific-item" at bounding box center [699, 293] width 13 height 11
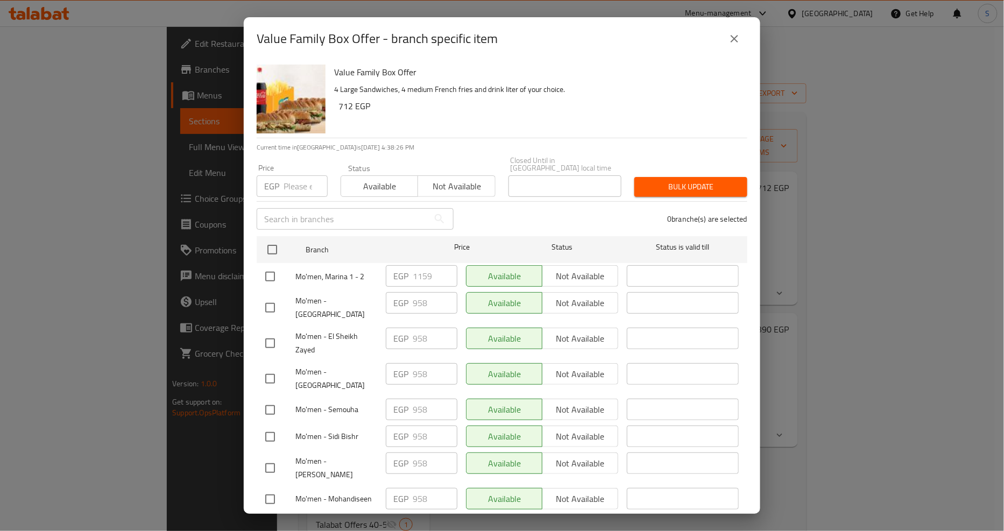
click at [738, 39] on icon "close" at bounding box center [734, 38] width 13 height 13
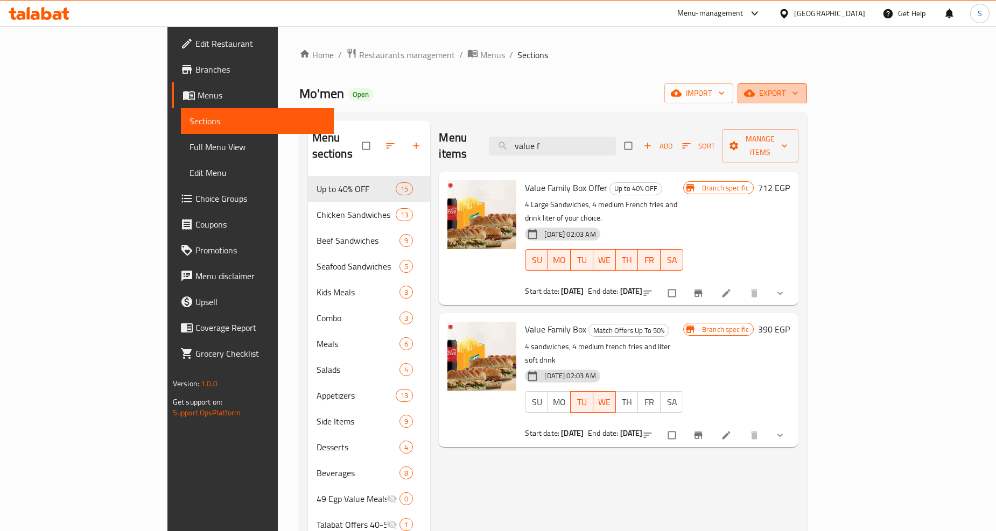
click at [798, 93] on span "export" at bounding box center [772, 93] width 52 height 13
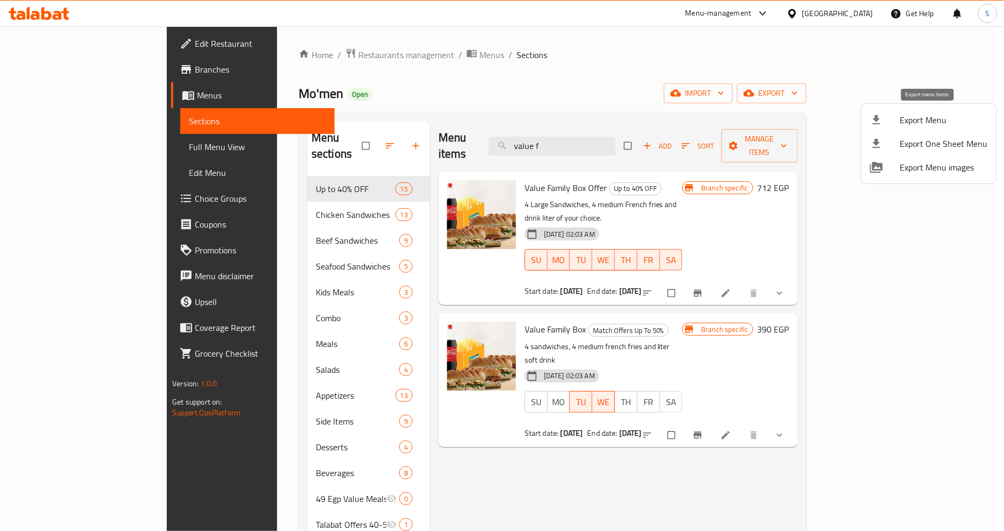
click at [912, 126] on span "Export Menu" at bounding box center [945, 120] width 88 height 13
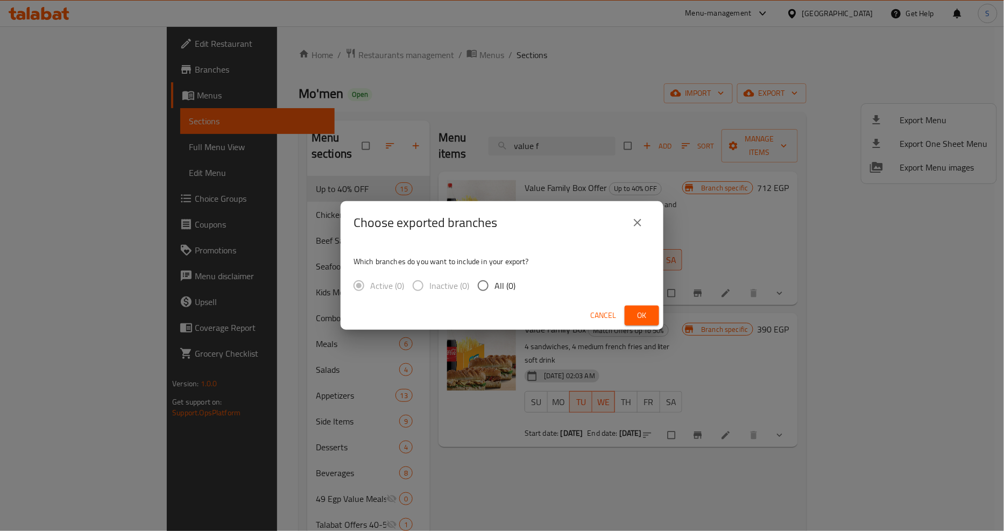
click at [495, 288] on span "All (0)" at bounding box center [505, 285] width 21 height 13
click at [494, 288] on input "All (0)" at bounding box center [483, 286] width 23 height 23
radio input "true"
click at [601, 316] on span "Cancel" at bounding box center [604, 315] width 26 height 13
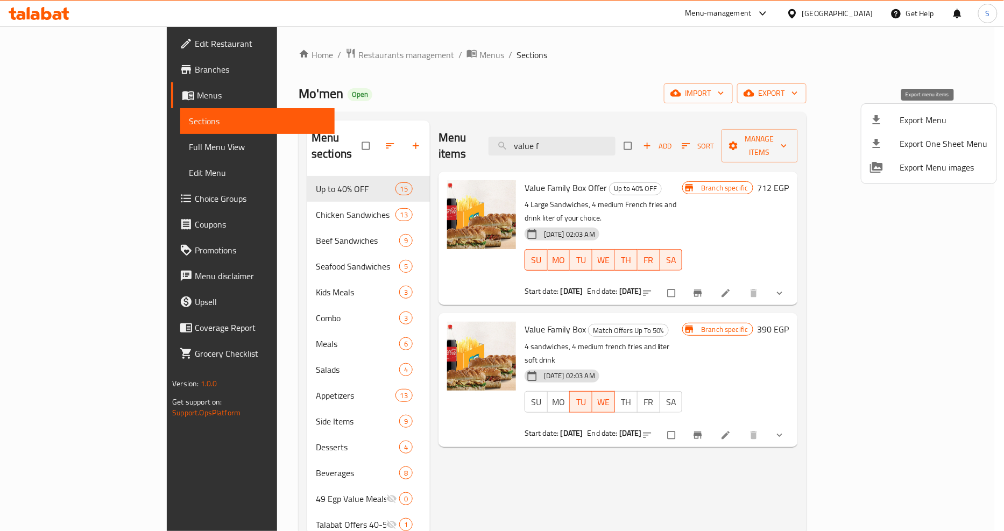
click at [895, 122] on div at bounding box center [885, 120] width 30 height 13
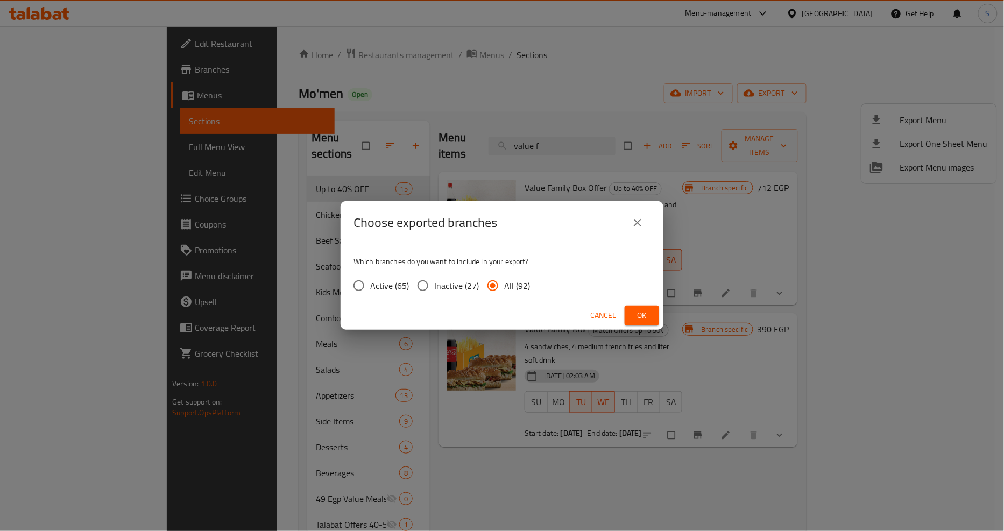
click at [634, 312] on span "Ok" at bounding box center [642, 315] width 17 height 13
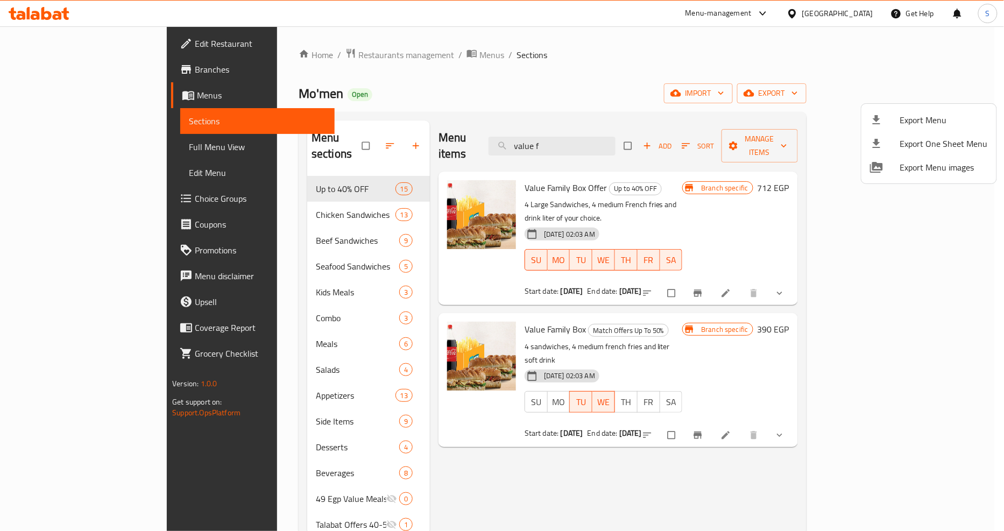
click at [556, 460] on div at bounding box center [502, 265] width 1004 height 531
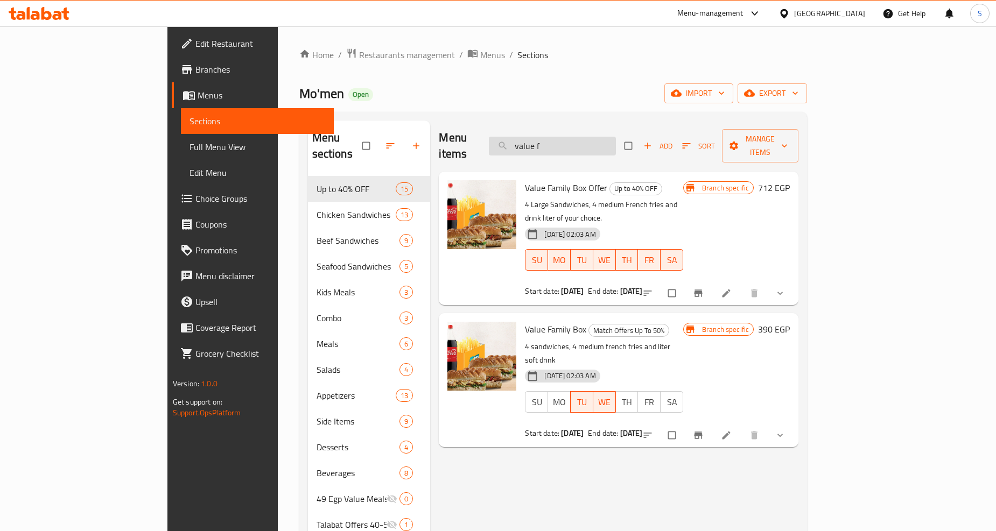
click at [607, 137] on input "value f" at bounding box center [552, 146] width 127 height 19
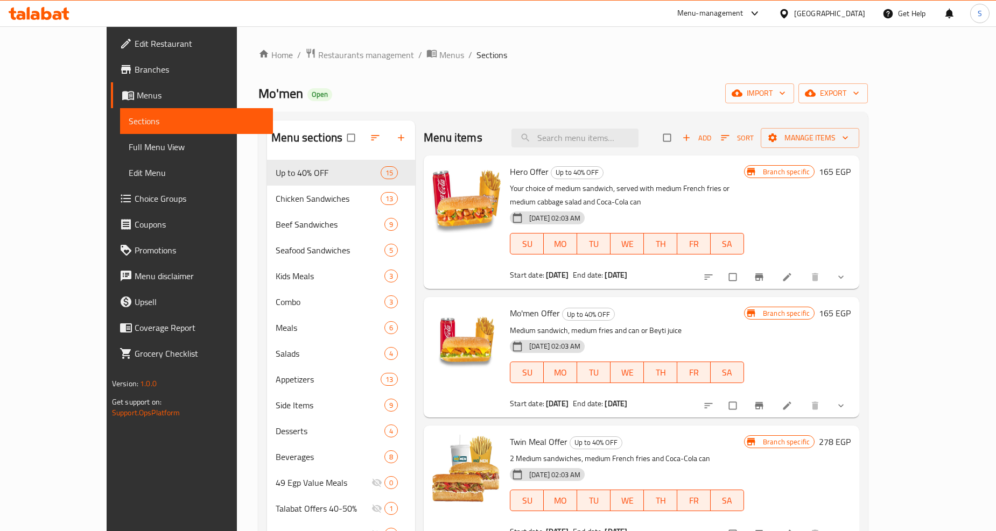
click at [510, 171] on span "Hero Offer" at bounding box center [529, 172] width 39 height 16
copy h6 "Hero Offer"
click at [795, 272] on link at bounding box center [788, 277] width 13 height 11
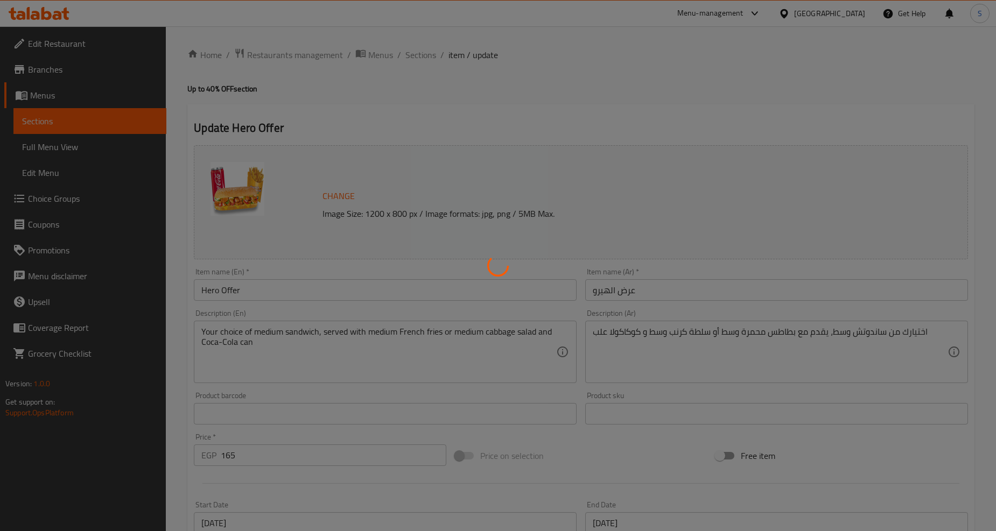
type input "اختيارك من الساندوتش:"
type input "1"
type input "اختيارك من:"
type input "1"
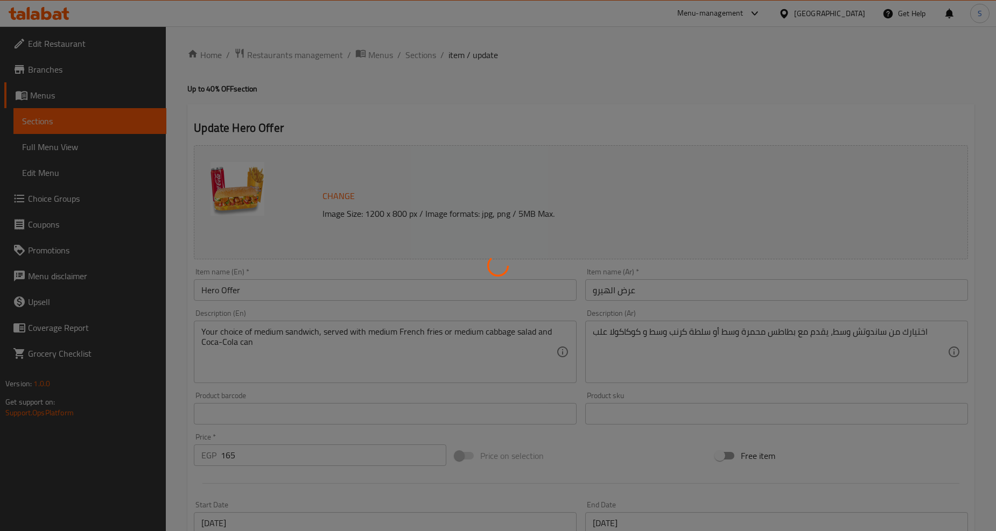
type input "1"
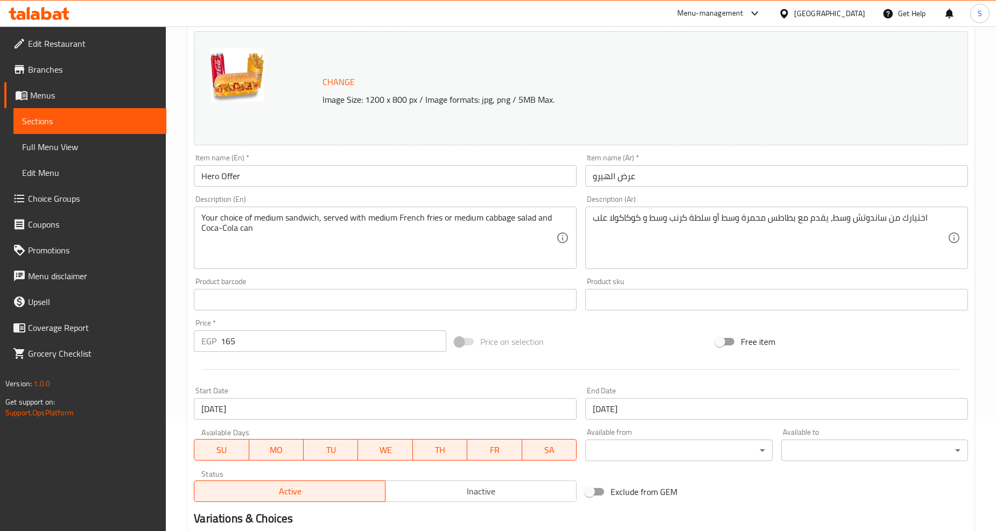
scroll to position [299, 0]
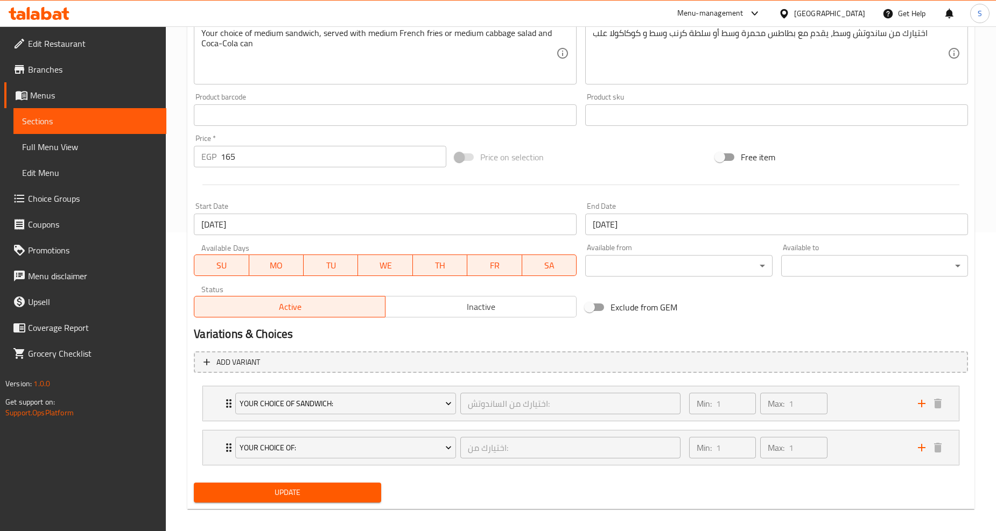
click at [306, 228] on input "[DATE]" at bounding box center [385, 225] width 383 height 22
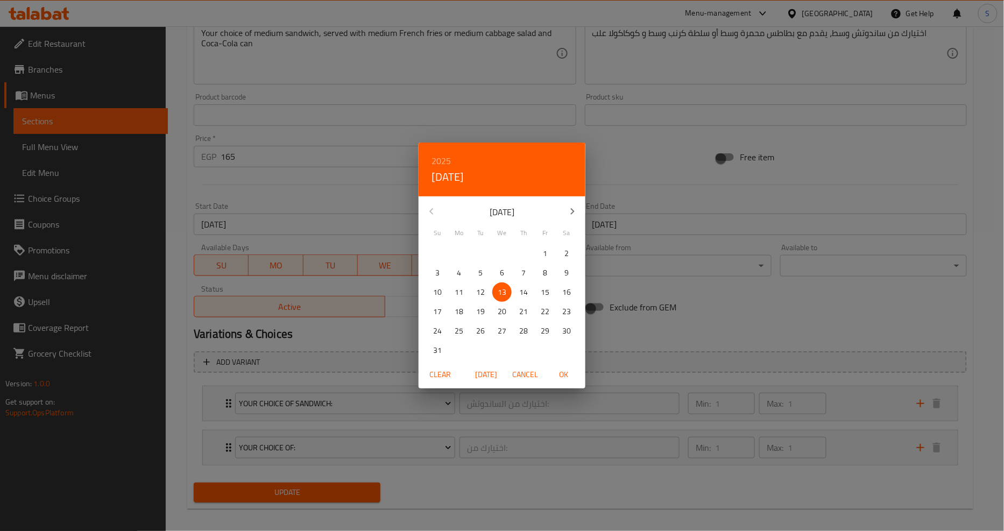
click at [432, 203] on div "August 2025" at bounding box center [502, 212] width 167 height 26
click at [440, 157] on h6 "2025" at bounding box center [441, 160] width 19 height 15
click at [436, 373] on span "Clear" at bounding box center [440, 374] width 26 height 13
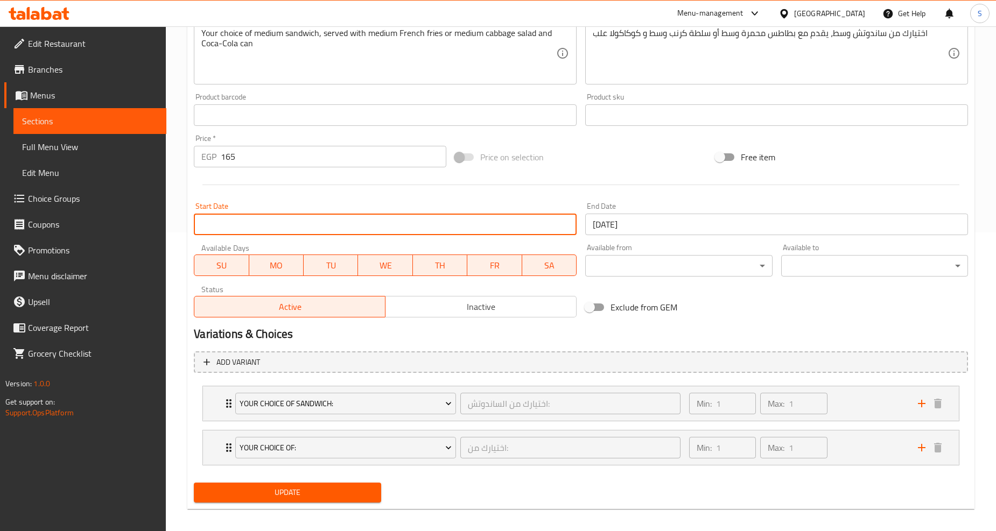
click at [278, 225] on input "Start Date" at bounding box center [385, 225] width 383 height 22
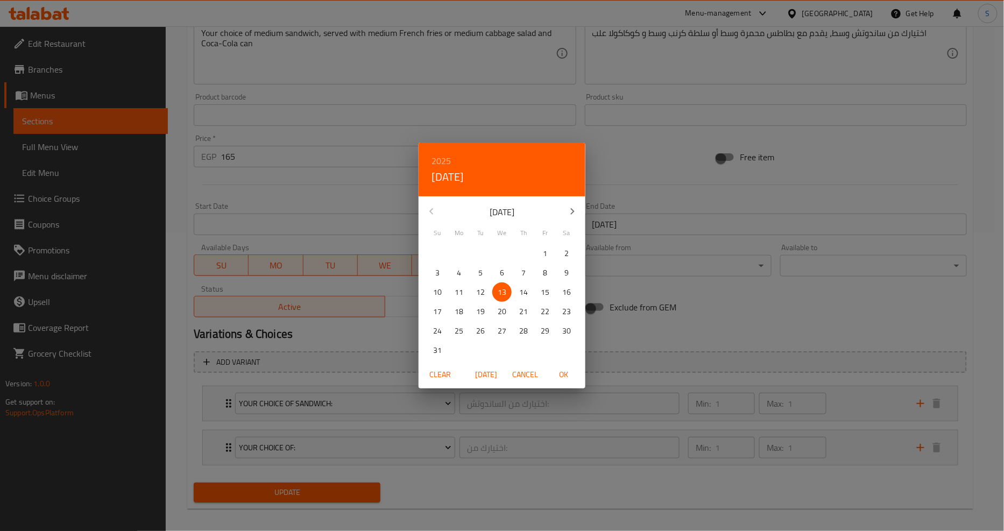
click at [443, 157] on h6 "2025" at bounding box center [441, 160] width 19 height 15
click at [477, 374] on span "Today" at bounding box center [487, 374] width 26 height 13
click at [535, 379] on span "Cancel" at bounding box center [525, 374] width 26 height 13
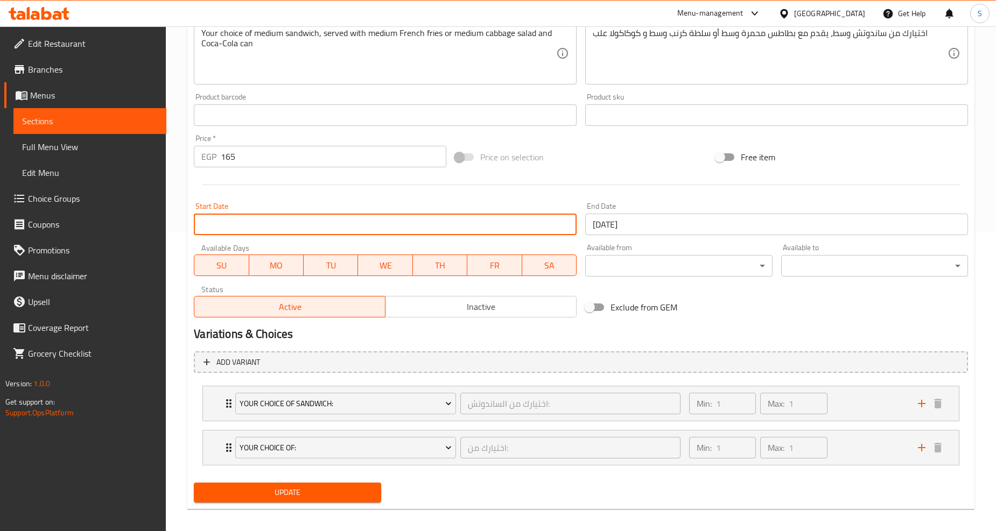
click at [318, 227] on input "Start Date" at bounding box center [385, 225] width 383 height 22
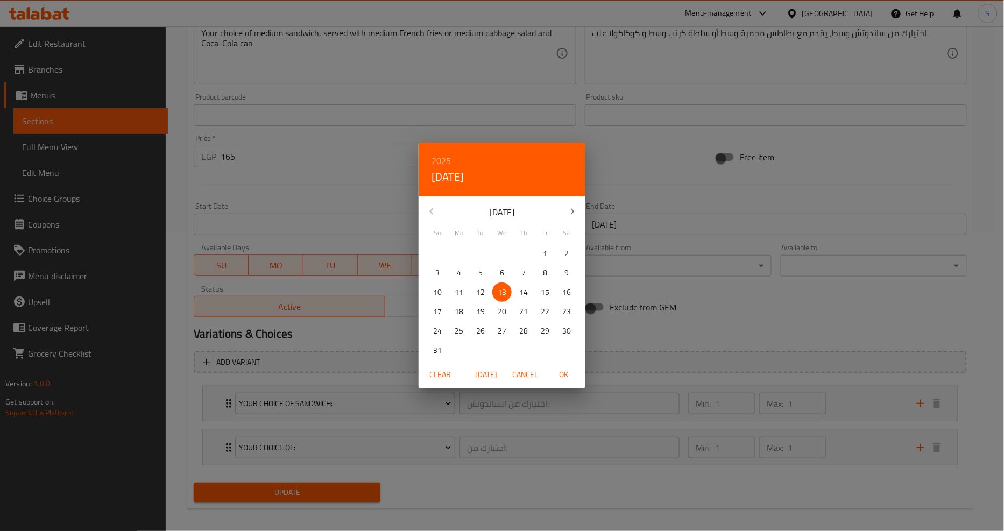
click at [490, 374] on span "Today" at bounding box center [487, 374] width 26 height 13
click at [481, 375] on span "Today" at bounding box center [487, 374] width 26 height 13
click at [568, 371] on span "OK" at bounding box center [564, 374] width 26 height 13
type input "[DATE]"
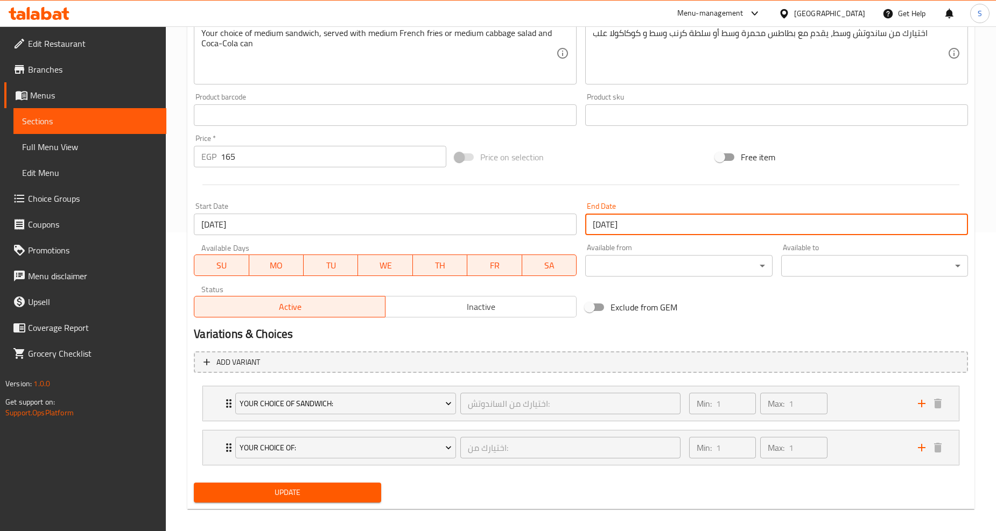
click at [631, 223] on input "13-08-2026" at bounding box center [776, 225] width 383 height 22
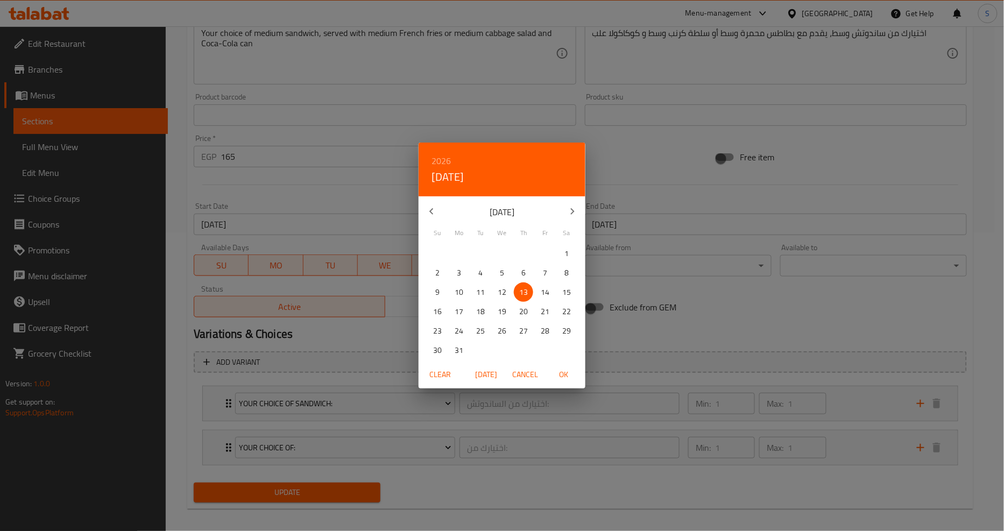
click at [444, 154] on h6 "2026" at bounding box center [441, 160] width 19 height 15
click at [502, 264] on div "2027" at bounding box center [502, 262] width 167 height 22
click at [429, 208] on icon "button" at bounding box center [431, 211] width 13 height 13
click at [520, 249] on span "1" at bounding box center [523, 253] width 19 height 13
click at [560, 377] on span "OK" at bounding box center [564, 374] width 26 height 13
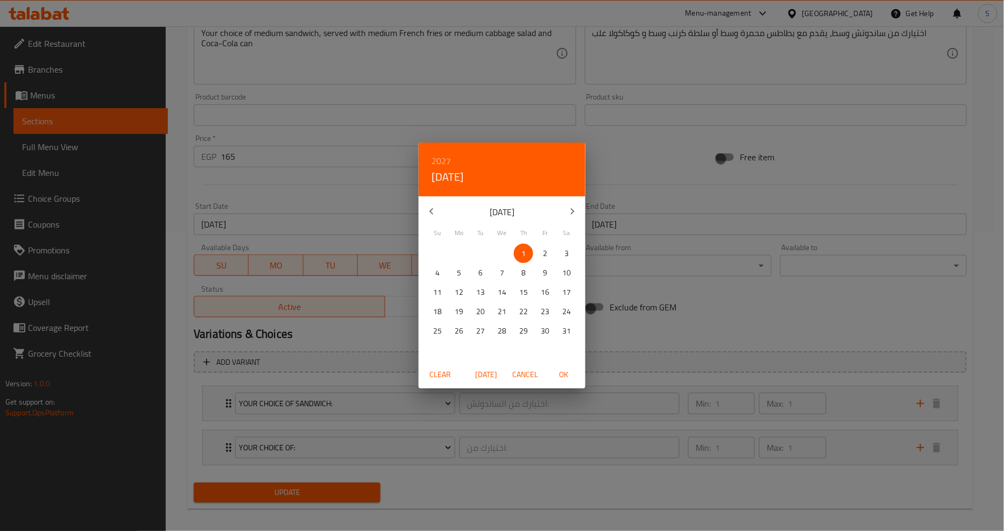
type input "[DATE]"
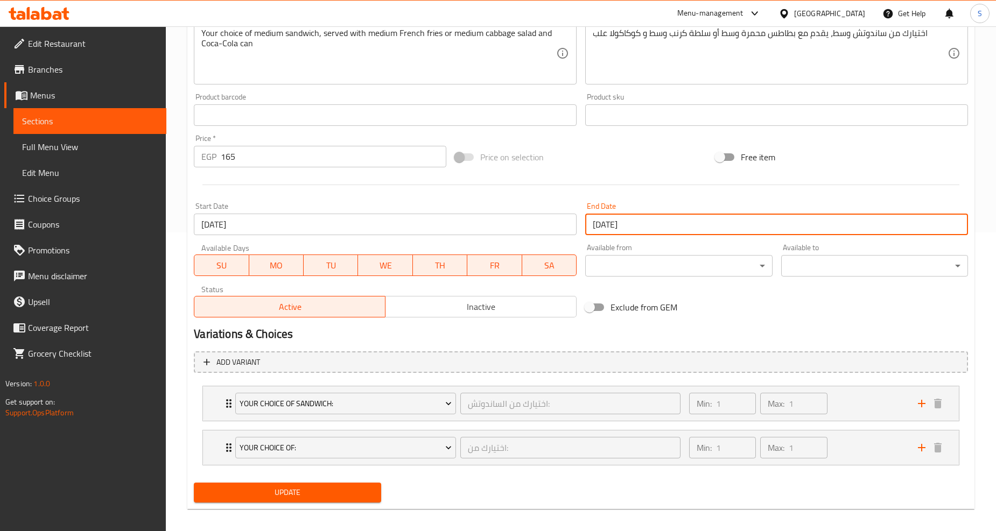
click at [294, 491] on span "Update" at bounding box center [287, 492] width 170 height 13
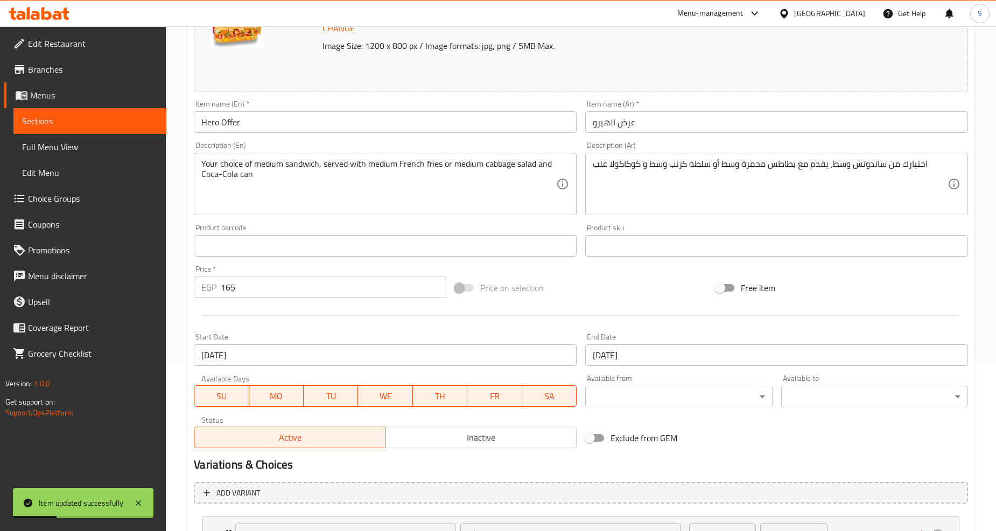
scroll to position [0, 0]
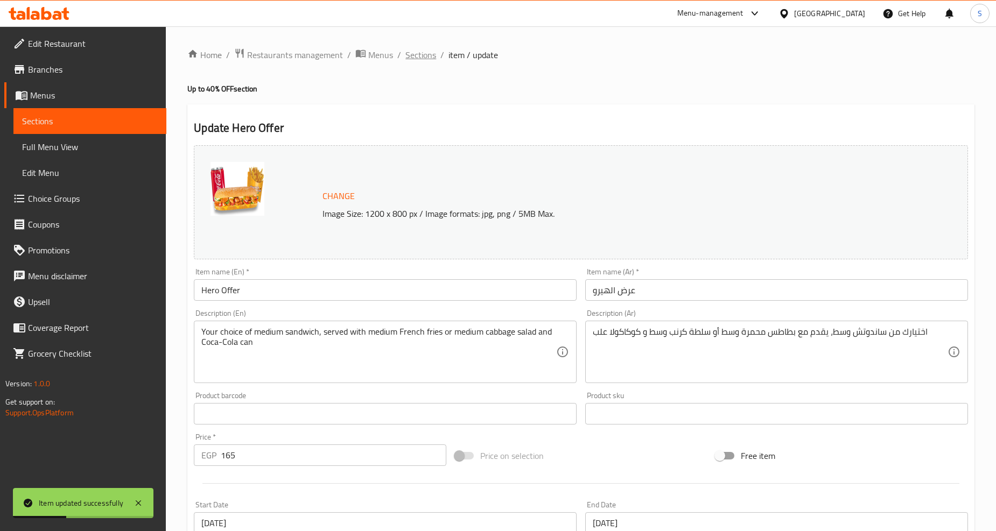
click at [412, 58] on span "Sections" at bounding box center [420, 54] width 31 height 13
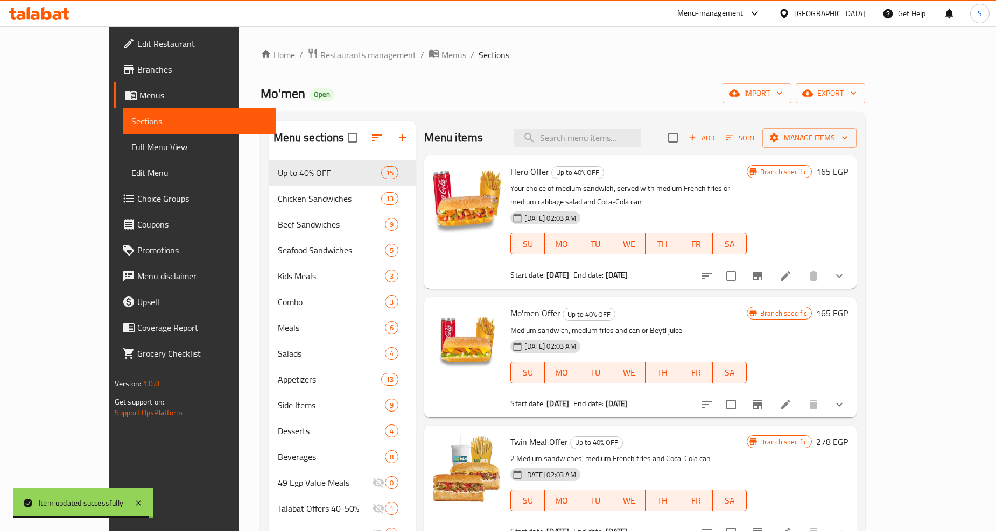
click at [510, 305] on span "Mo'men Offer" at bounding box center [535, 313] width 50 height 16
copy h6 "Mo'men Offer"
click at [792, 398] on icon at bounding box center [785, 404] width 13 height 13
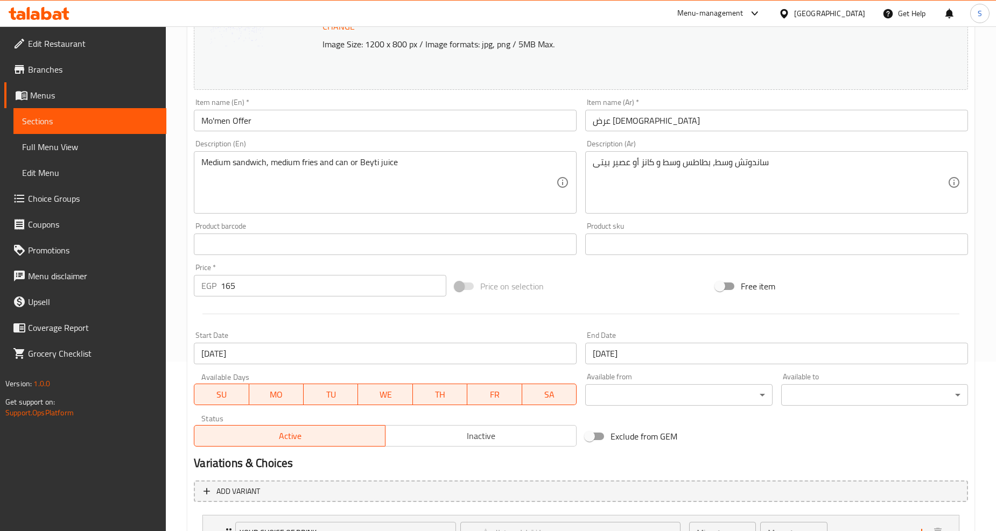
scroll to position [305, 0]
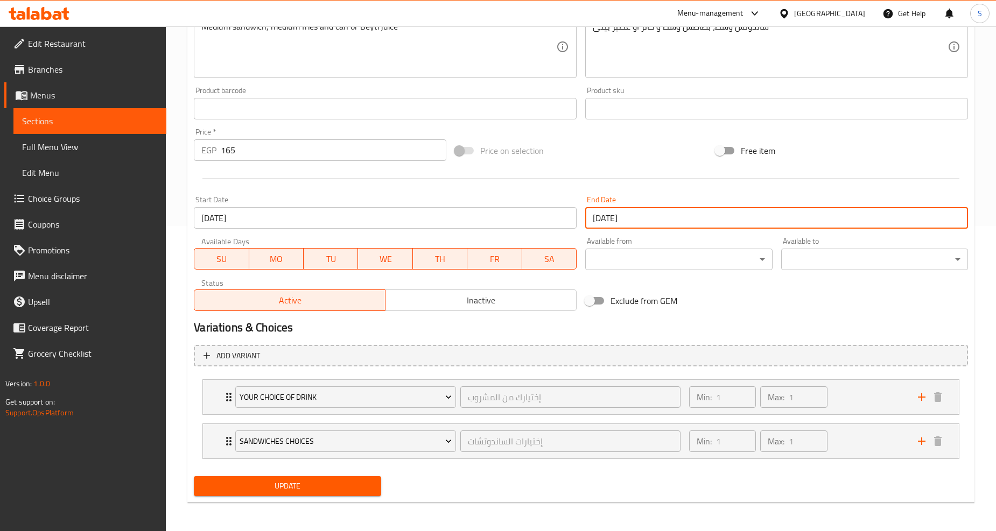
click at [634, 215] on input "13-08-2026" at bounding box center [776, 218] width 383 height 22
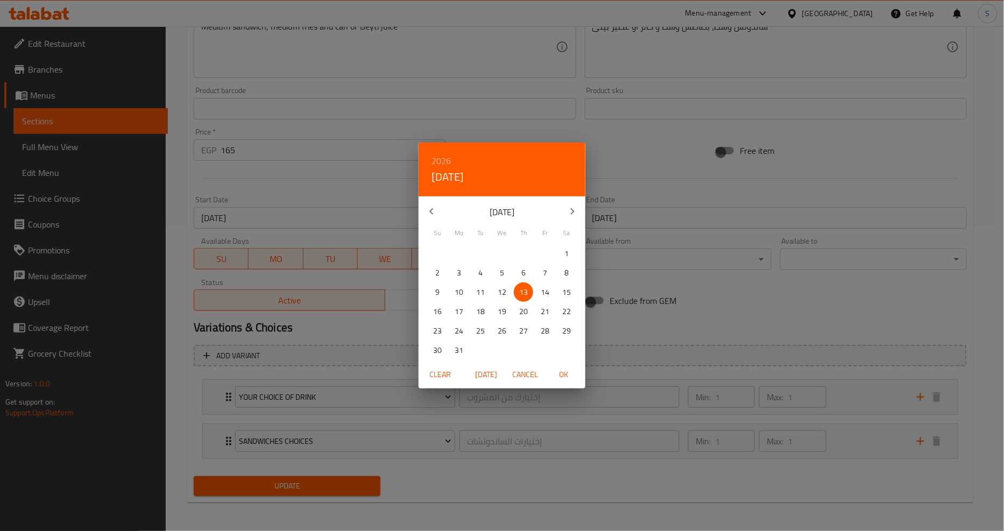
click at [442, 154] on h6 "2026" at bounding box center [441, 160] width 19 height 15
click at [499, 258] on div "2027" at bounding box center [502, 262] width 167 height 22
click at [426, 214] on icon "button" at bounding box center [431, 211] width 13 height 13
click at [517, 250] on span "1" at bounding box center [523, 253] width 19 height 13
click at [573, 374] on span "OK" at bounding box center [564, 374] width 26 height 13
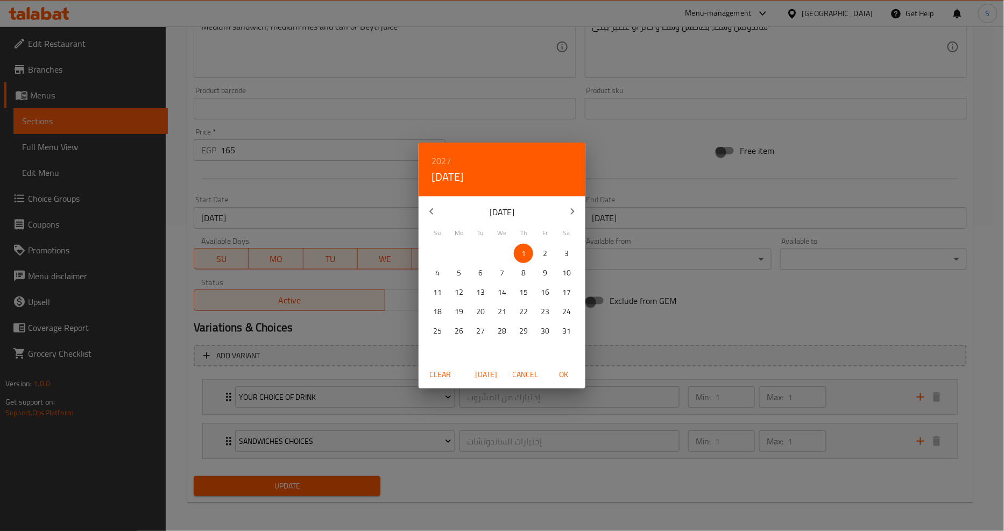
type input "[DATE]"
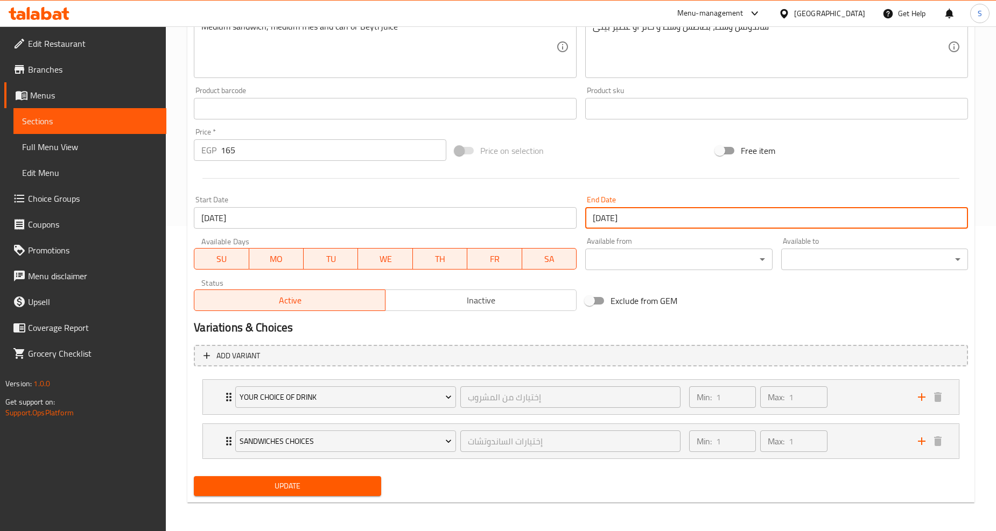
click at [270, 483] on span "Update" at bounding box center [287, 486] width 170 height 13
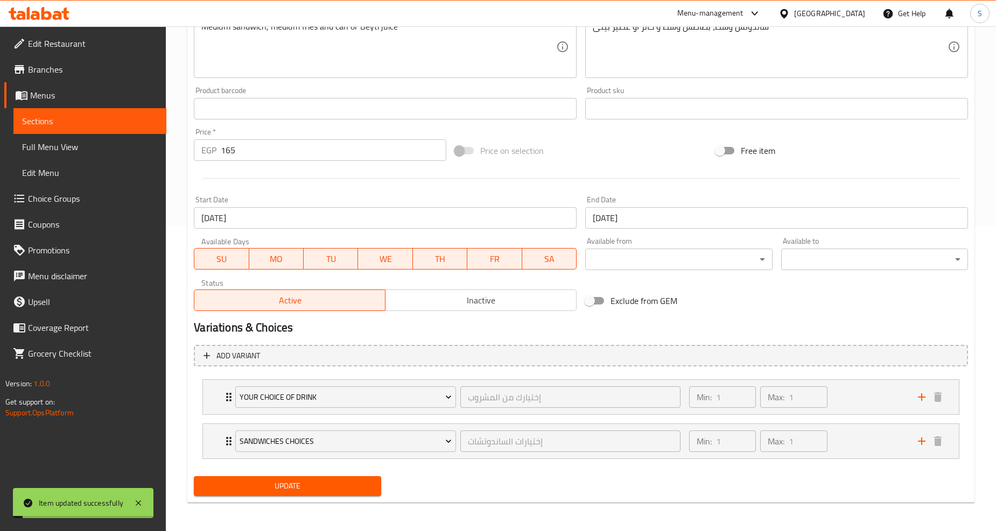
scroll to position [0, 0]
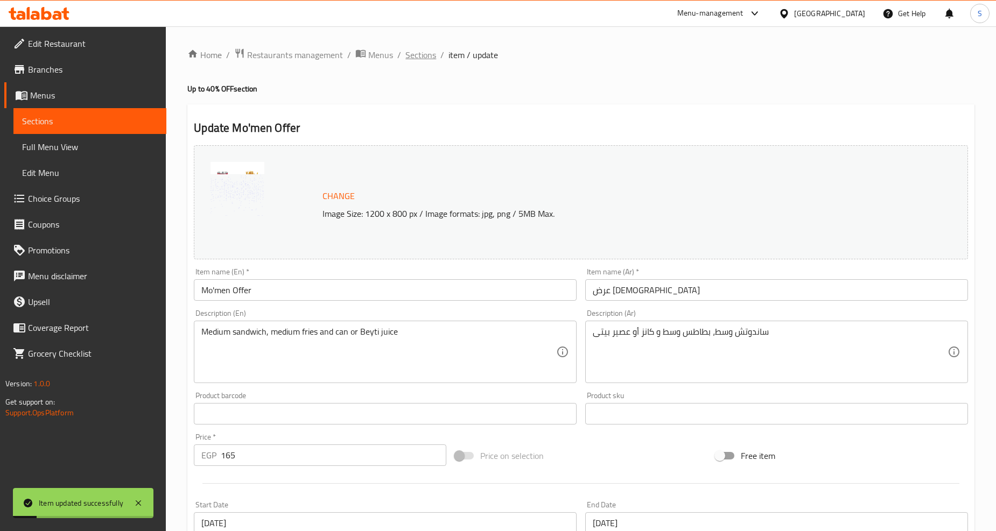
click at [426, 58] on span "Sections" at bounding box center [420, 54] width 31 height 13
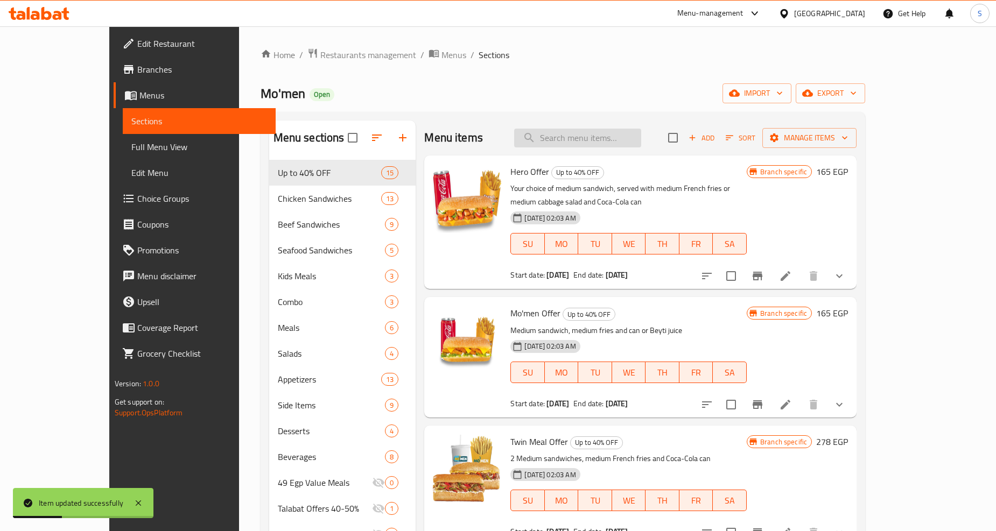
click at [619, 132] on input "search" at bounding box center [577, 138] width 127 height 19
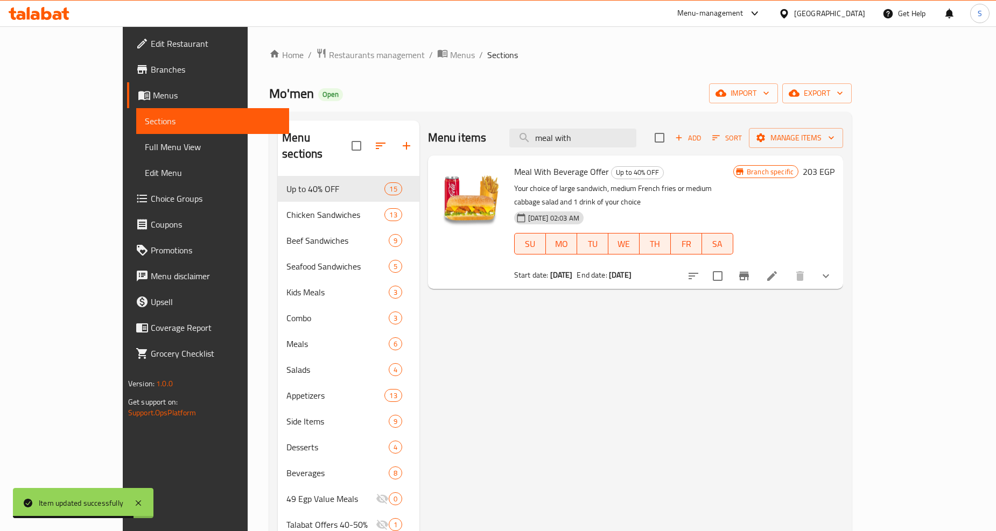
type input "meal with"
click at [778, 270] on icon at bounding box center [771, 276] width 13 height 13
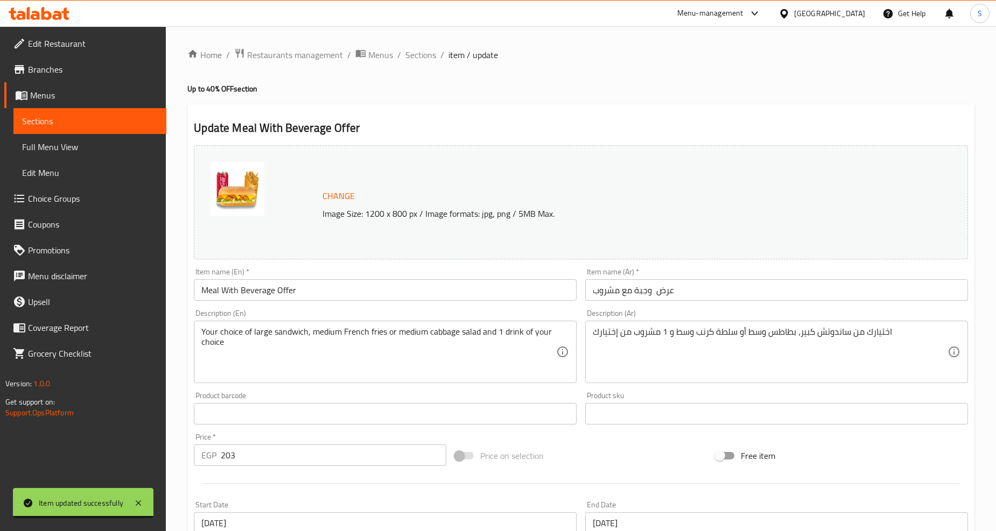
click at [277, 279] on input "Meal With Beverage Offer" at bounding box center [385, 290] width 383 height 22
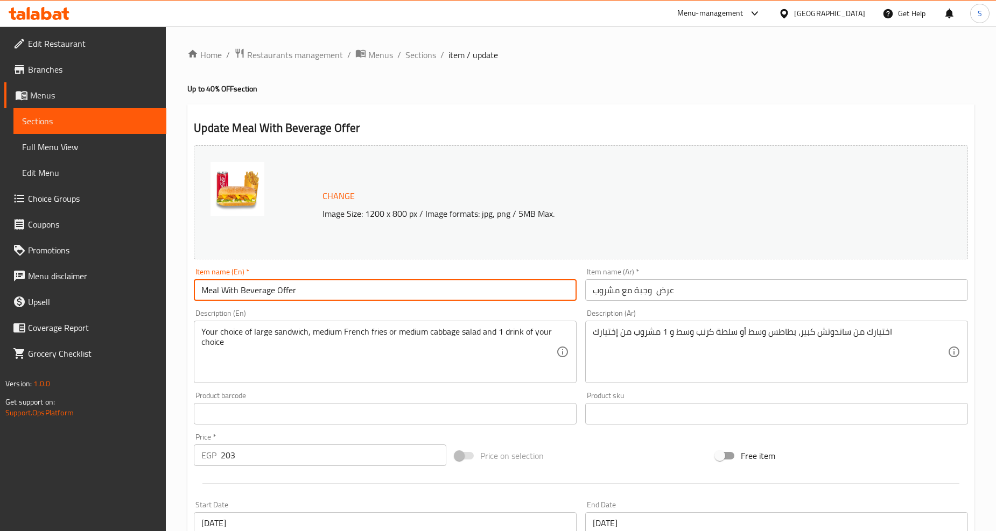
click at [277, 279] on input "Meal With Beverage Offer" at bounding box center [385, 290] width 383 height 22
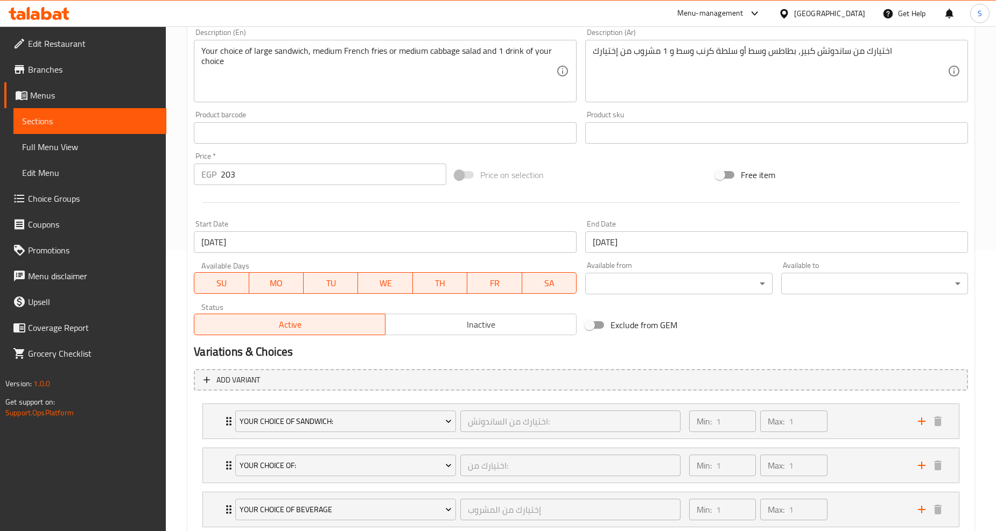
scroll to position [350, 0]
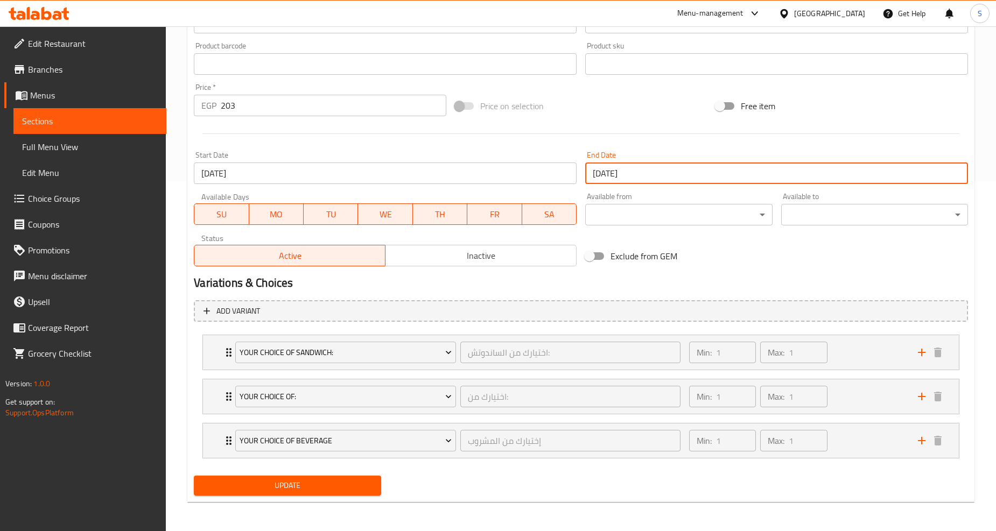
click at [670, 171] on input "13-08-2026" at bounding box center [776, 174] width 383 height 22
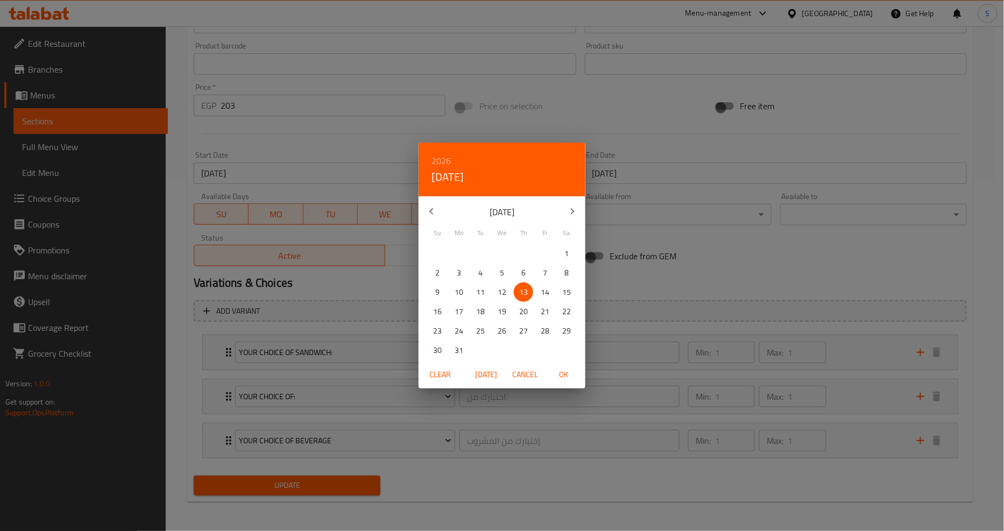
click at [449, 164] on h6 "2026" at bounding box center [441, 160] width 19 height 15
click at [502, 255] on div "2027" at bounding box center [502, 262] width 167 height 22
click at [438, 210] on button "button" at bounding box center [432, 212] width 26 height 26
click at [516, 248] on span "1" at bounding box center [523, 253] width 19 height 13
click at [559, 379] on span "OK" at bounding box center [564, 374] width 26 height 13
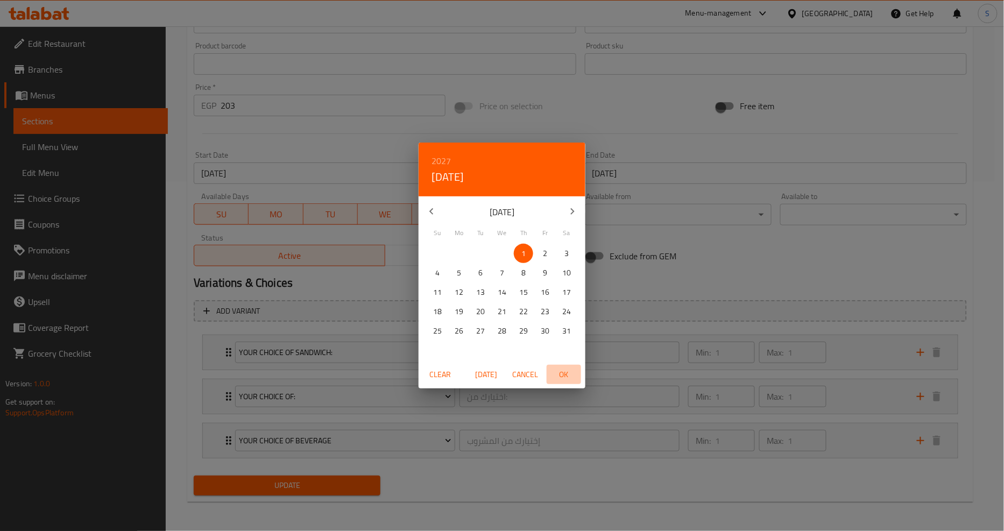
type input "[DATE]"
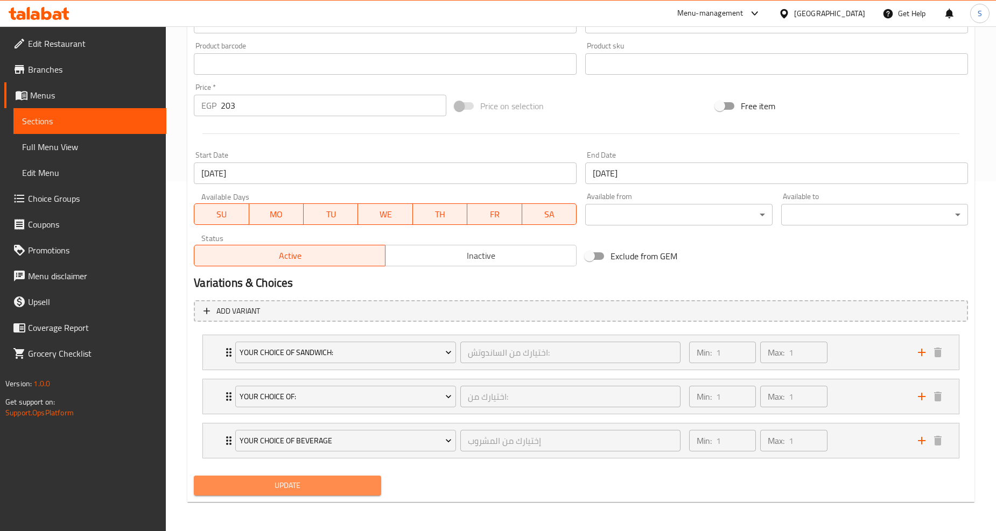
click at [301, 487] on span "Update" at bounding box center [287, 485] width 170 height 13
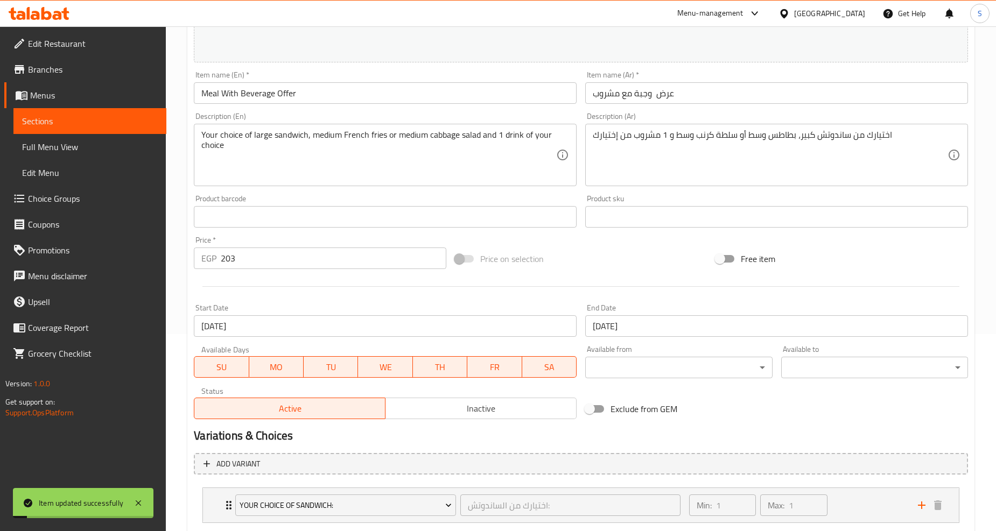
scroll to position [0, 0]
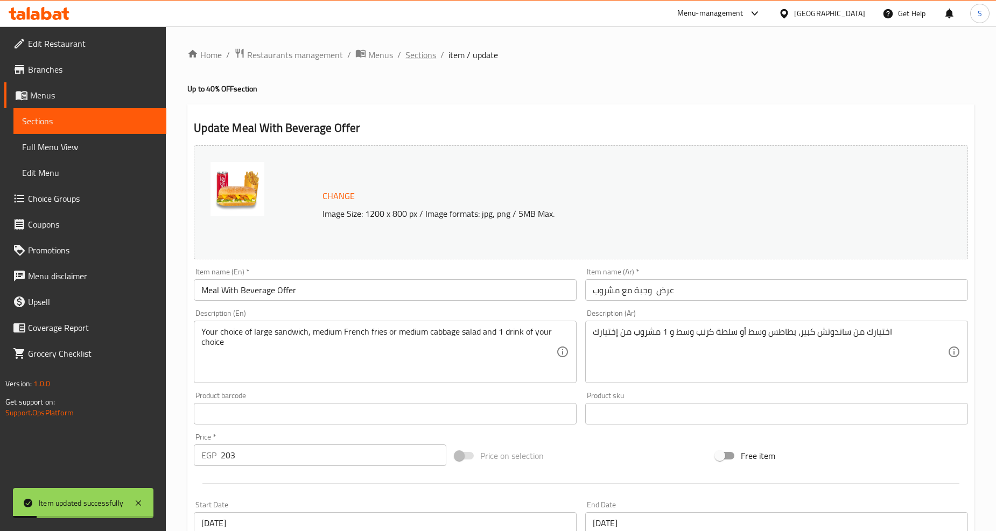
click at [423, 58] on span "Sections" at bounding box center [420, 54] width 31 height 13
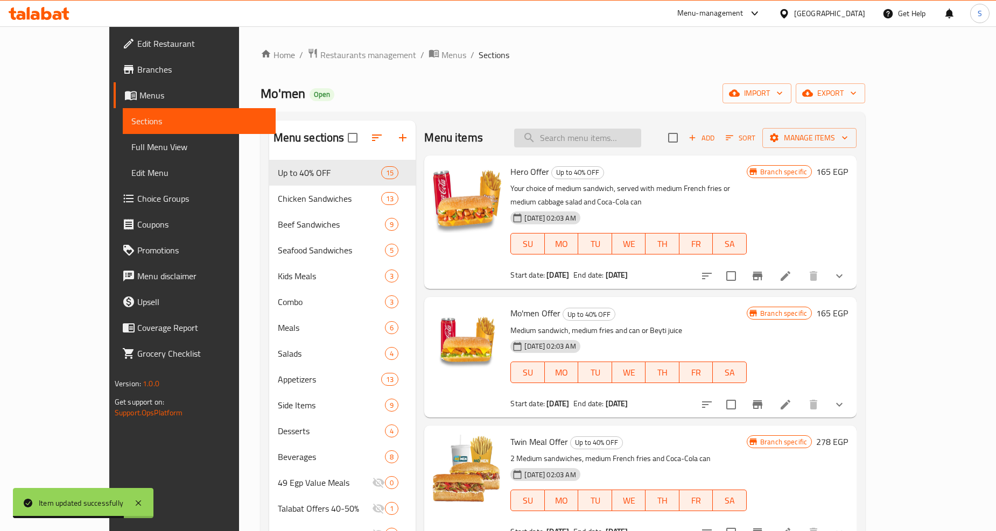
click at [591, 136] on input "search" at bounding box center [577, 138] width 127 height 19
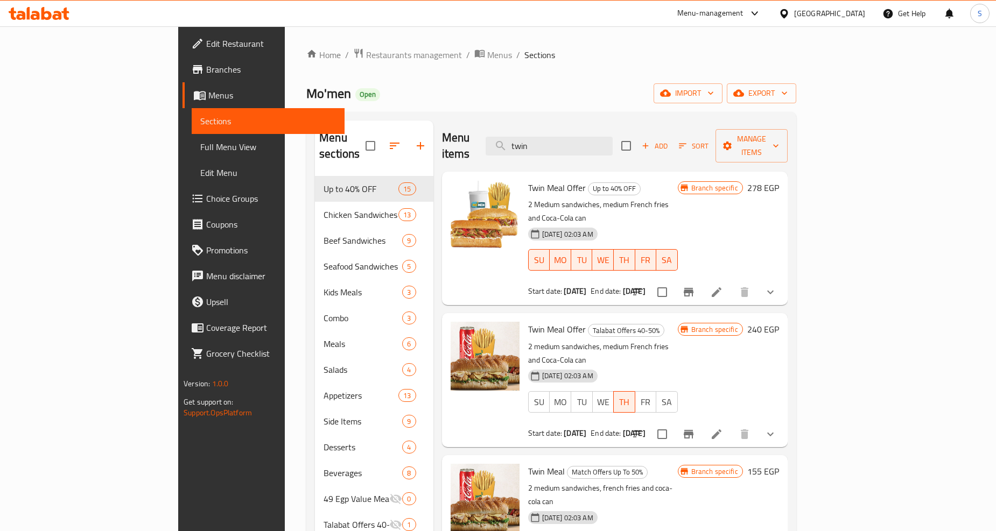
type input "twin"
click at [723, 286] on icon at bounding box center [716, 292] width 13 height 13
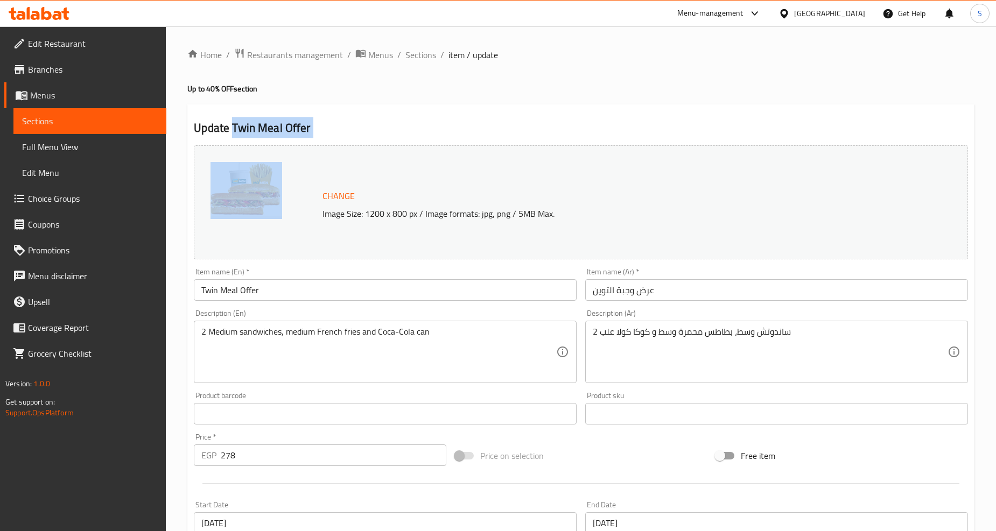
drag, startPoint x: 233, startPoint y: 128, endPoint x: 340, endPoint y: 138, distance: 107.6
click at [340, 138] on div "Update Twin Meal Offer Change Image Size: 1200 x 800 px / Image formats: jpg, p…" at bounding box center [580, 478] width 787 height 748
copy div "Twin Meal Offer"
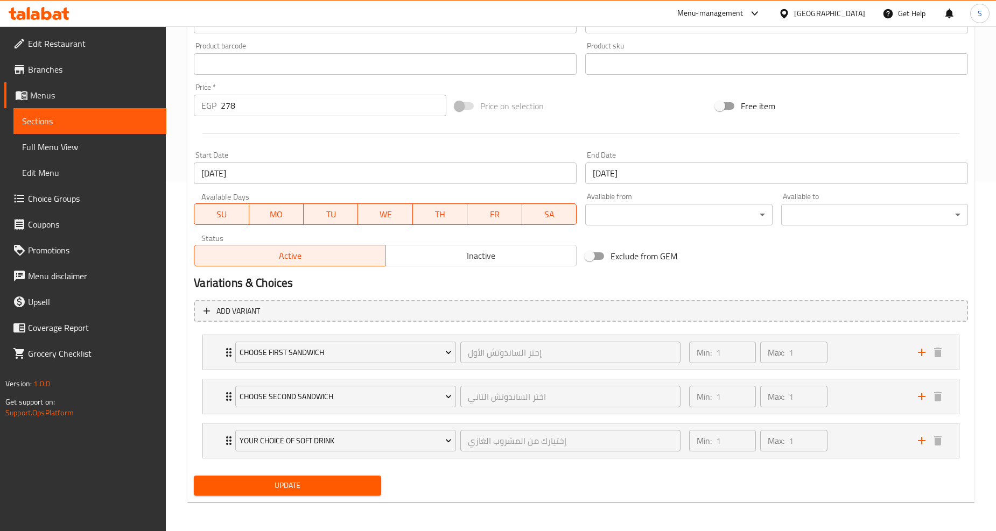
click at [655, 181] on input "13-08-2026" at bounding box center [776, 174] width 383 height 22
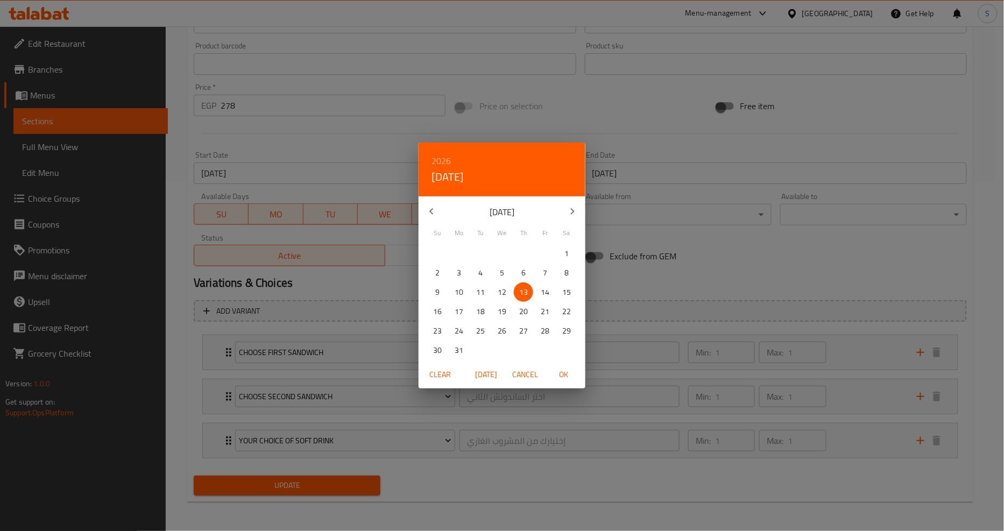
click at [443, 160] on h6 "2026" at bounding box center [441, 160] width 19 height 15
click at [495, 258] on div "2027" at bounding box center [502, 262] width 167 height 22
click at [428, 206] on icon "button" at bounding box center [431, 211] width 13 height 13
click at [525, 251] on p "1" at bounding box center [524, 253] width 4 height 13
click at [565, 374] on span "OK" at bounding box center [564, 374] width 26 height 13
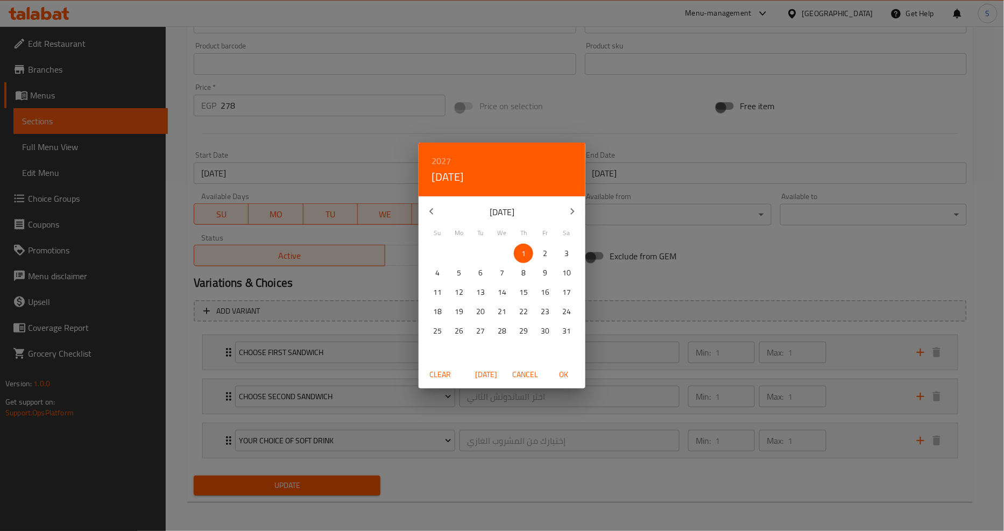
type input "[DATE]"
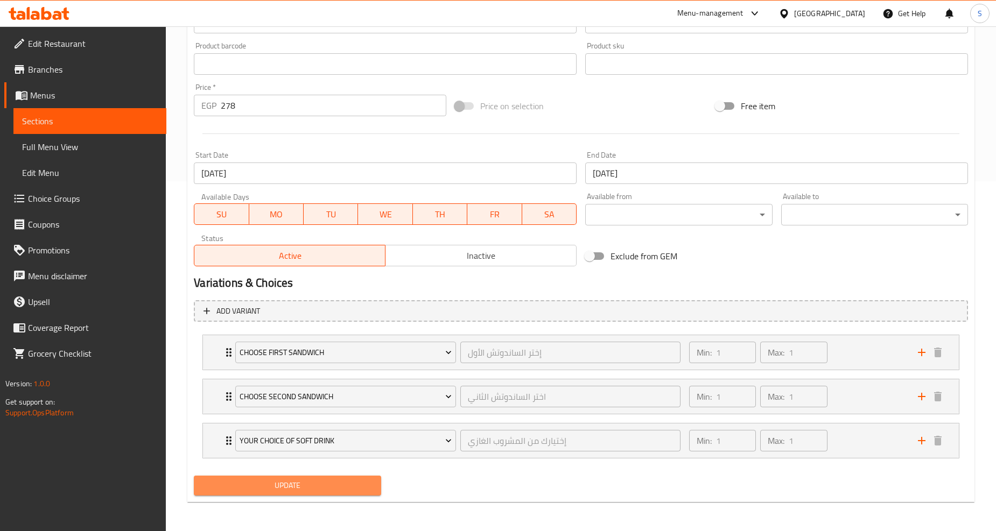
click at [269, 484] on span "Update" at bounding box center [287, 485] width 170 height 13
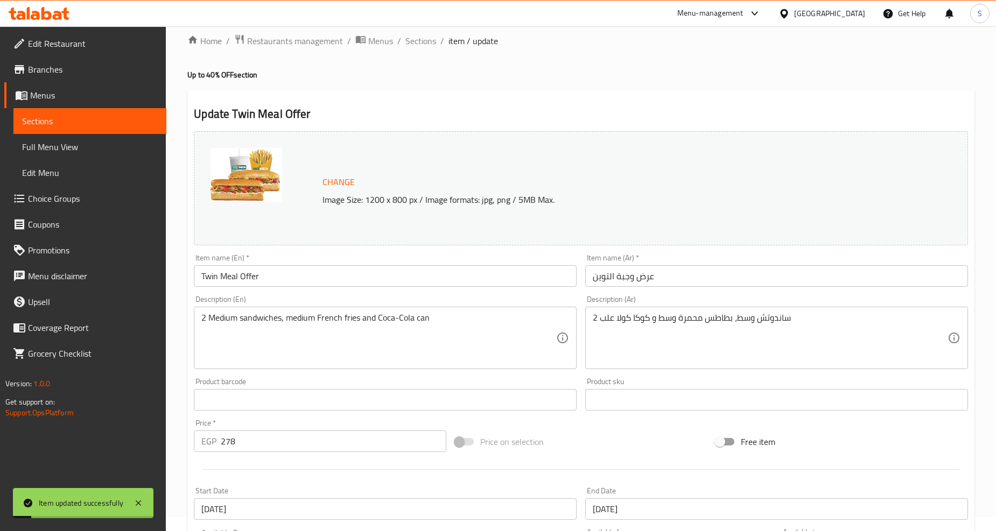
scroll to position [0, 0]
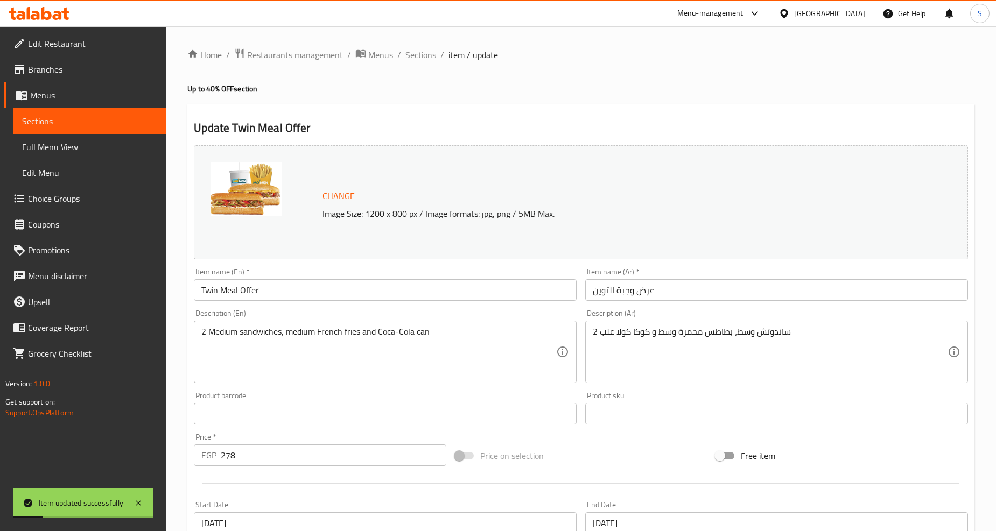
click at [422, 58] on span "Sections" at bounding box center [420, 54] width 31 height 13
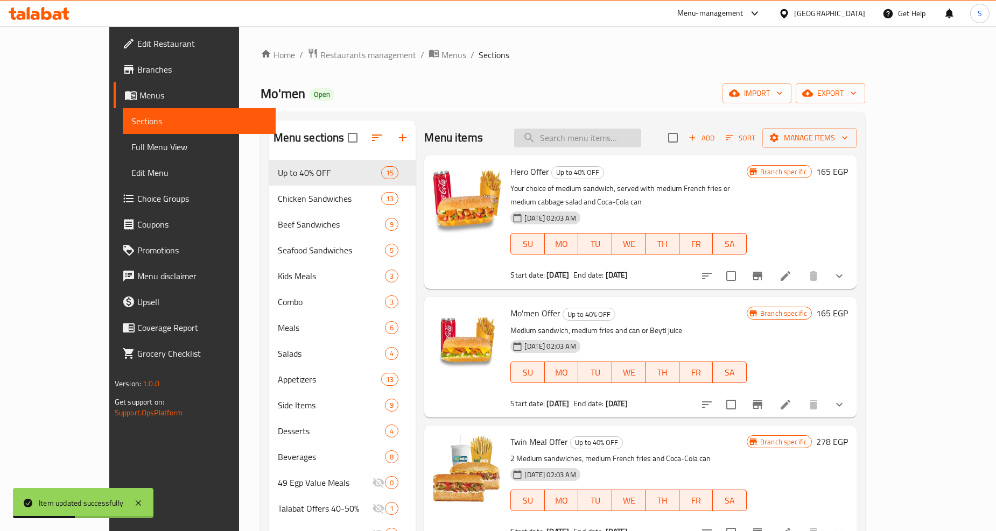
click at [615, 144] on input "search" at bounding box center [577, 138] width 127 height 19
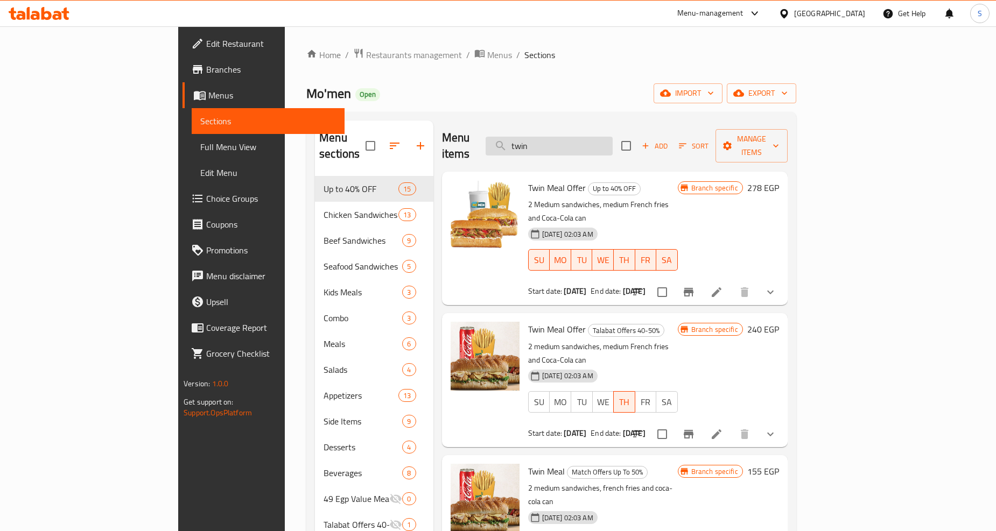
click at [613, 137] on input "twin" at bounding box center [549, 146] width 127 height 19
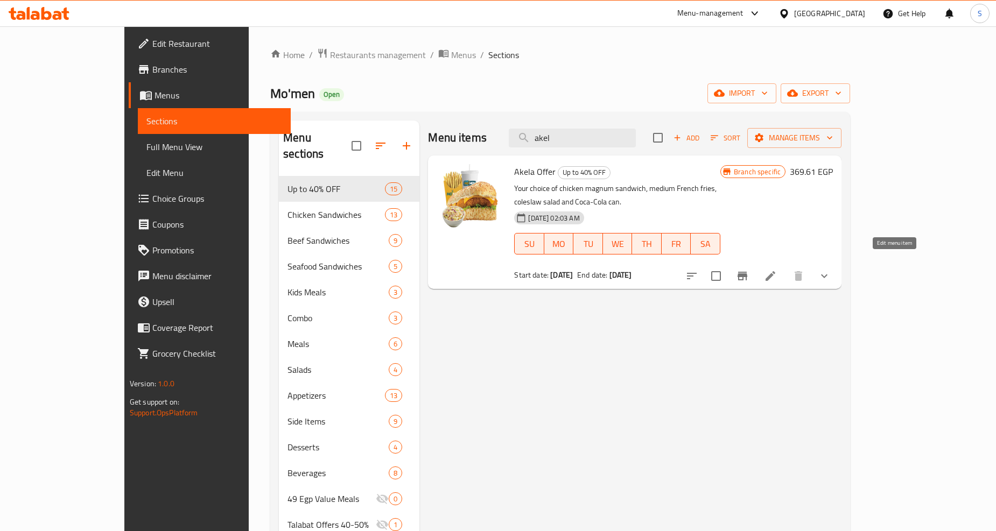
type input "akel"
click at [777, 270] on icon at bounding box center [770, 276] width 13 height 13
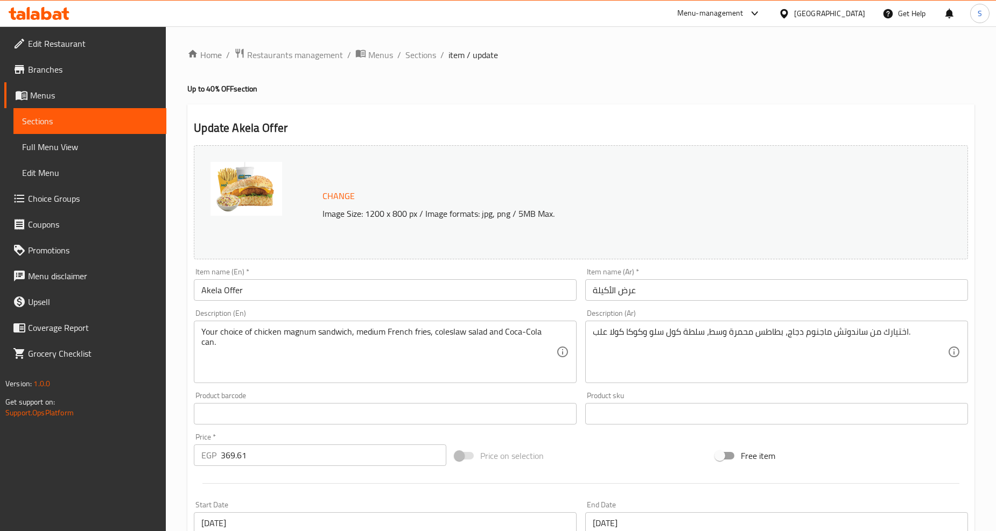
click at [271, 300] on input "Akela Offer" at bounding box center [385, 290] width 383 height 22
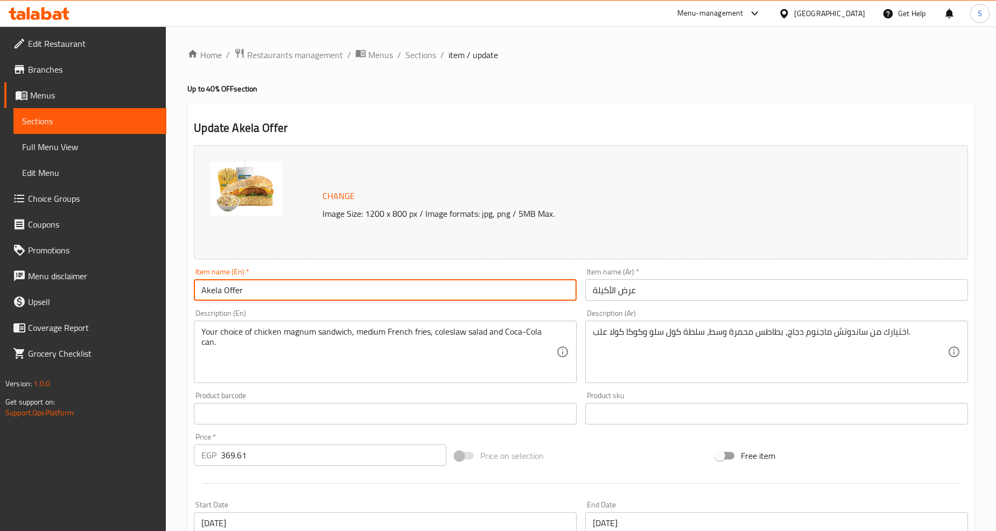
click at [271, 300] on input "Akela Offer" at bounding box center [385, 290] width 383 height 22
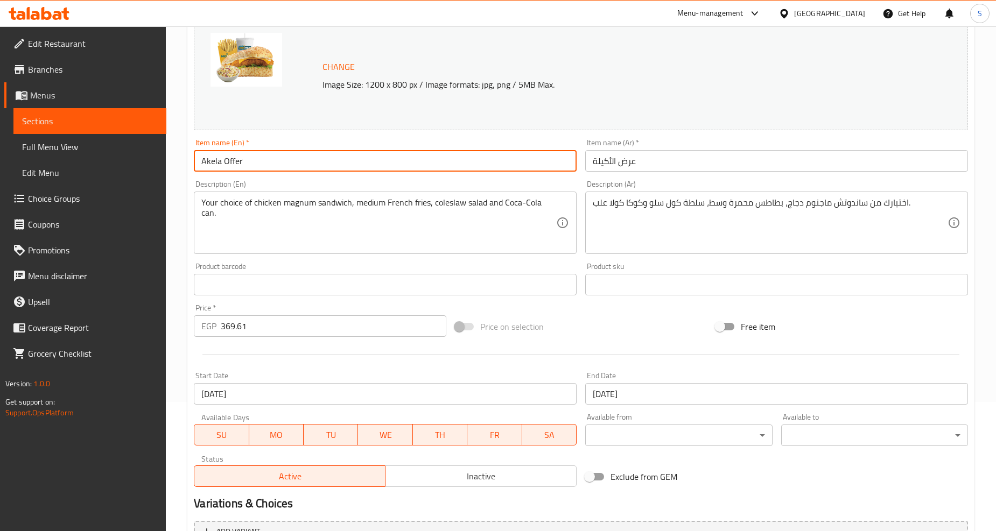
scroll to position [261, 0]
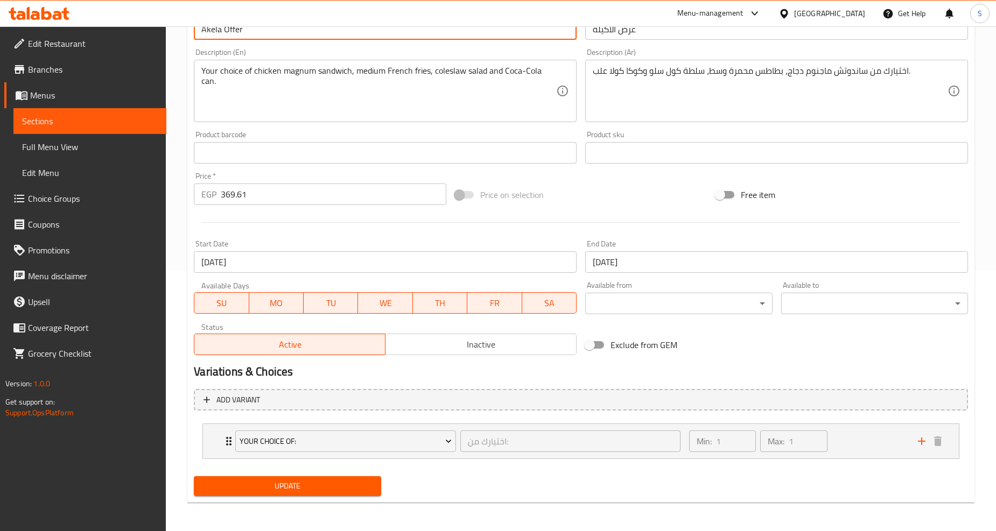
click at [642, 266] on input "13-08-2026" at bounding box center [776, 262] width 383 height 22
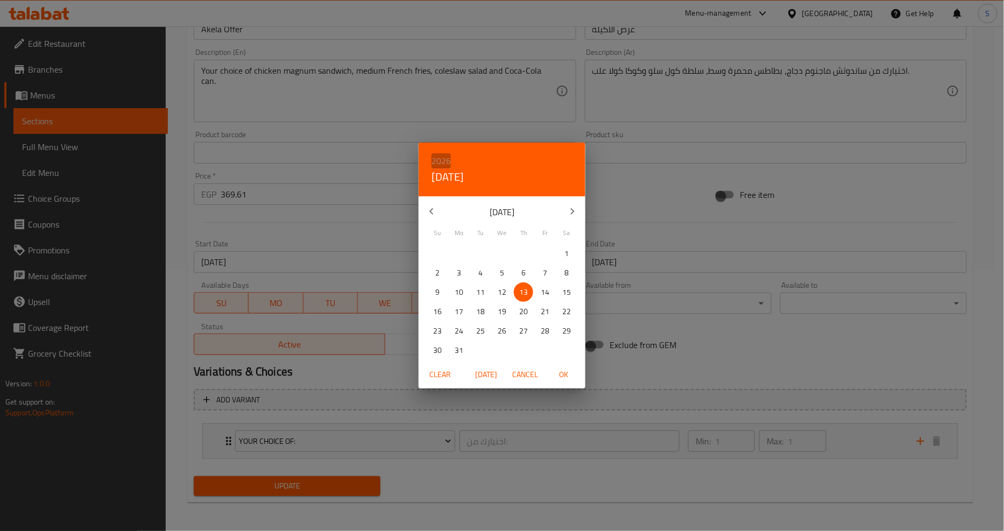
click at [442, 160] on h6 "2026" at bounding box center [441, 160] width 19 height 15
click at [497, 259] on div "2027" at bounding box center [502, 262] width 167 height 22
click at [426, 209] on icon "button" at bounding box center [431, 211] width 13 height 13
click at [523, 255] on p "1" at bounding box center [524, 253] width 4 height 13
click at [557, 373] on span "OK" at bounding box center [564, 374] width 26 height 13
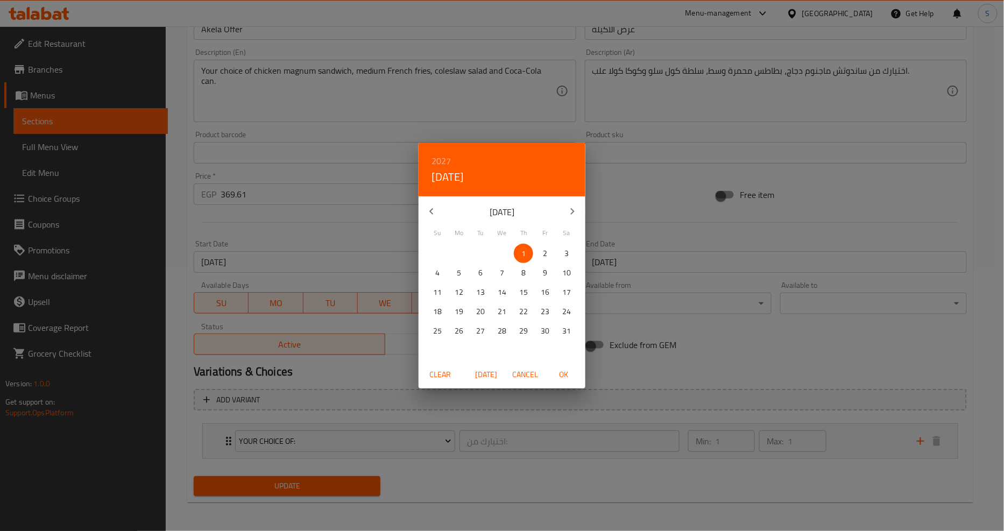
type input "[DATE]"
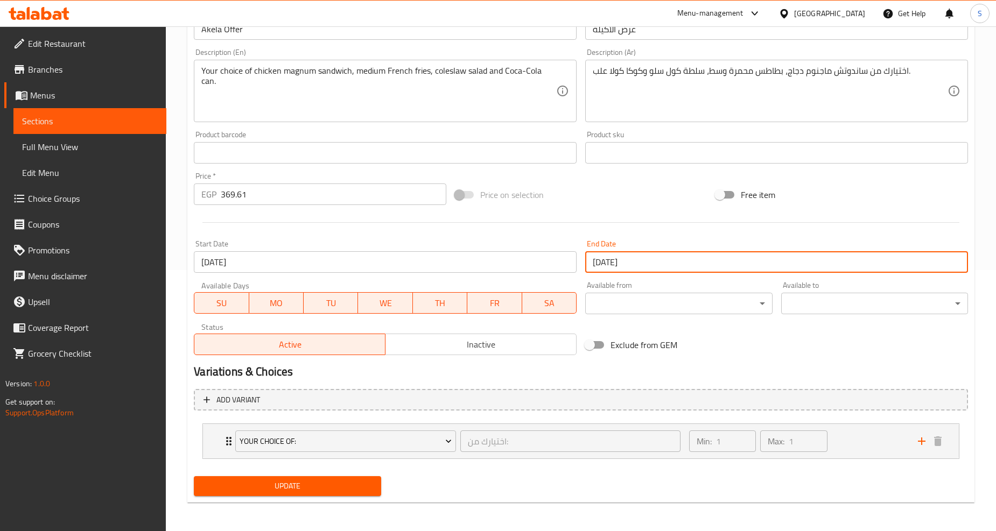
click at [292, 486] on span "Update" at bounding box center [287, 486] width 170 height 13
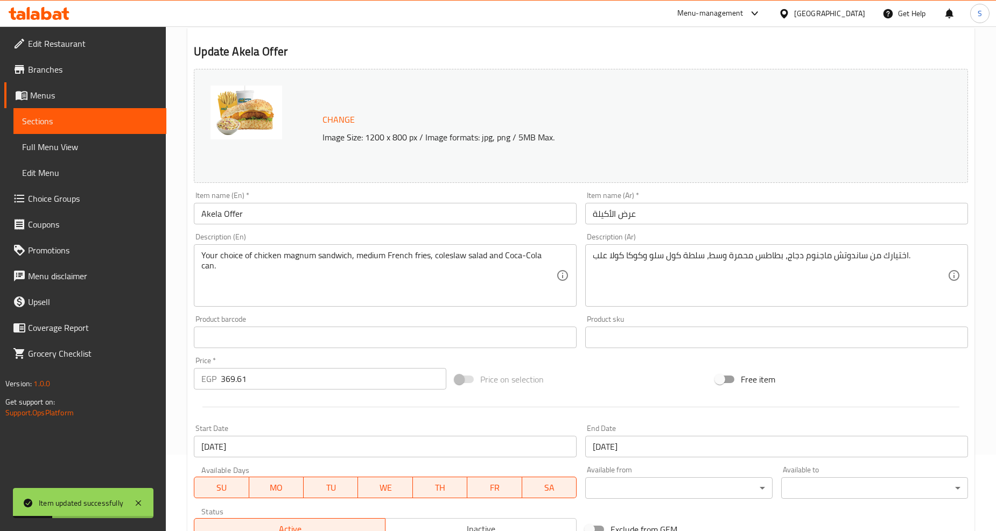
scroll to position [0, 0]
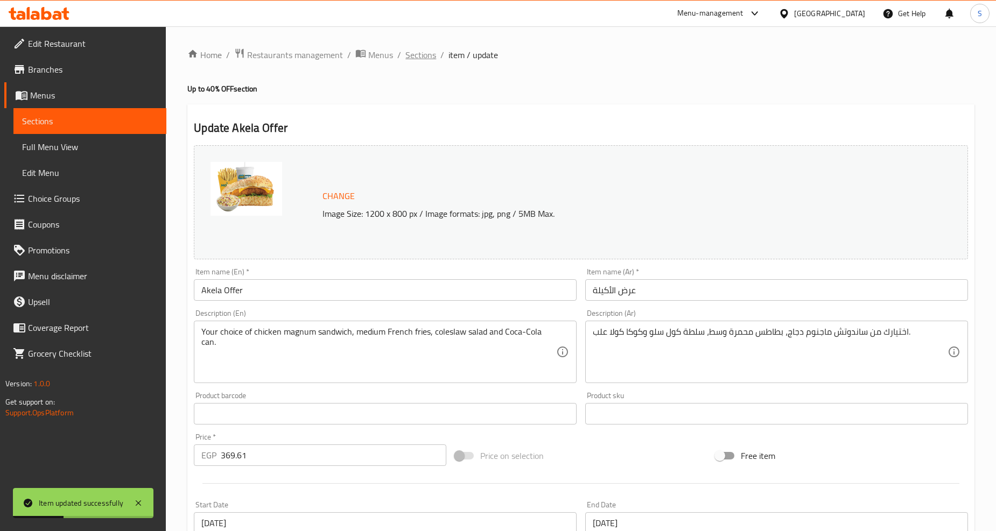
click at [429, 51] on span "Sections" at bounding box center [420, 54] width 31 height 13
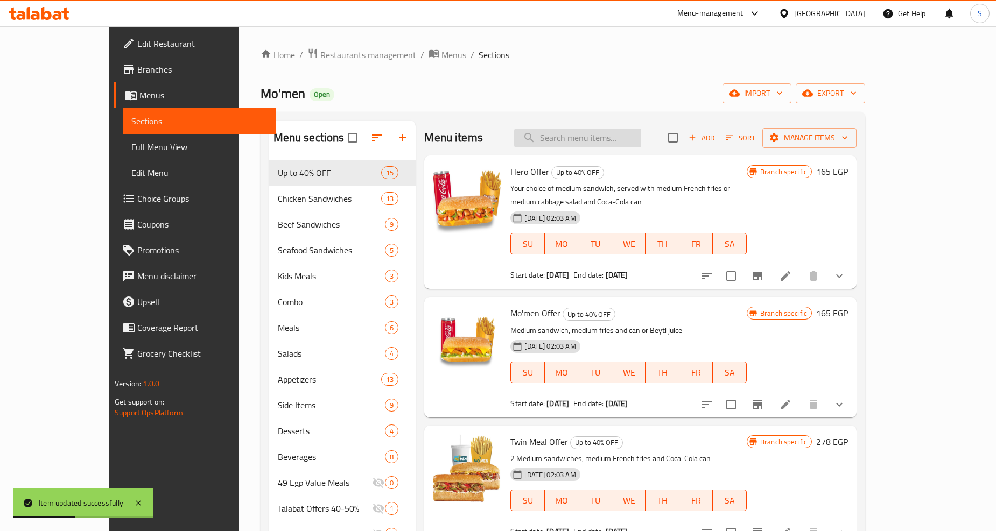
click at [617, 133] on input "search" at bounding box center [577, 138] width 127 height 19
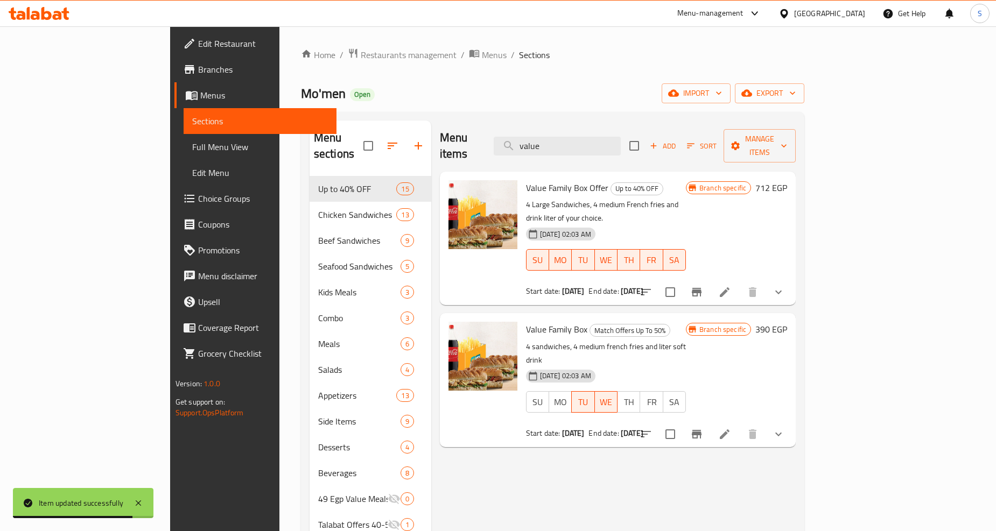
type input "value"
click at [740, 283] on li at bounding box center [724, 292] width 30 height 19
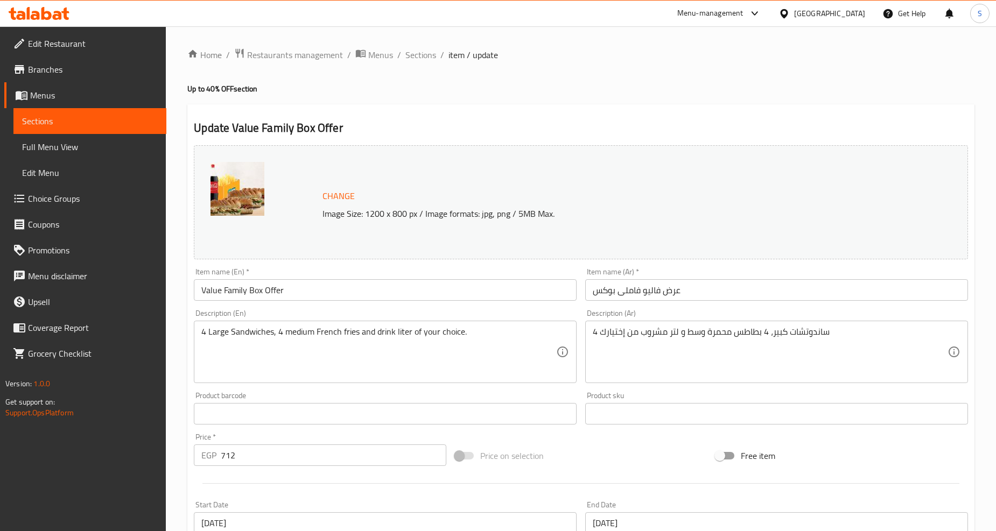
click at [277, 292] on input "Value Family Box Offer" at bounding box center [385, 290] width 383 height 22
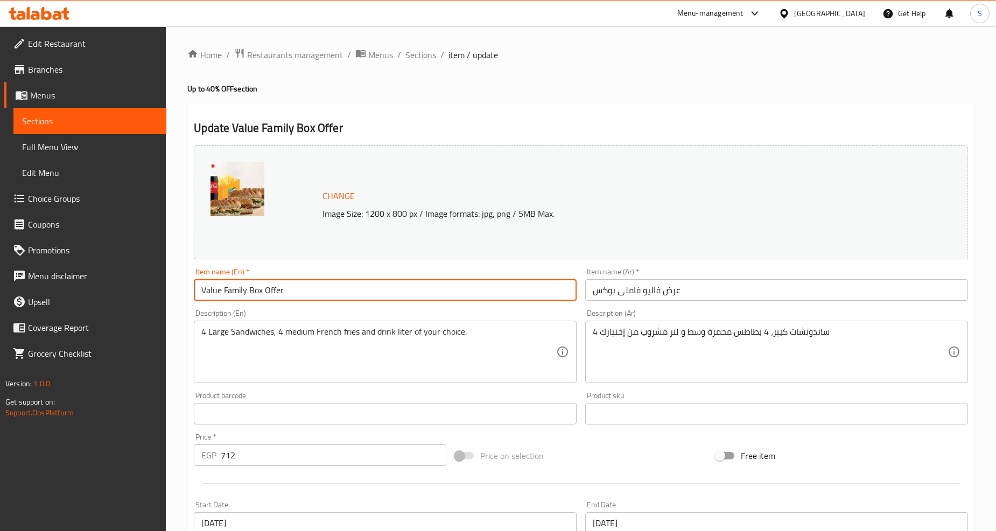
click at [277, 292] on input "Value Family Box Offer" at bounding box center [385, 290] width 383 height 22
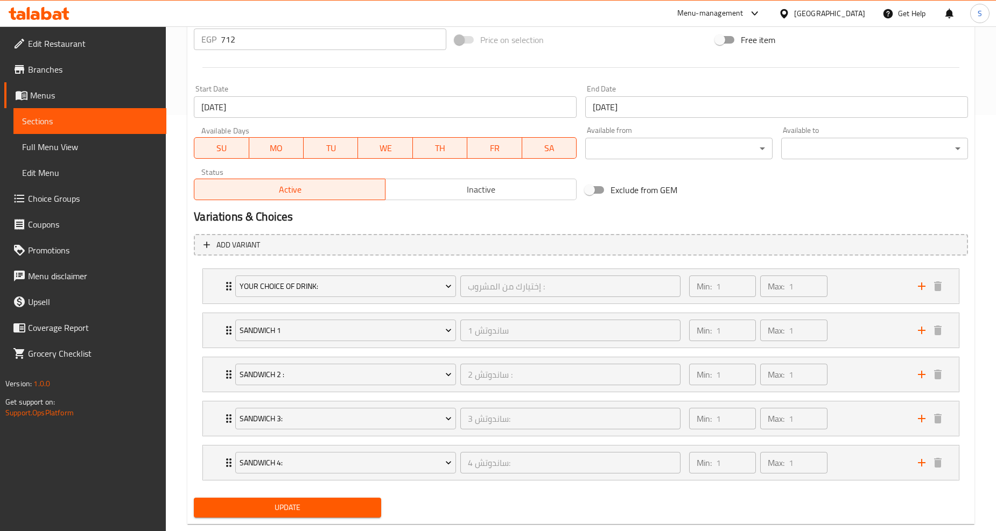
scroll to position [418, 0]
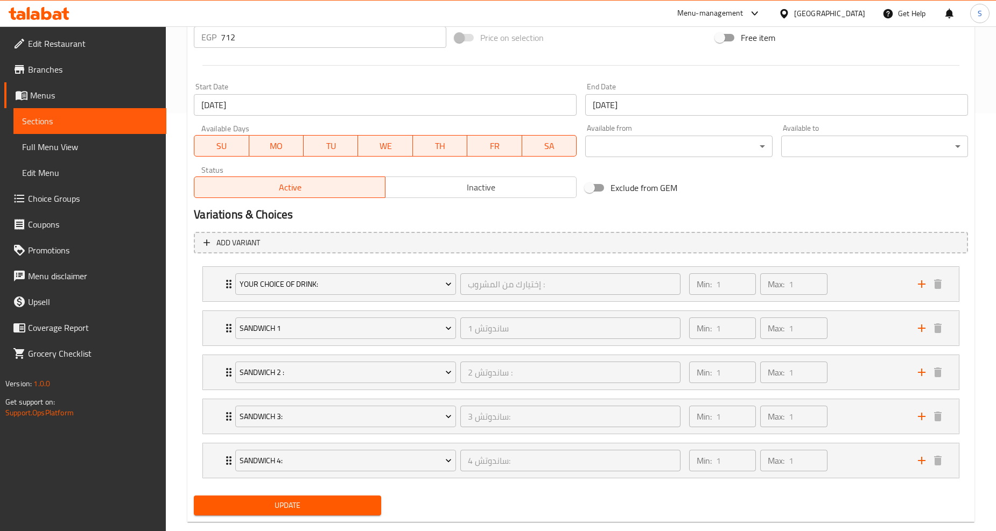
click at [660, 101] on input "13-08-2026" at bounding box center [776, 105] width 383 height 22
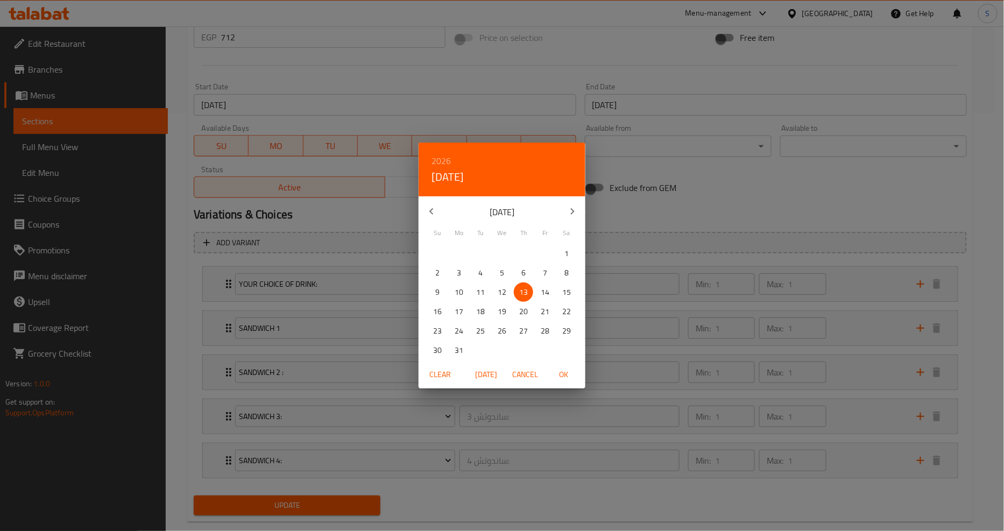
click at [445, 163] on h6 "2026" at bounding box center [441, 160] width 19 height 15
click at [501, 264] on div "2027" at bounding box center [502, 262] width 167 height 22
click at [430, 206] on icon "button" at bounding box center [431, 211] width 13 height 13
click at [524, 251] on p "1" at bounding box center [524, 253] width 4 height 13
click at [568, 378] on span "OK" at bounding box center [564, 374] width 26 height 13
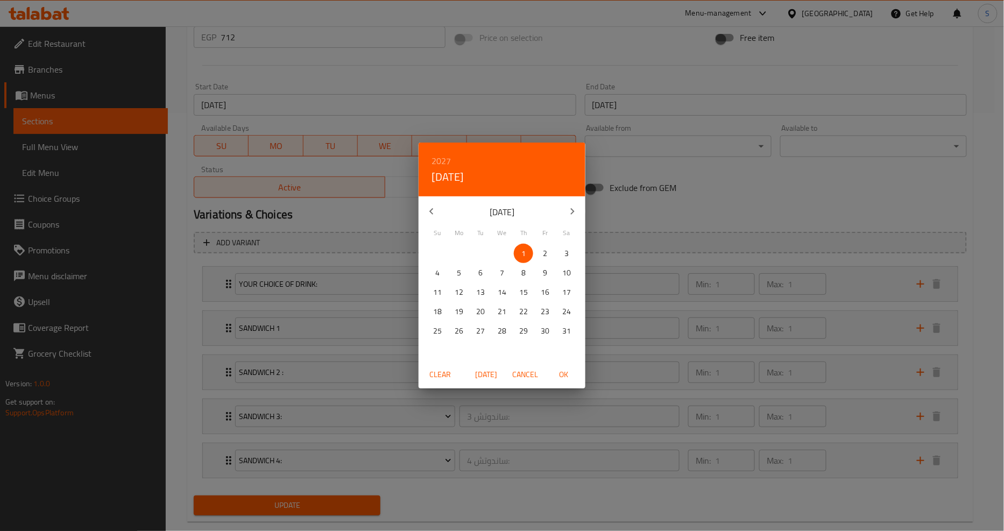
type input "[DATE]"
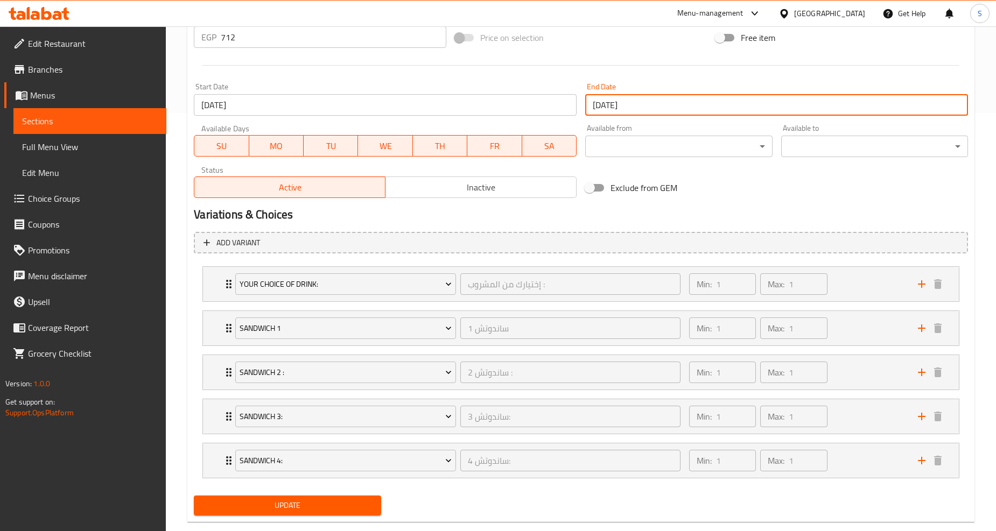
click at [284, 502] on span "Update" at bounding box center [287, 505] width 170 height 13
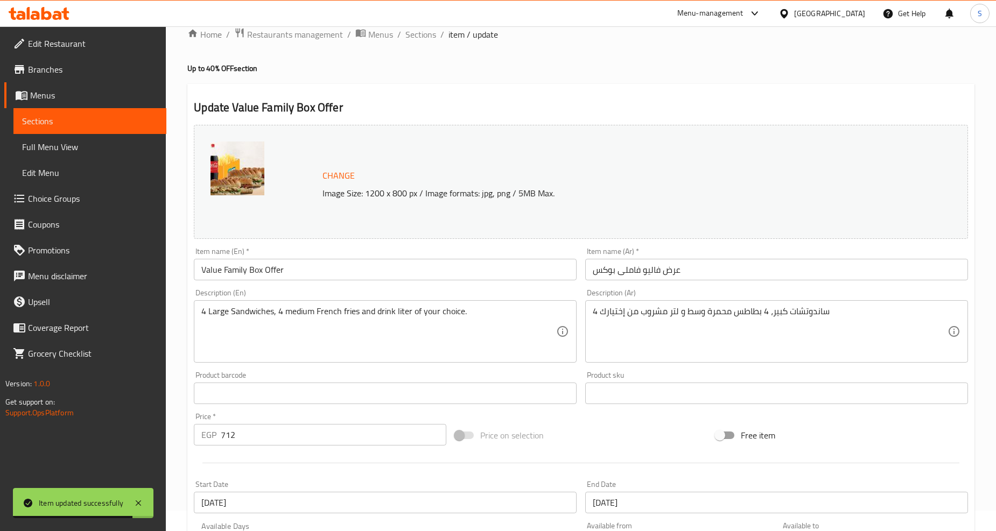
scroll to position [0, 0]
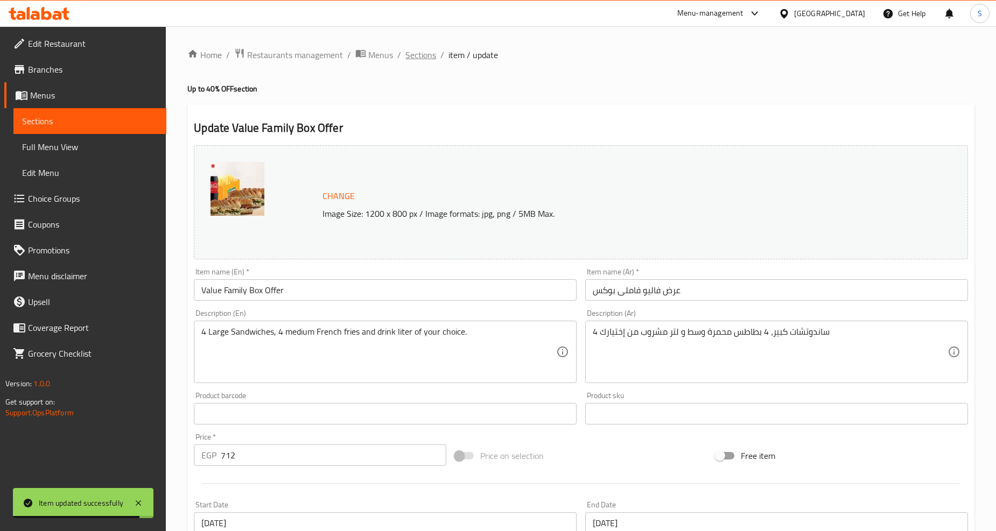
click at [418, 61] on span "Sections" at bounding box center [420, 54] width 31 height 13
